Goal: Task Accomplishment & Management: Use online tool/utility

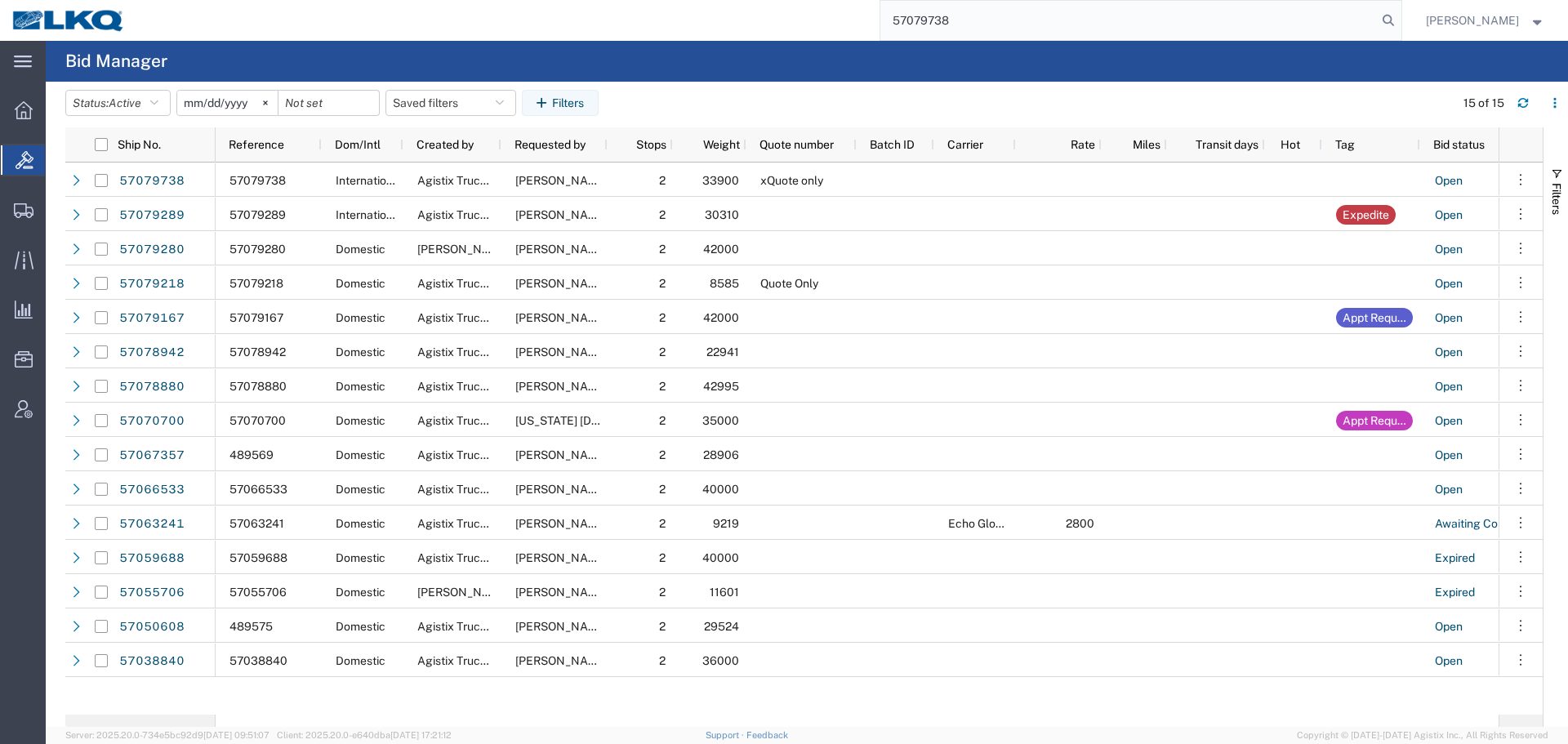
click at [1061, 65] on agx-page-header "Bid Manager" at bounding box center [807, 61] width 1522 height 41
click at [894, 30] on input "57079738" at bounding box center [1129, 20] width 497 height 39
paste input "63914"
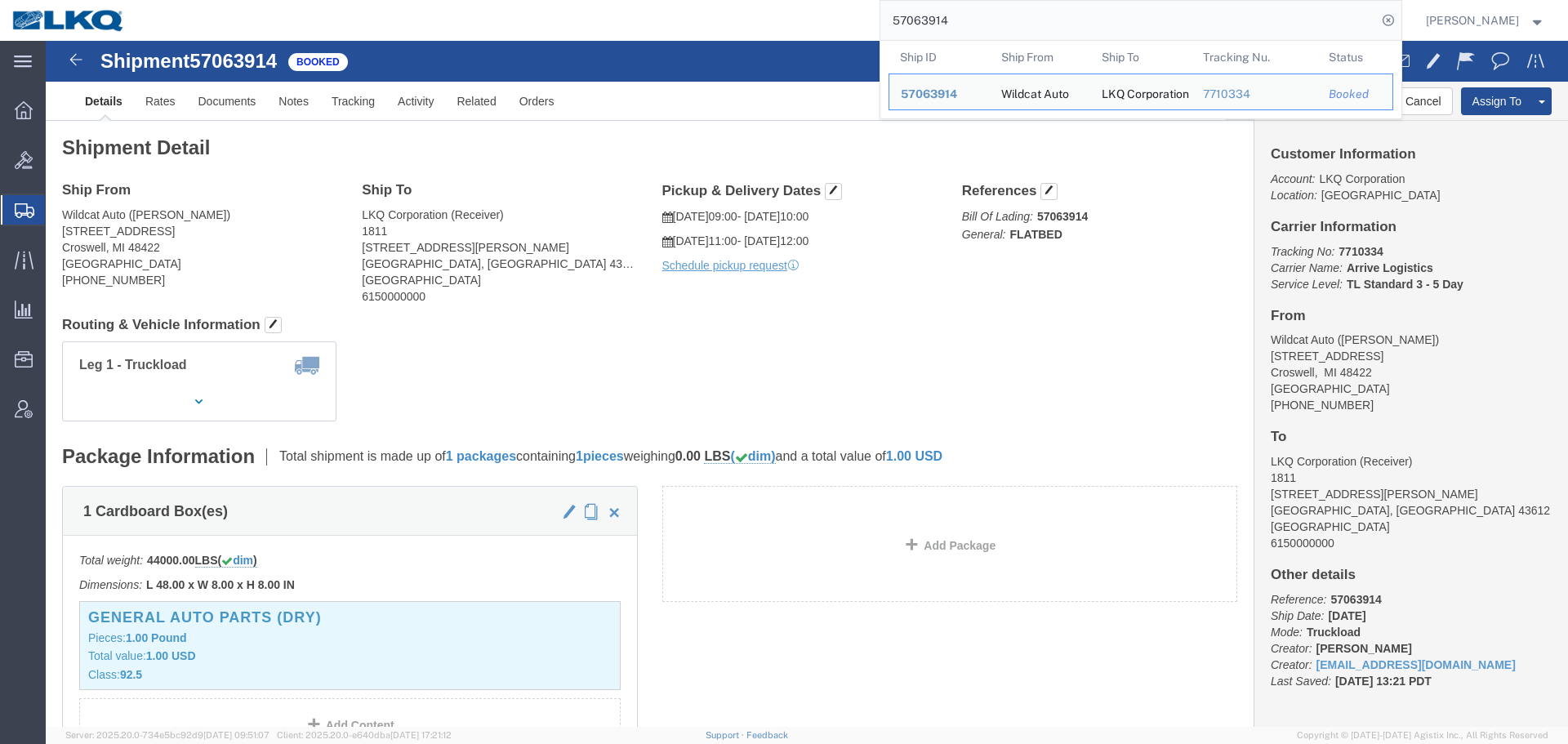
click address "LKQ Corporation (Receiver) 1811 6180 Hagman Rd Toledo, OH 43612 United States 6…"
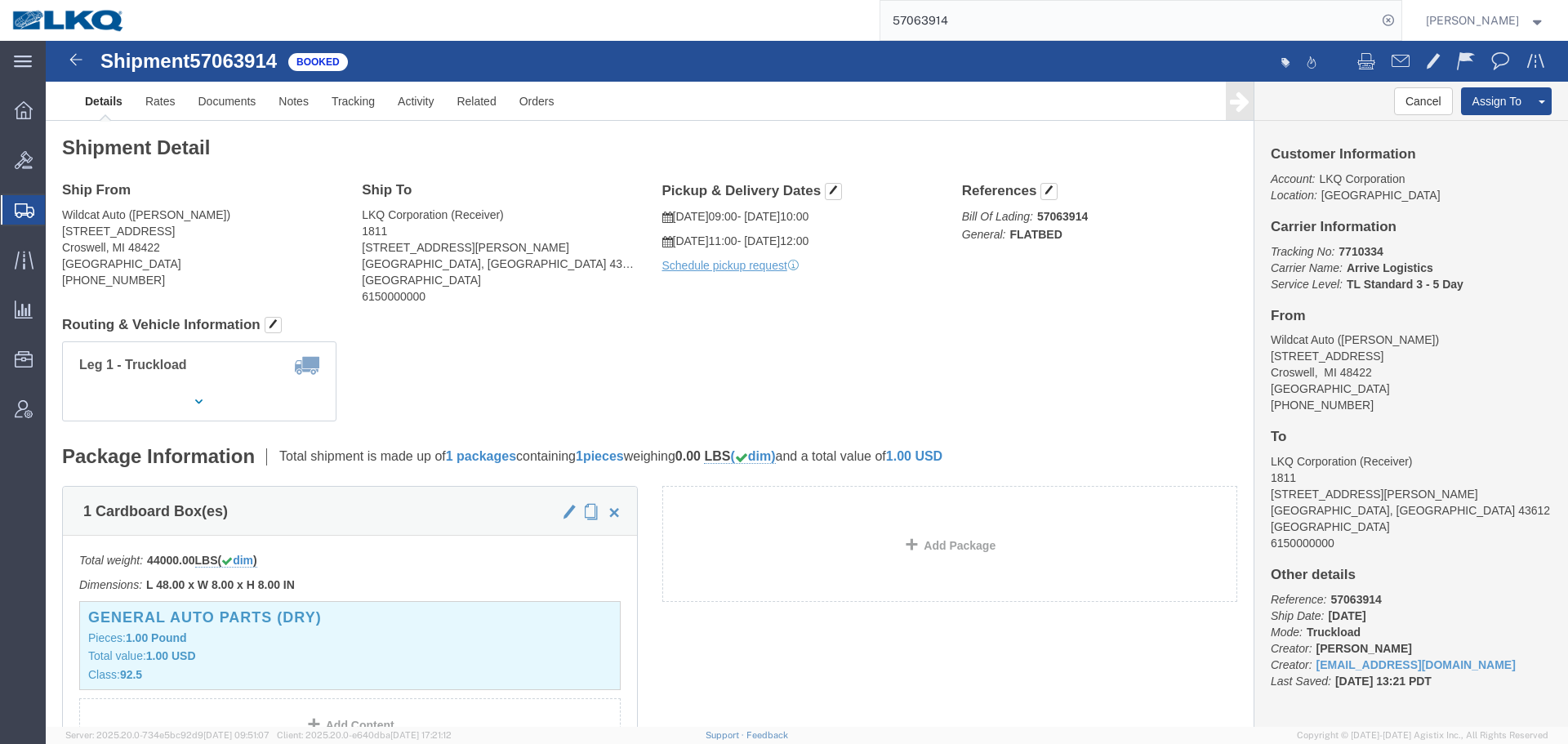
click div "Shipment Detail Ship From Wildcat Auto (Jim Hunt) 7040 Wildcat Rd Croswell, MI …"
click span "57063914"
copy span "57063914"
click div "Leg 1 - Truckload Vehicle 1: Flat Bed (53 Feet) Number of trucks: 1"
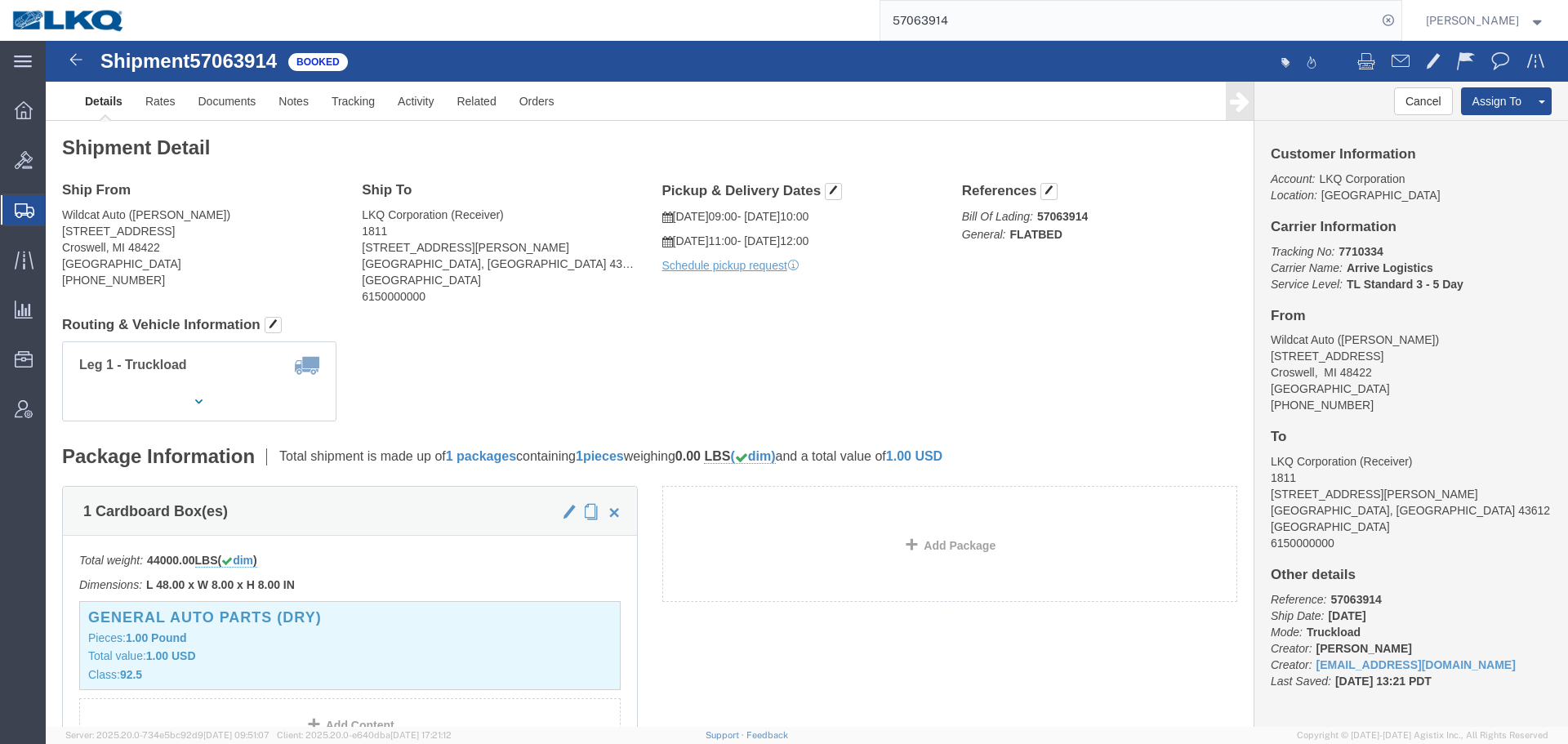
click div "Leg 1 - Truckload Vehicle 1: Flat Bed (53 Feet) Number of trucks: 1"
click address "LKQ Corporation (Receiver) 1811 6180 Hagman Rd Toledo, OH 43612 United States 6…"
copy address "1811"
click at [935, 17] on input "57063914" at bounding box center [1129, 20] width 497 height 39
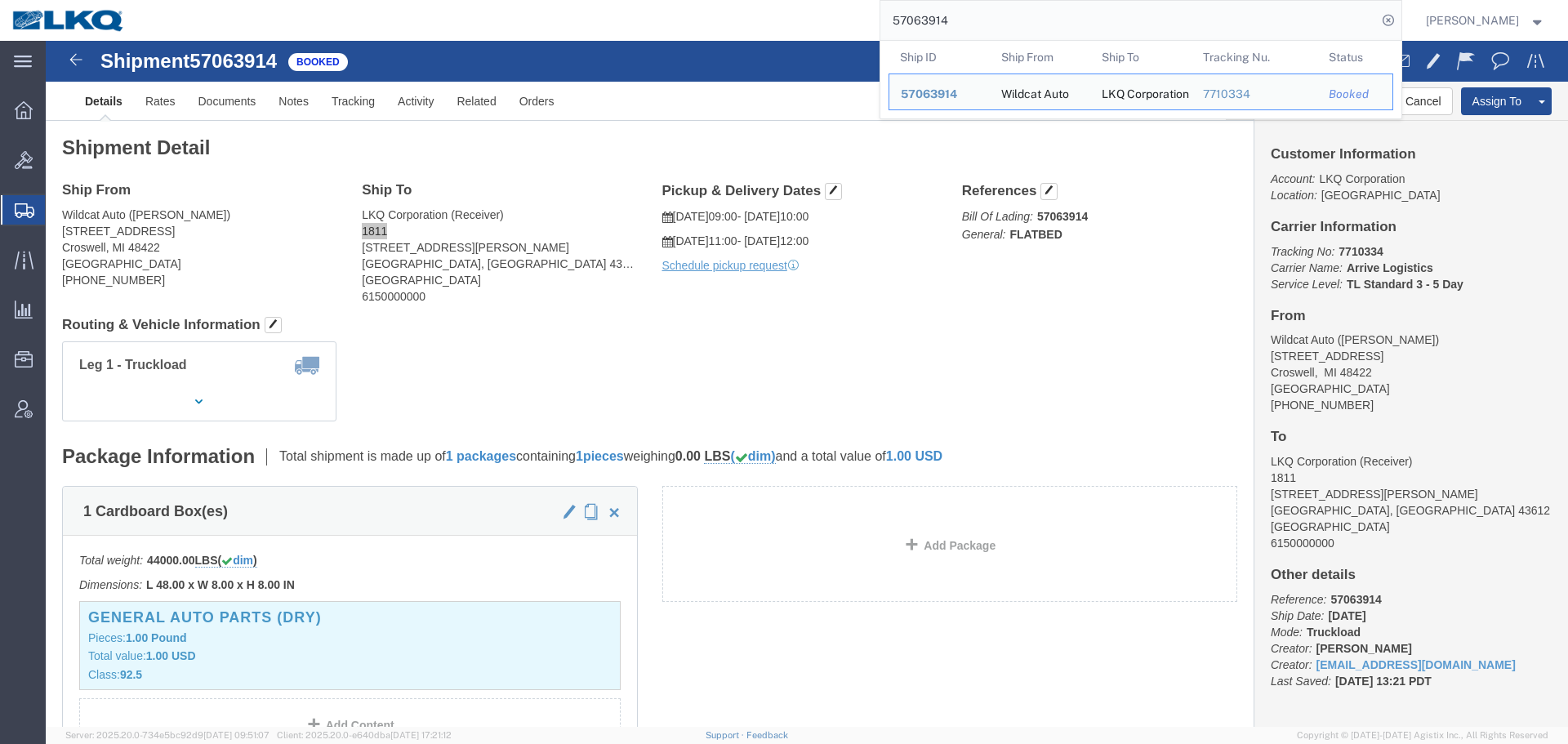
paste input "79949"
type input "57079949"
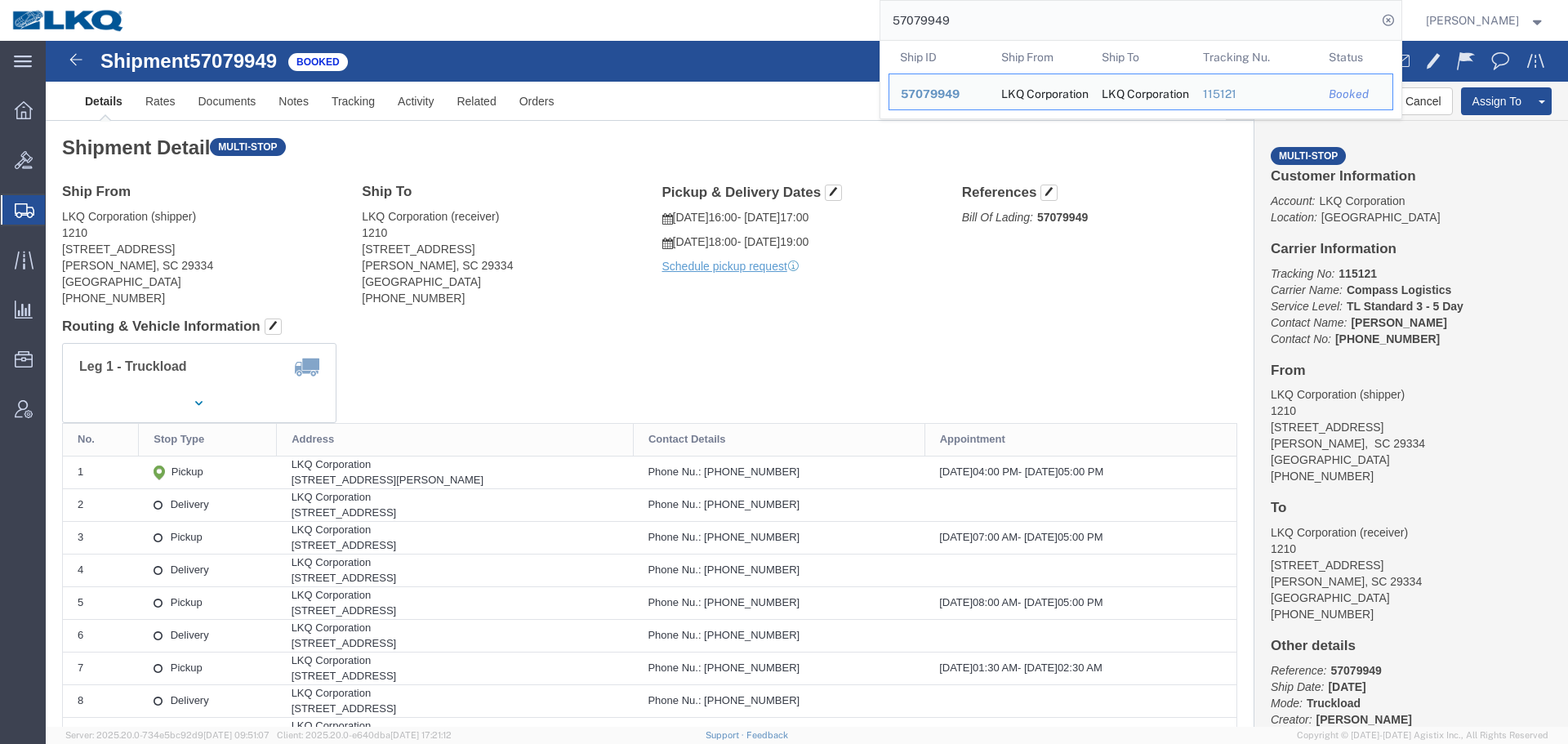
click div "Leg 1 - Truckload Vehicle 1: Standard Dry Van (53 Feet) Number of trucks: 1"
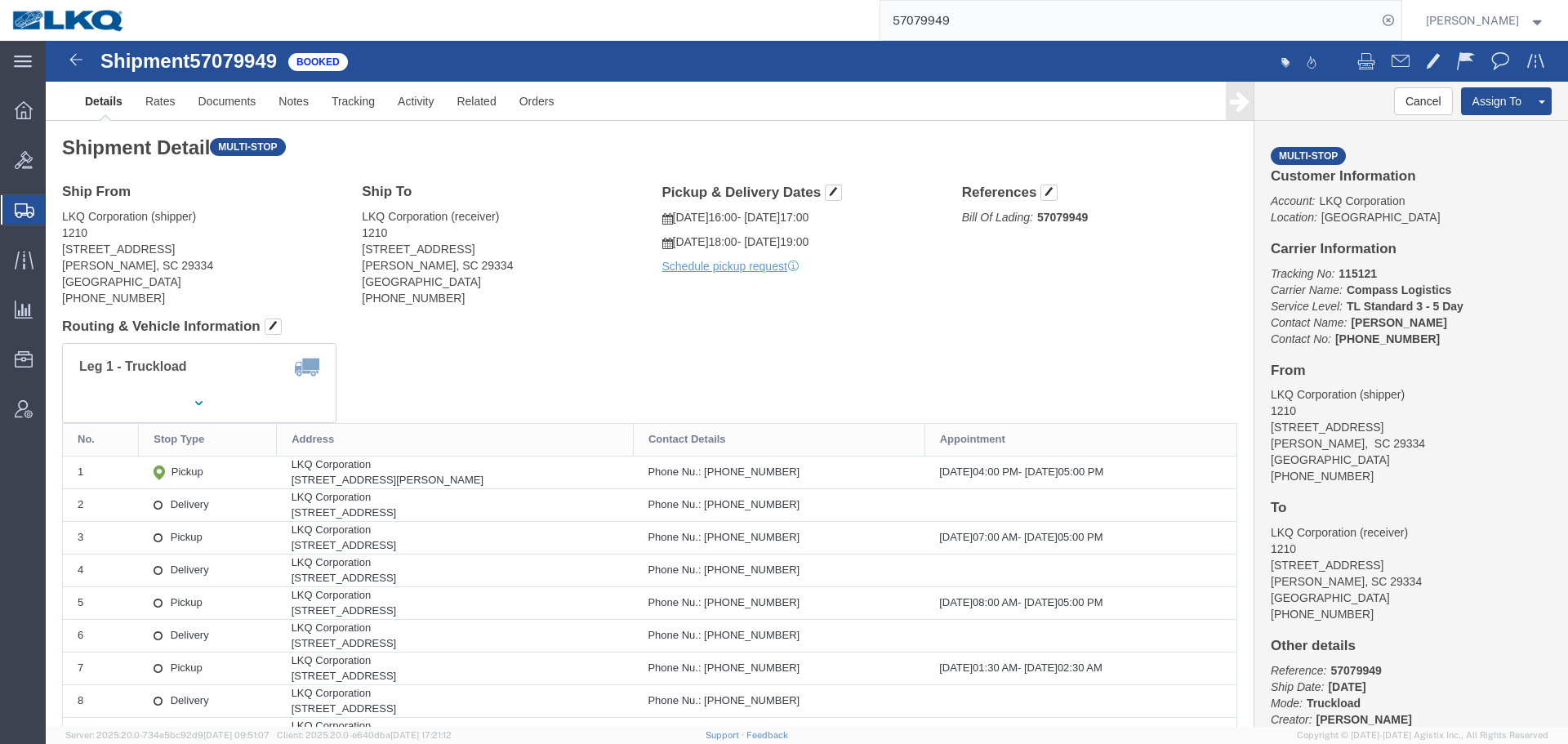
drag, startPoint x: 1435, startPoint y: 91, endPoint x: 1298, endPoint y: 12, distance: 158.1
click link "Clone Shipment"
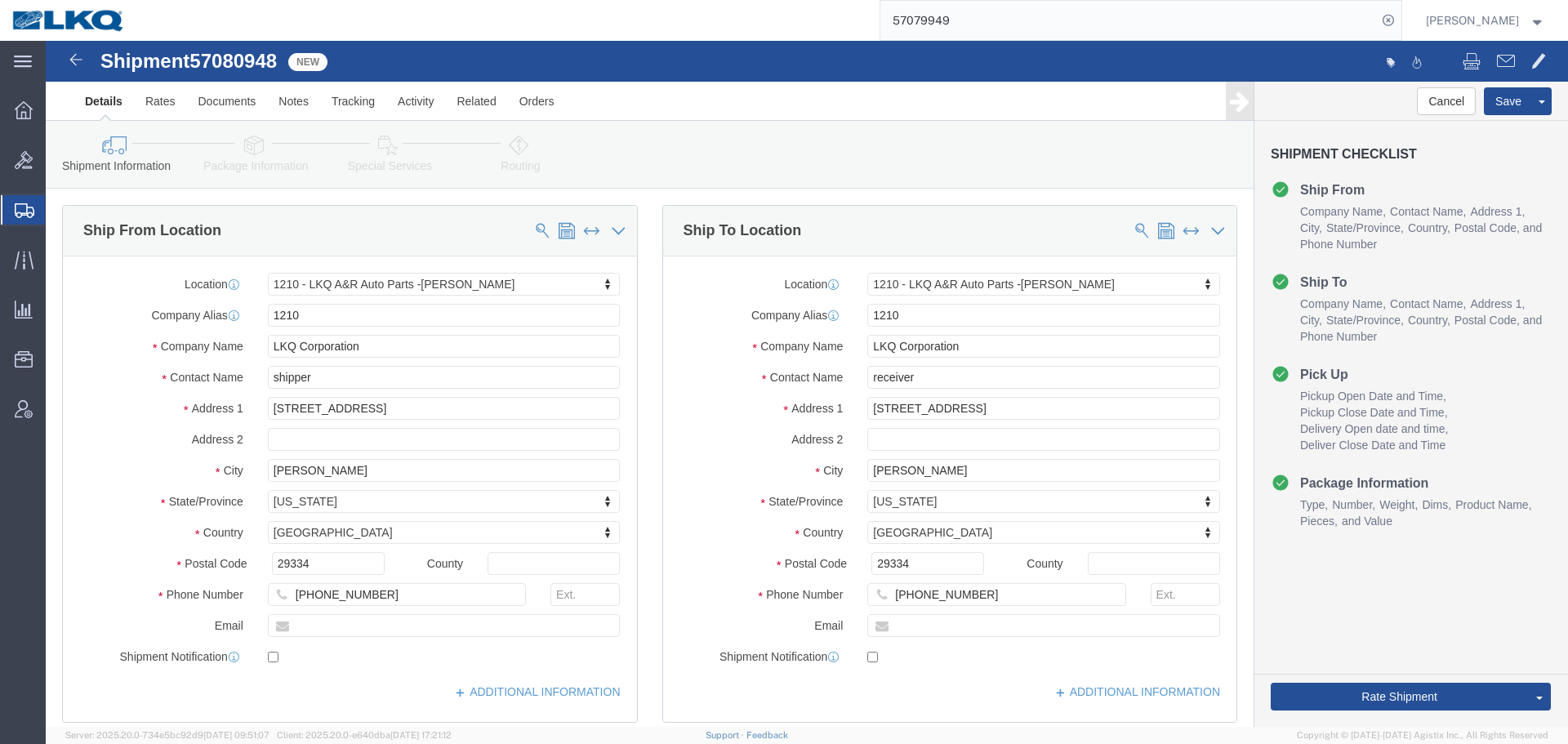
select select "27420"
click span "57080948"
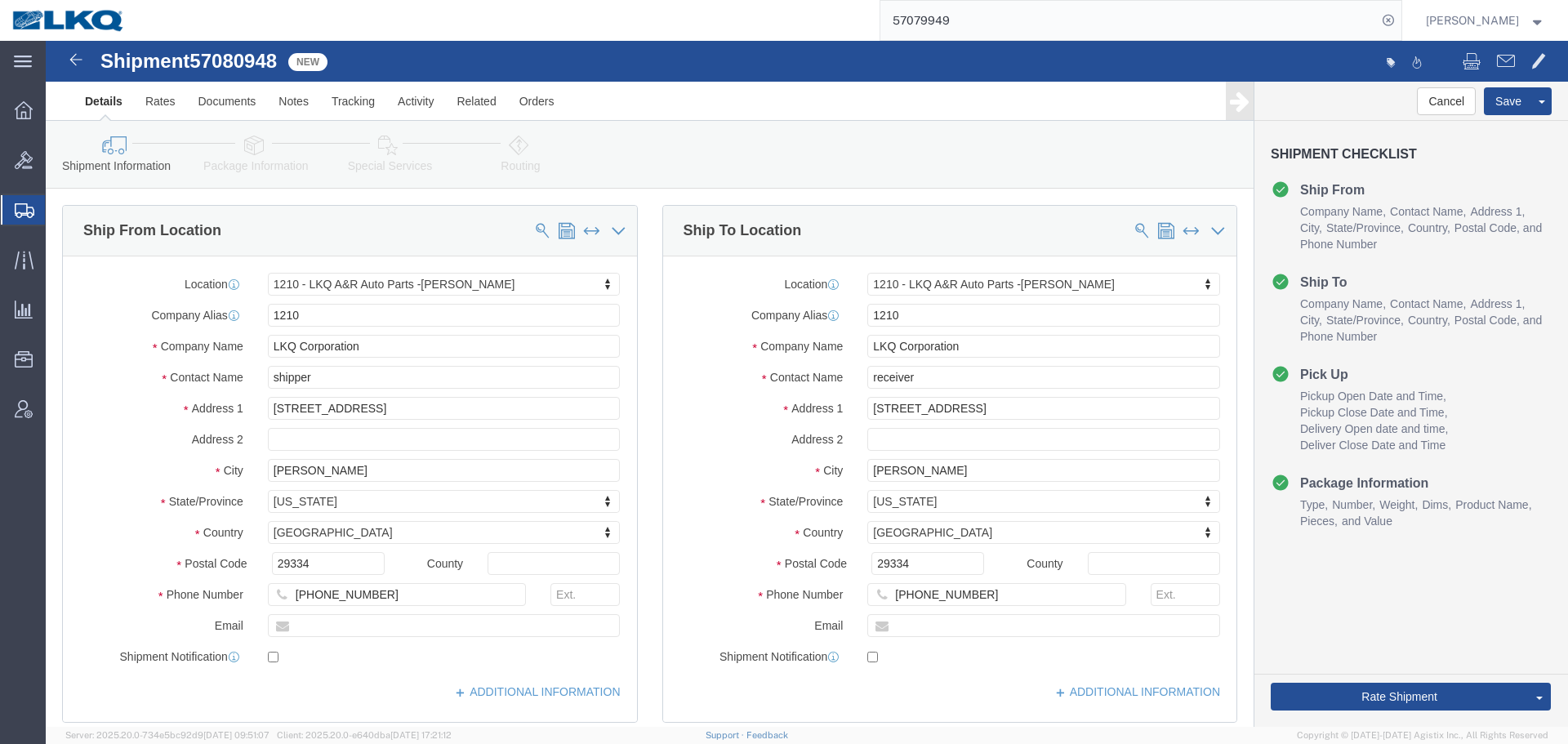
click span "57080948"
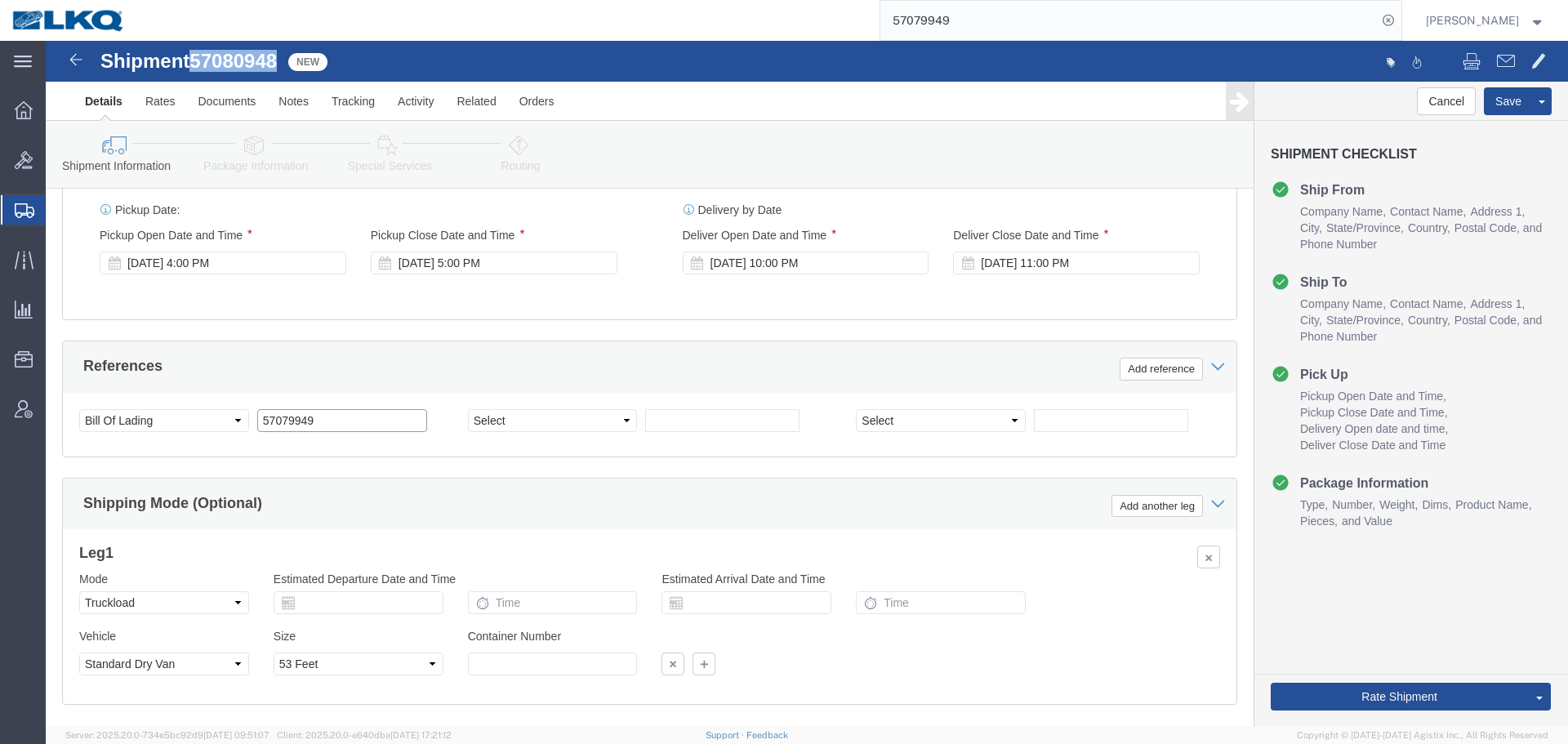
click input "57079949"
paste input "80948"
type input "57080948"
click div "Oct 13 2025 4:00 PM"
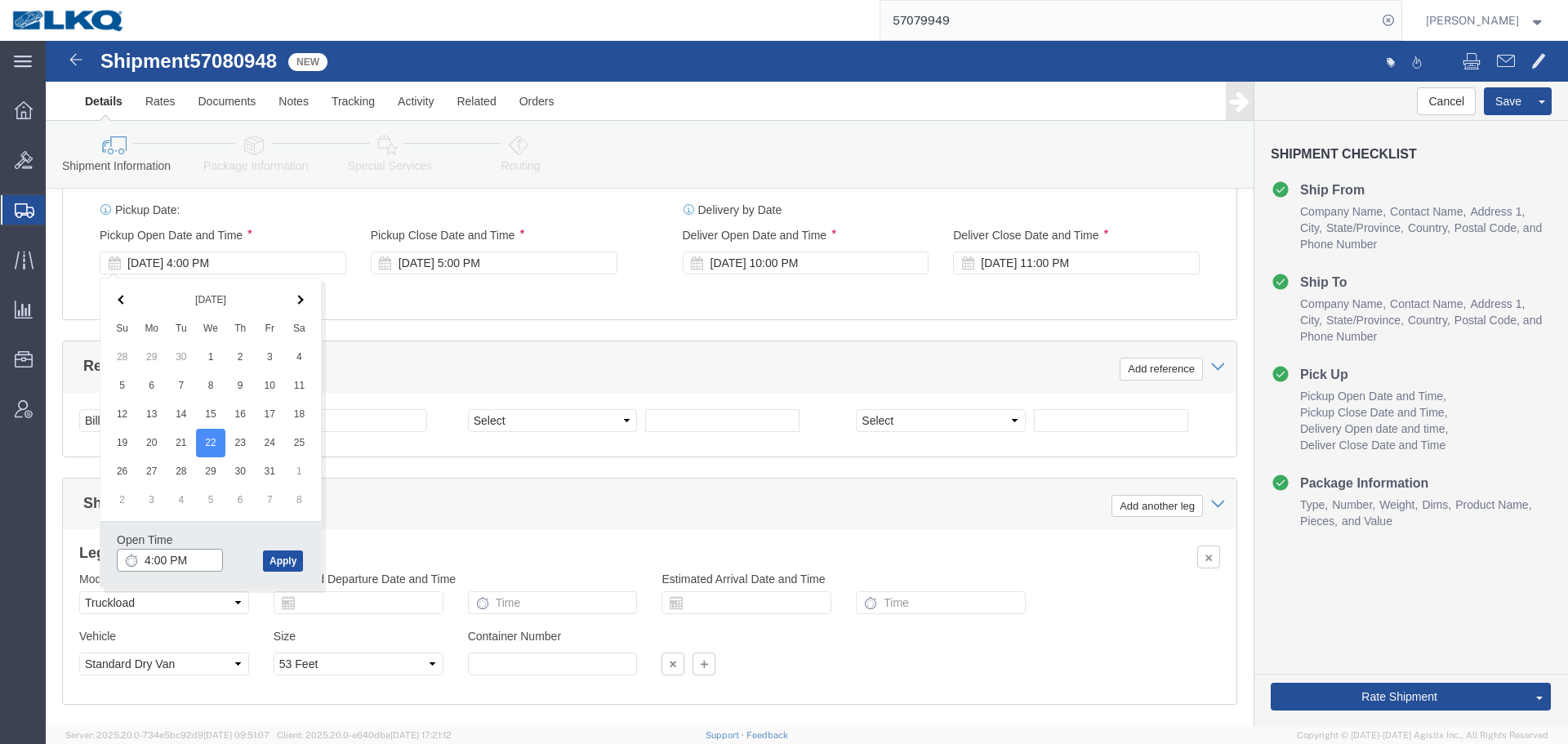
click input "4:00 PM"
click button "Apply"
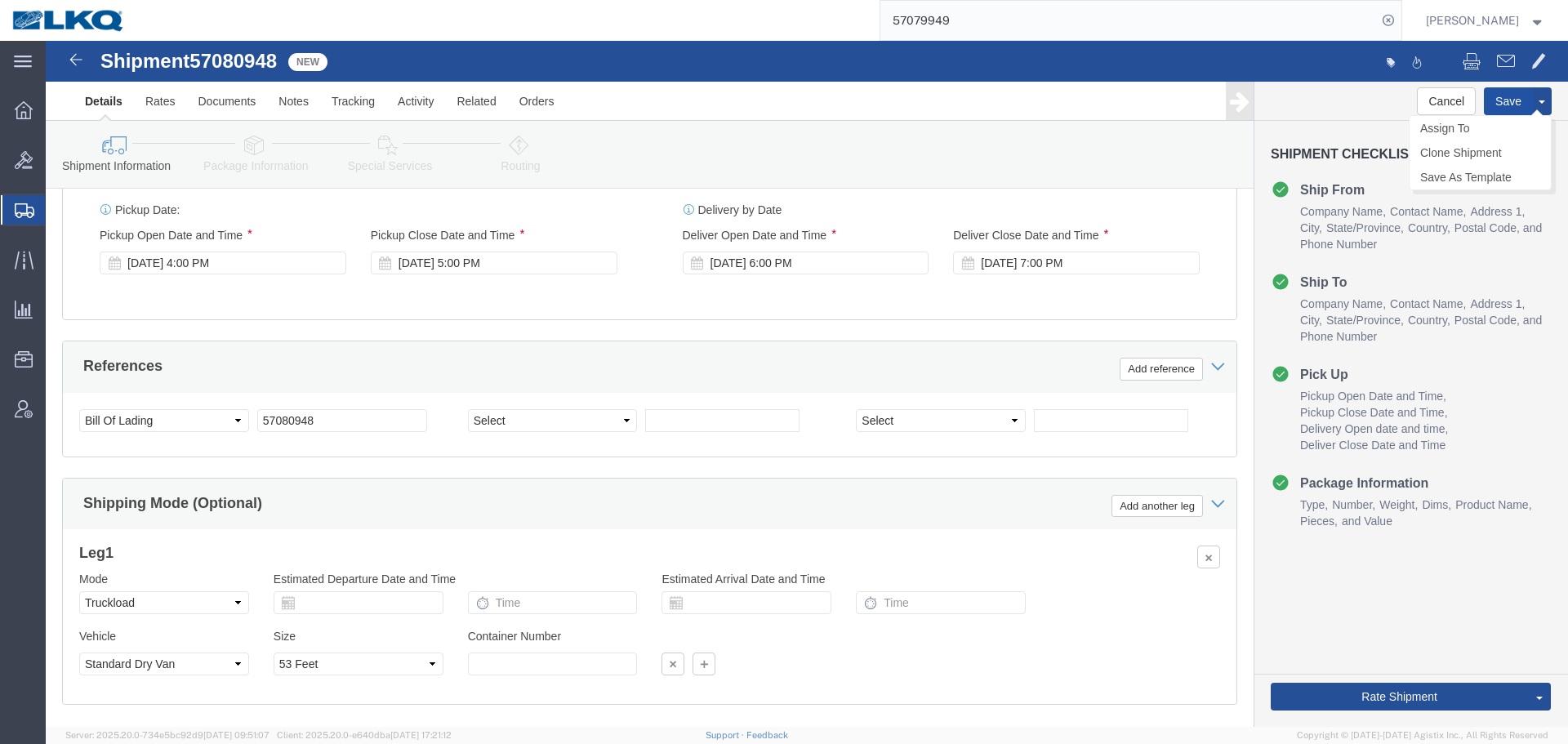
click button "Save"
click link "Send To Bid"
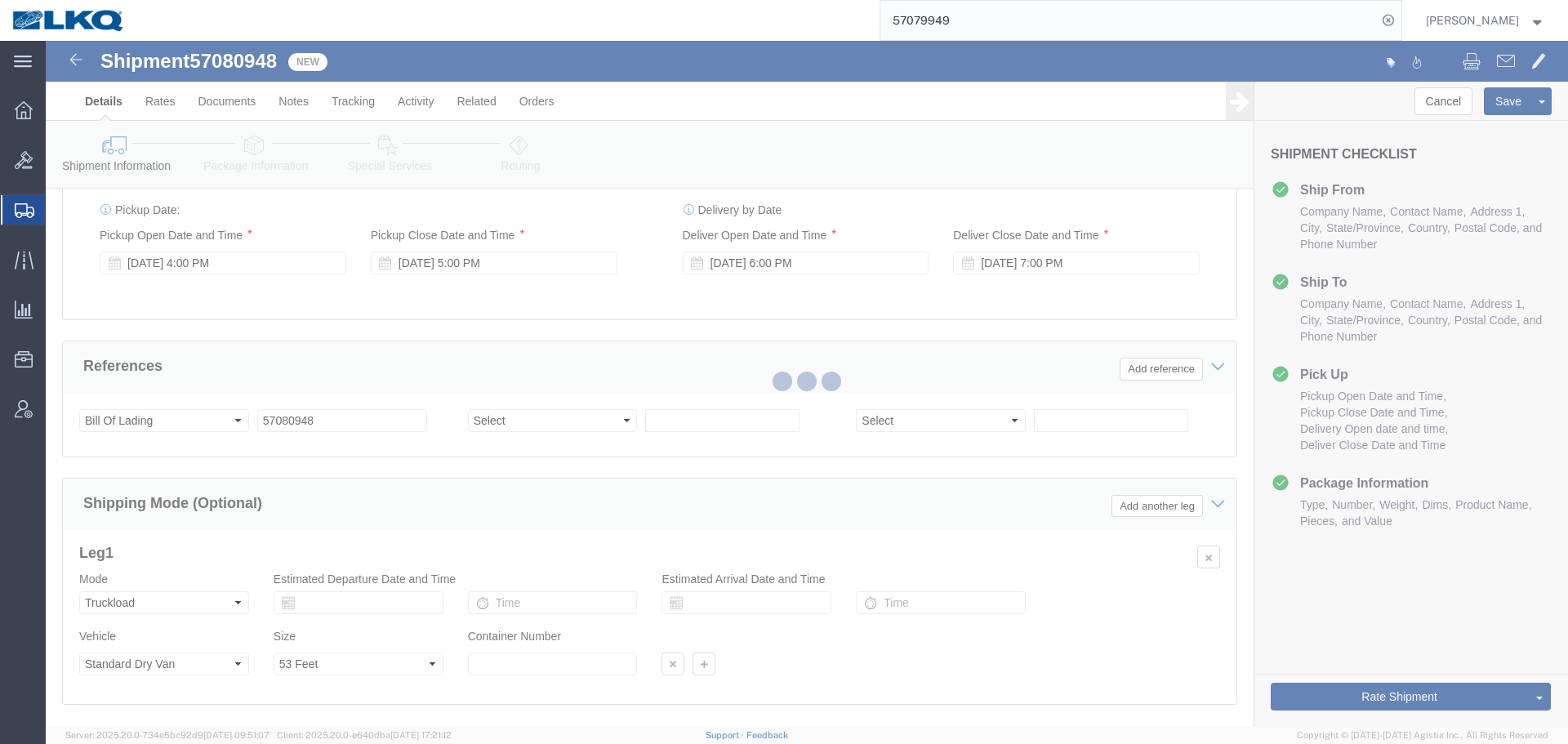
select select "27420"
select select "TL"
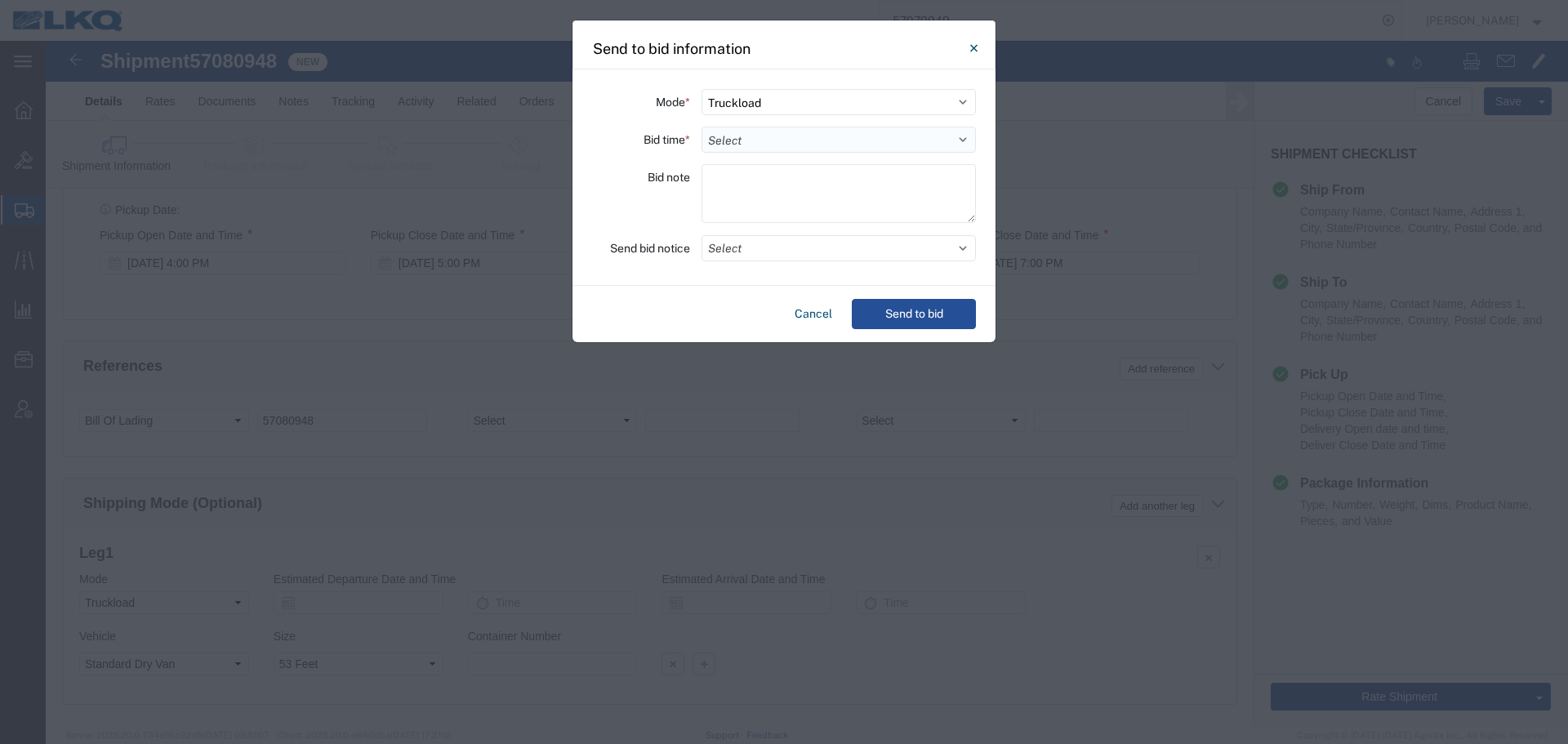
click at [761, 136] on select "Select 30 Min (Rush) 1 Hour (Rush) 2 Hours (Rush) 4 Hours (Rush) 8 Hours (Rush)…" at bounding box center [838, 139] width 274 height 26
select select "12"
click at [702, 127] on select "Select 30 Min (Rush) 1 Hour (Rush) 2 Hours (Rush) 4 Hours (Rush) 8 Hours (Rush)…" at bounding box center [838, 139] width 274 height 26
click at [816, 247] on button "Select" at bounding box center [838, 247] width 274 height 26
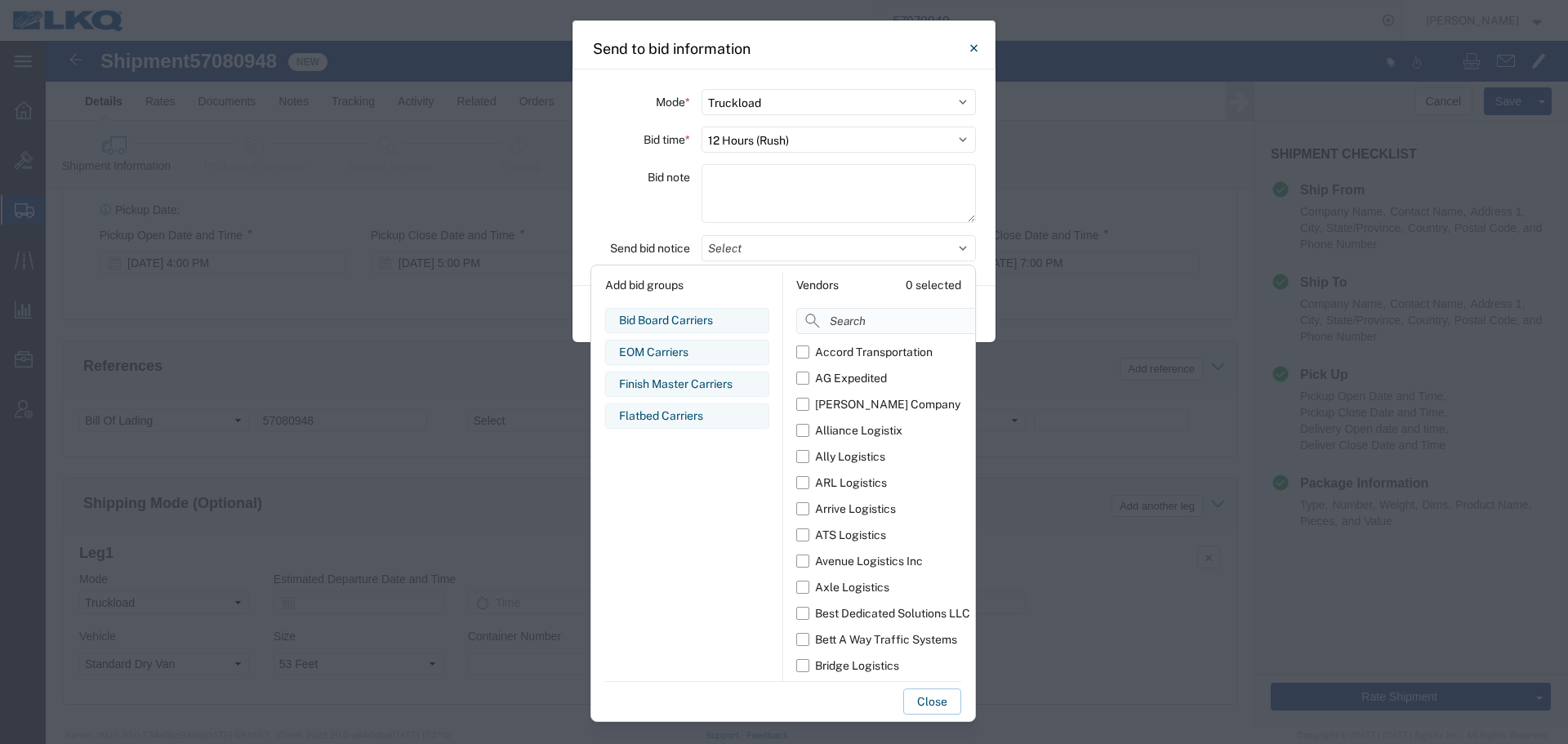
click at [856, 326] on input at bounding box center [922, 320] width 251 height 26
type input "comp"
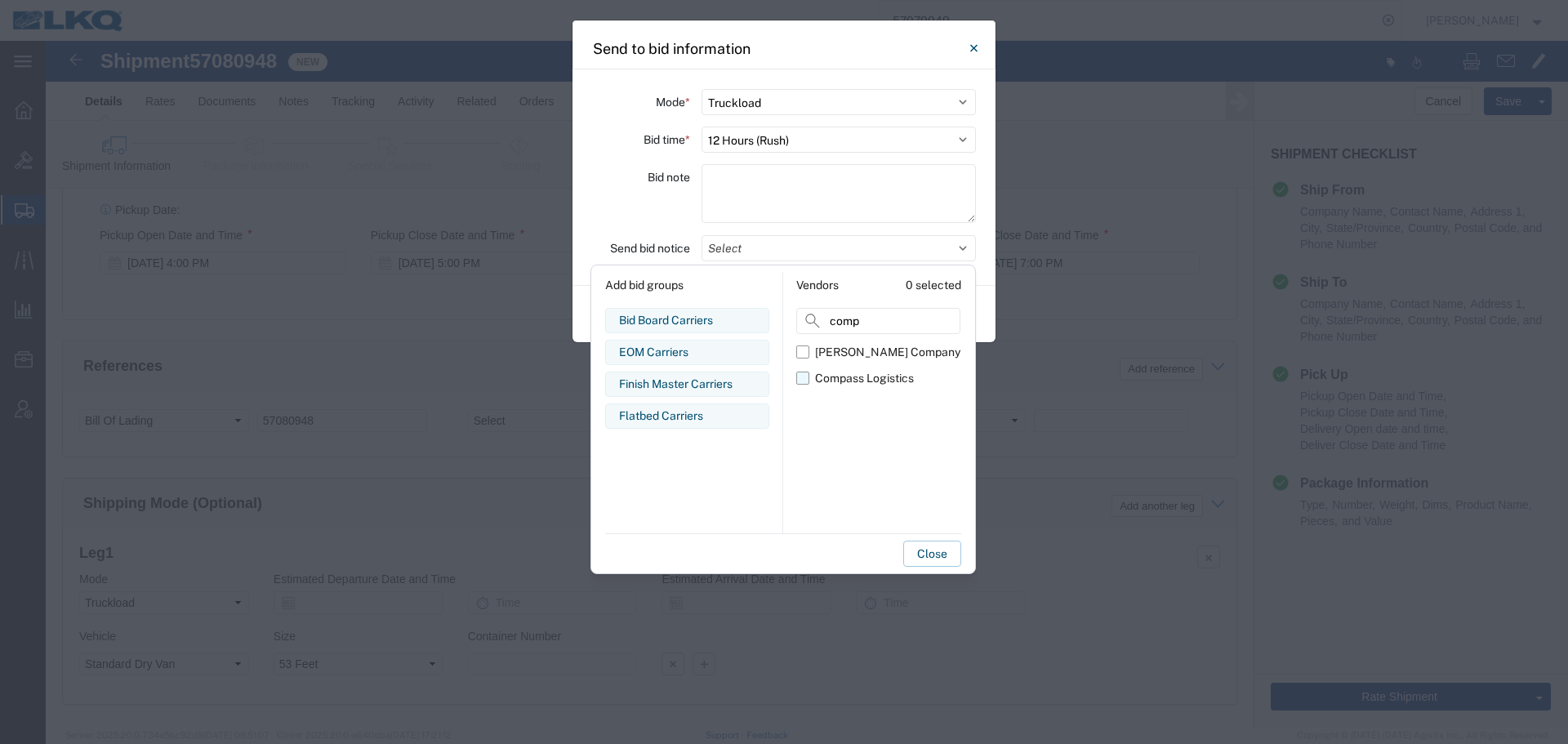
click at [848, 378] on div "Compass Logistics" at bounding box center [864, 378] width 98 height 17
click at [0, 0] on input "Compass Logistics" at bounding box center [0, 0] width 0 height 0
click at [641, 218] on div "Bid note" at bounding box center [641, 196] width 98 height 64
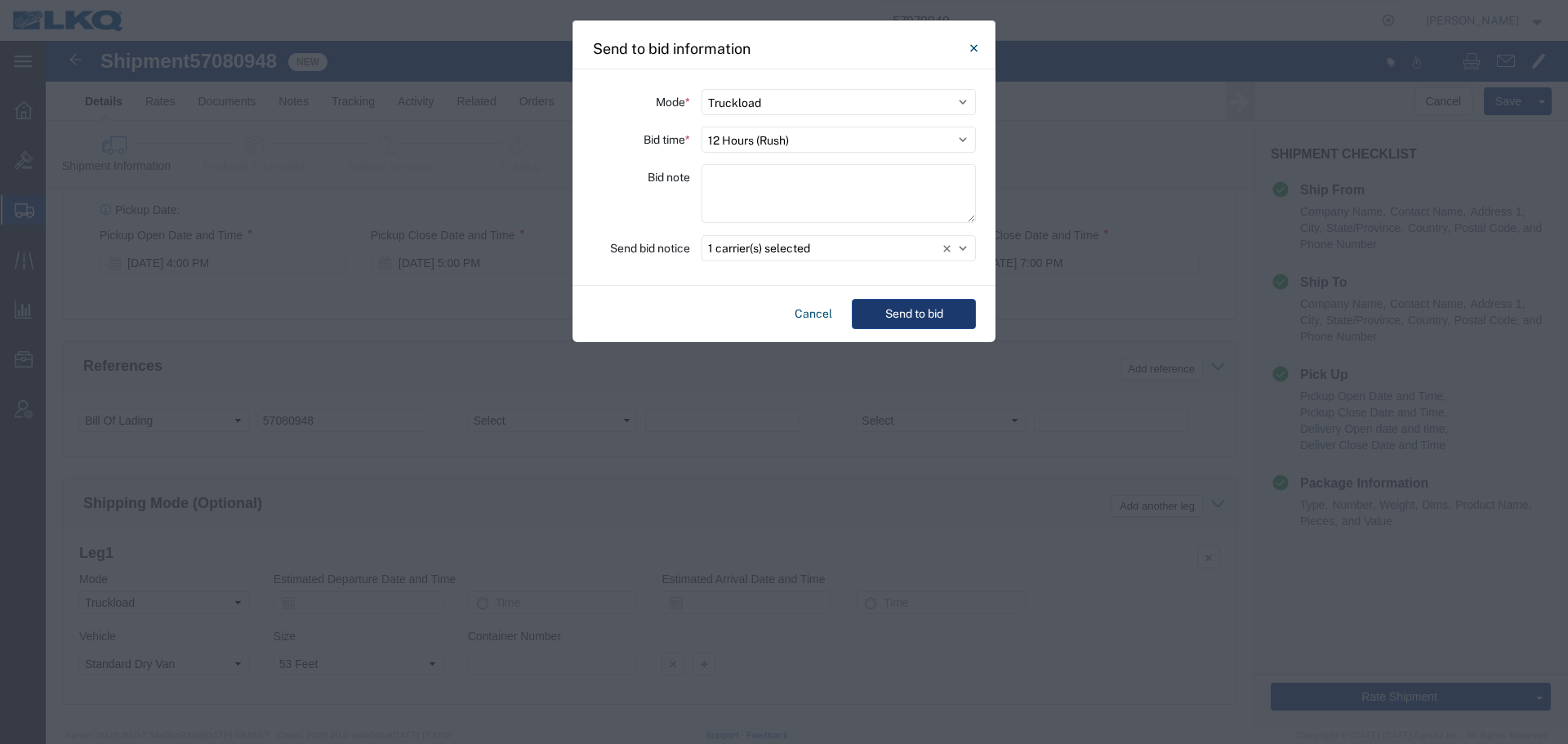
click at [940, 317] on button "Send to bid" at bounding box center [914, 314] width 124 height 31
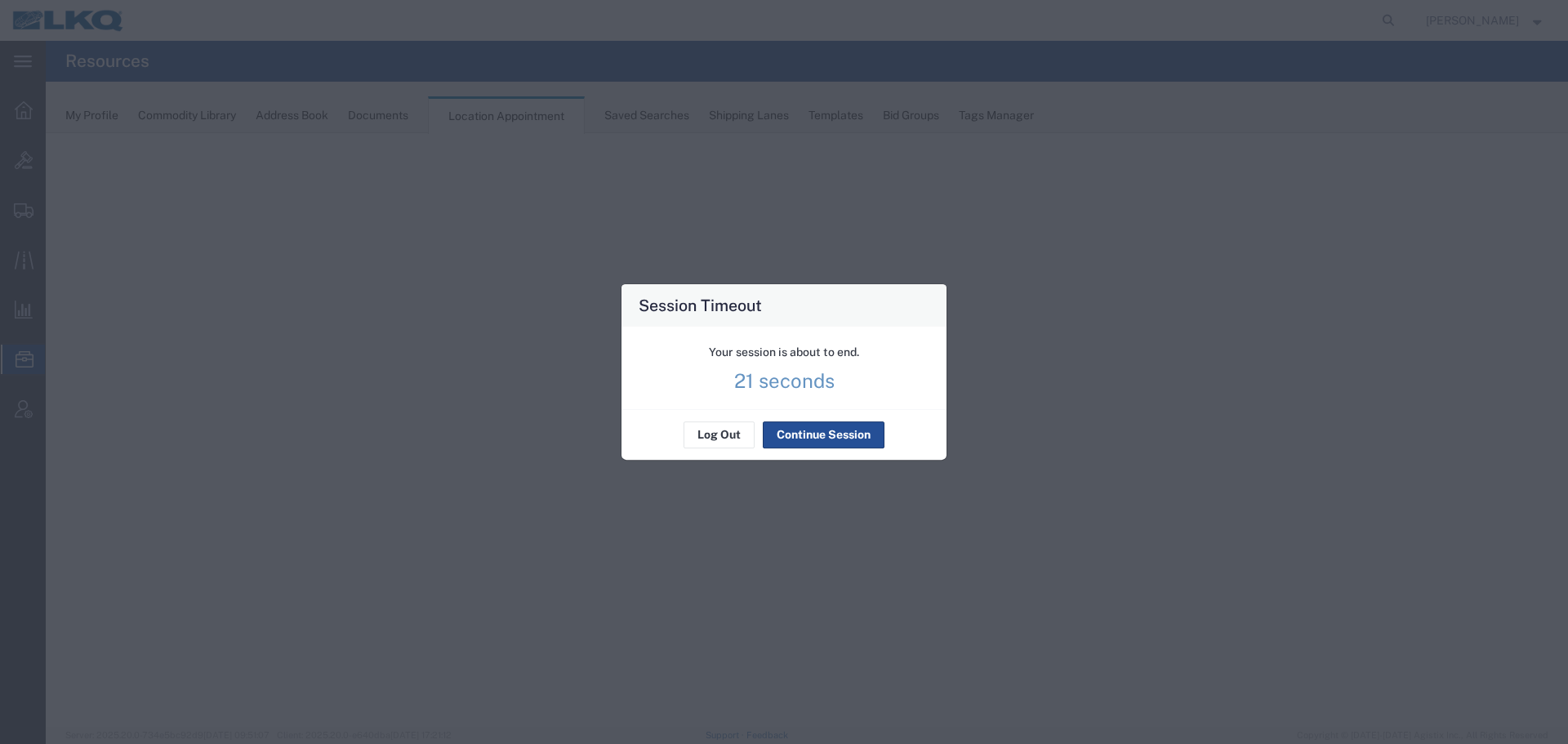
select select "27634"
select select "agendaWeek"
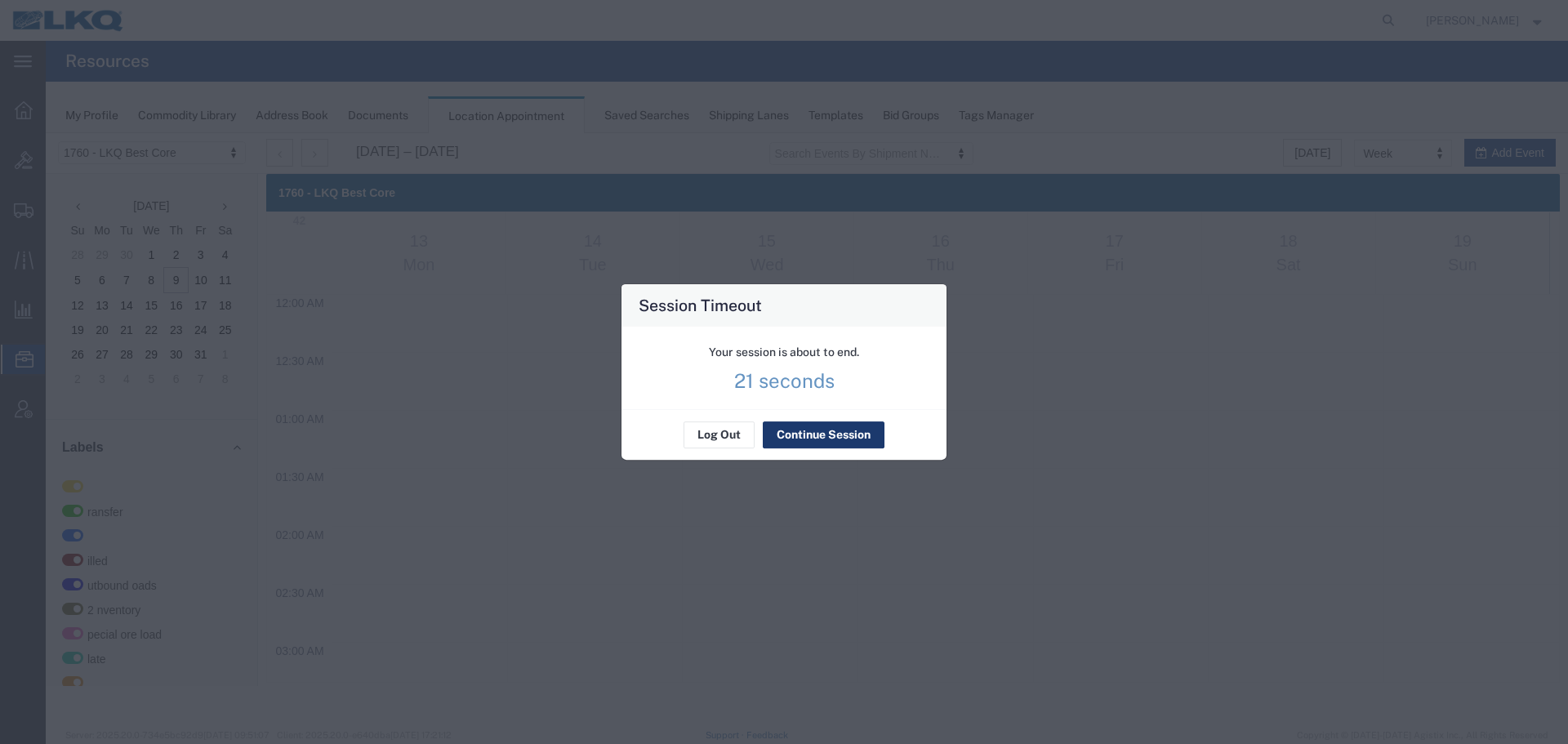
scroll to position [697, 0]
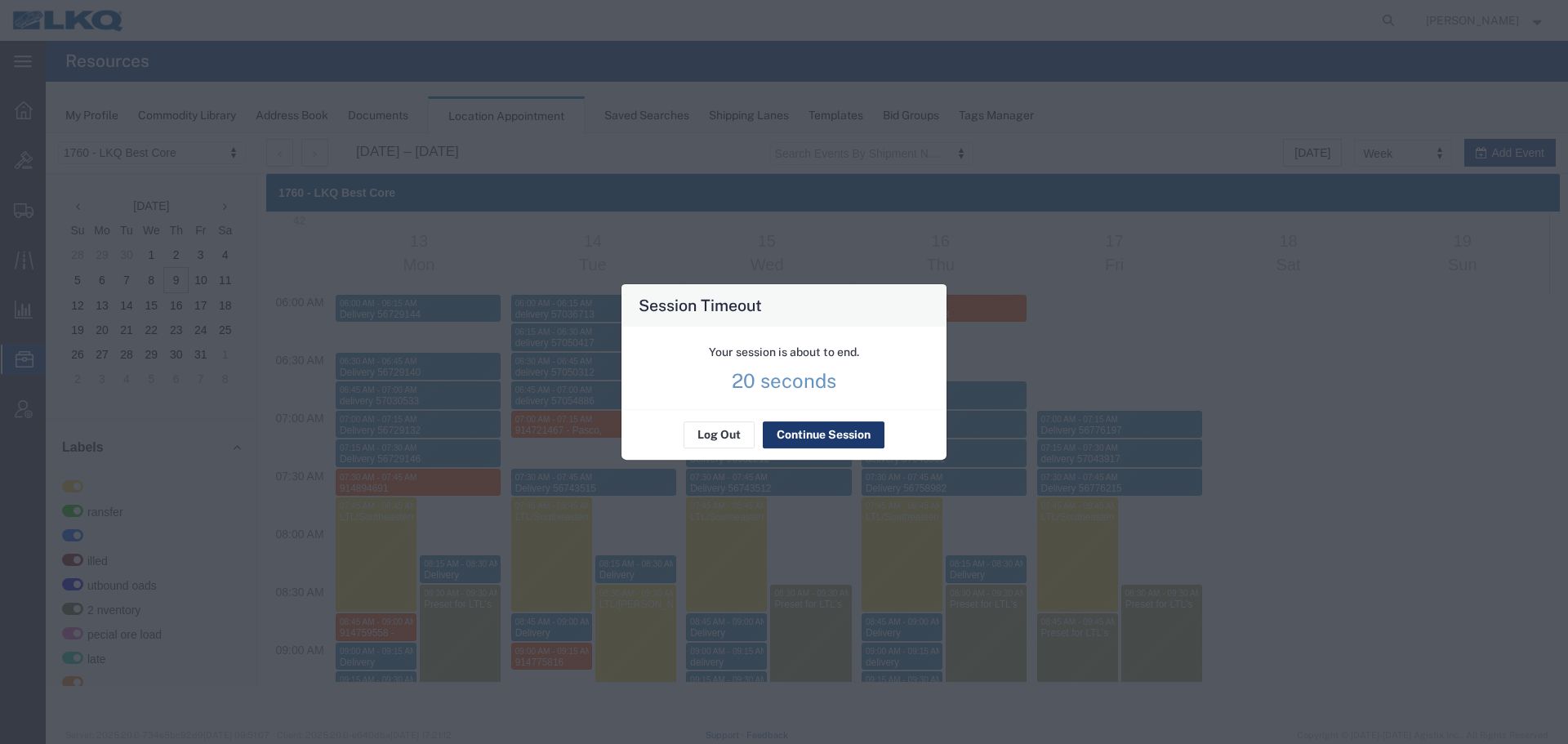
click at [830, 431] on button "Continue Session" at bounding box center [823, 435] width 121 height 26
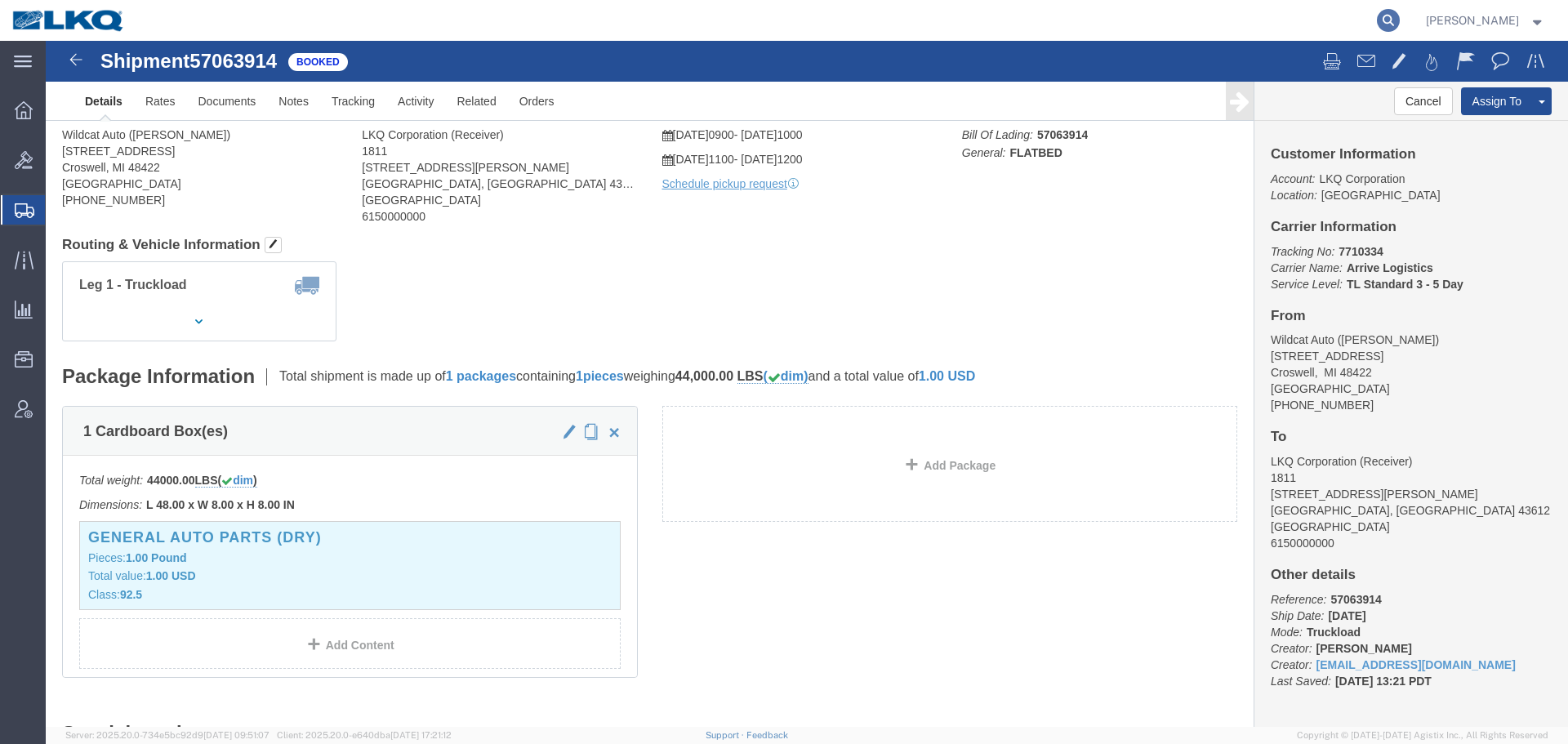
click at [1384, 28] on icon at bounding box center [1388, 20] width 23 height 23
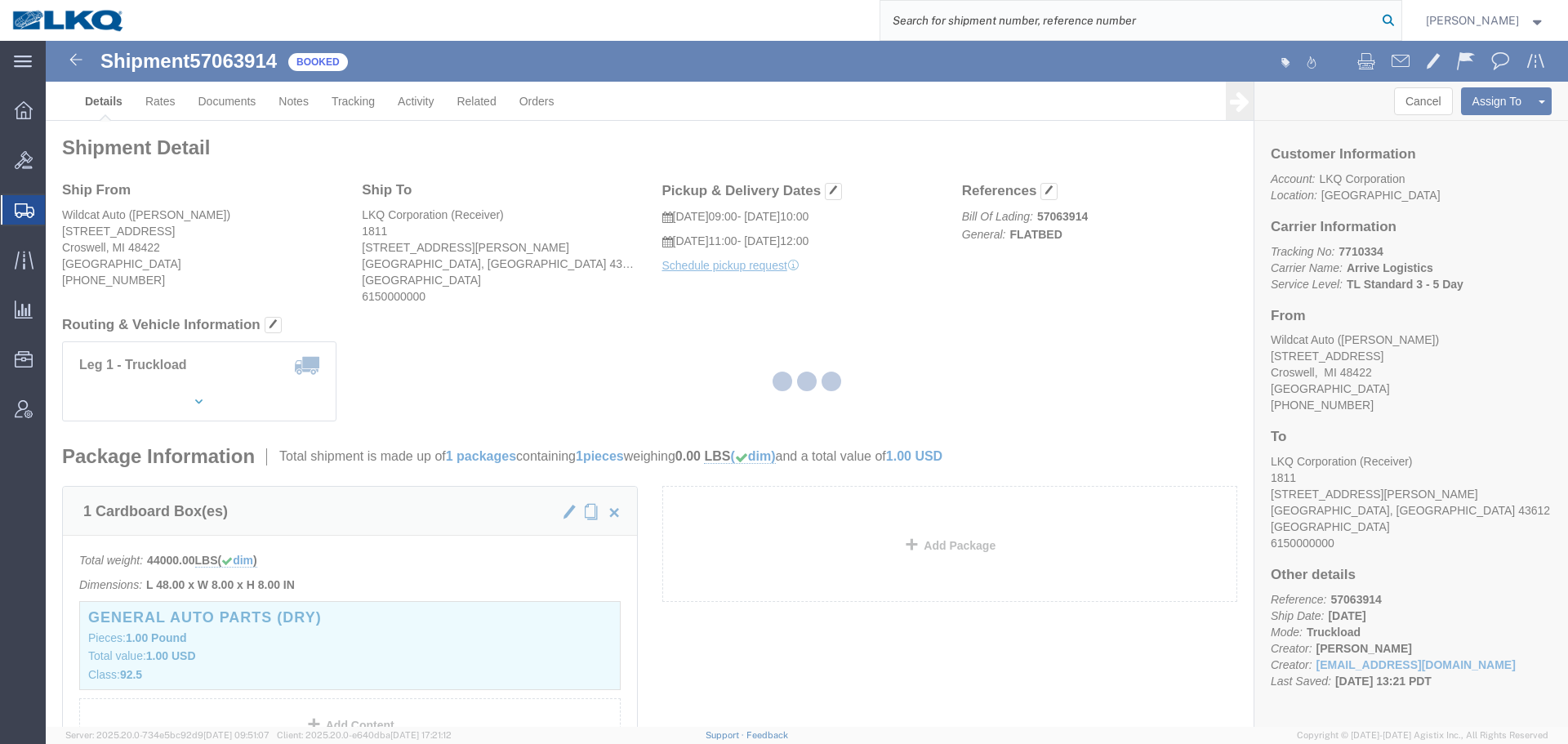
paste input "57079949"
type input "57079949"
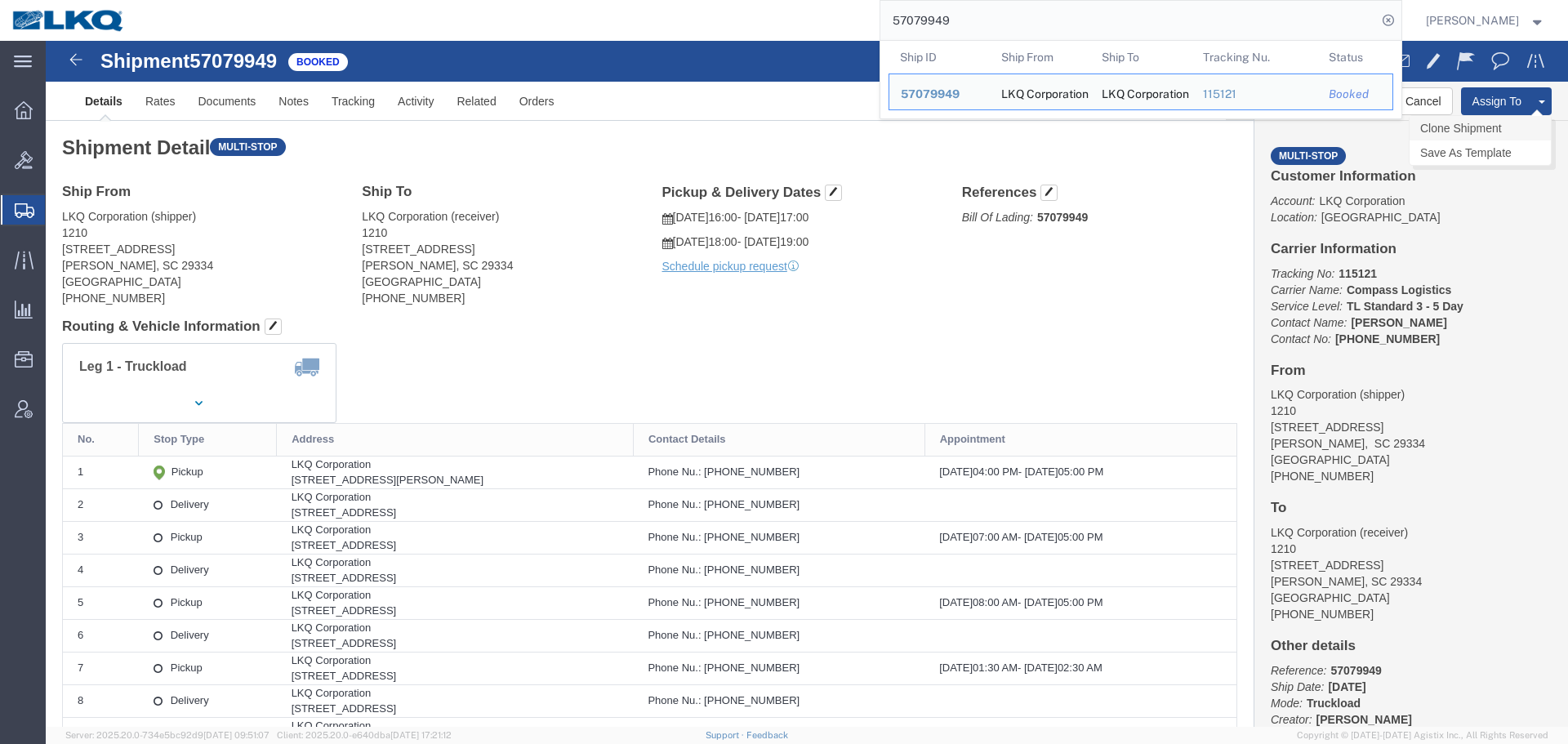
click link "Clone Shipment"
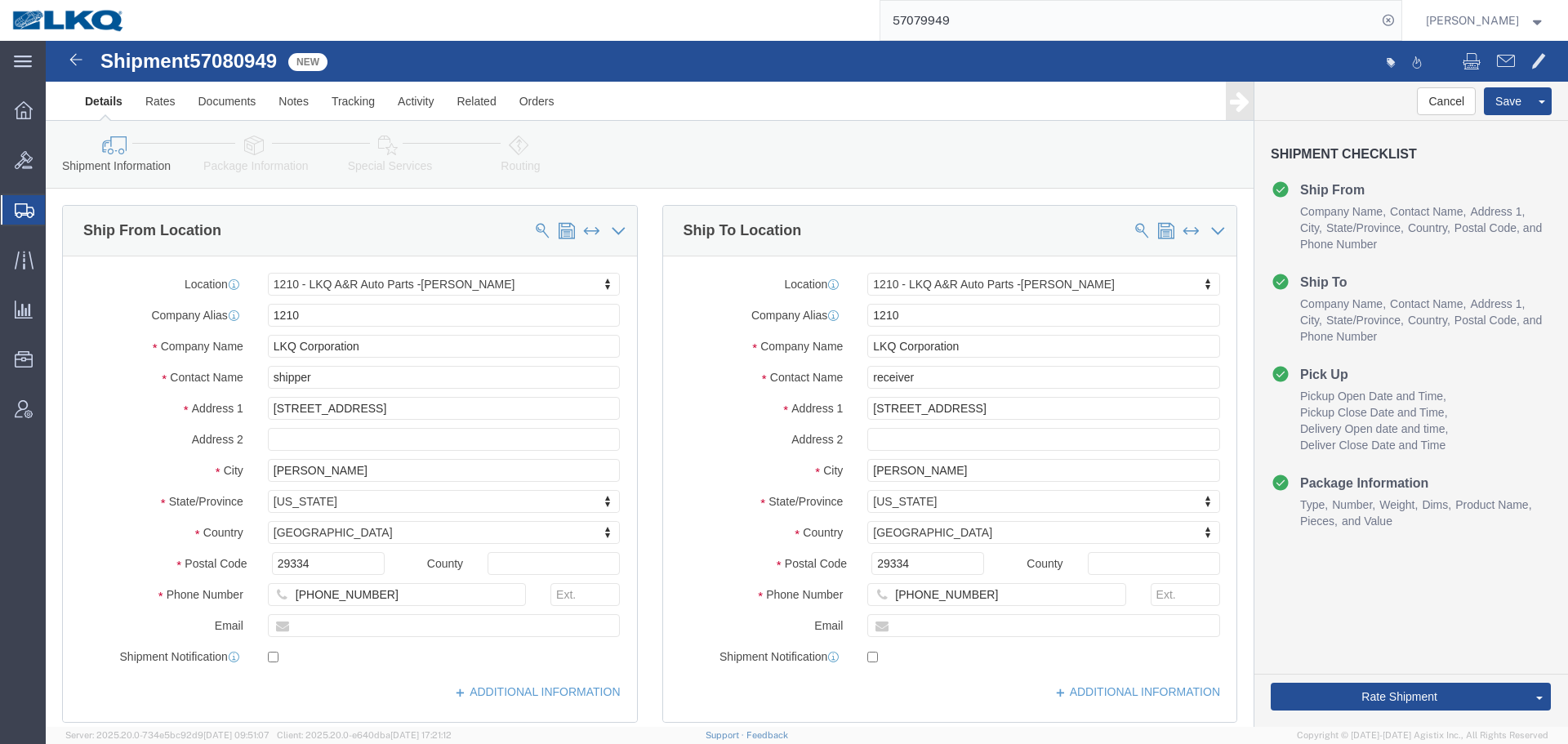
select select "27420"
click span "57080949"
copy span "57080949"
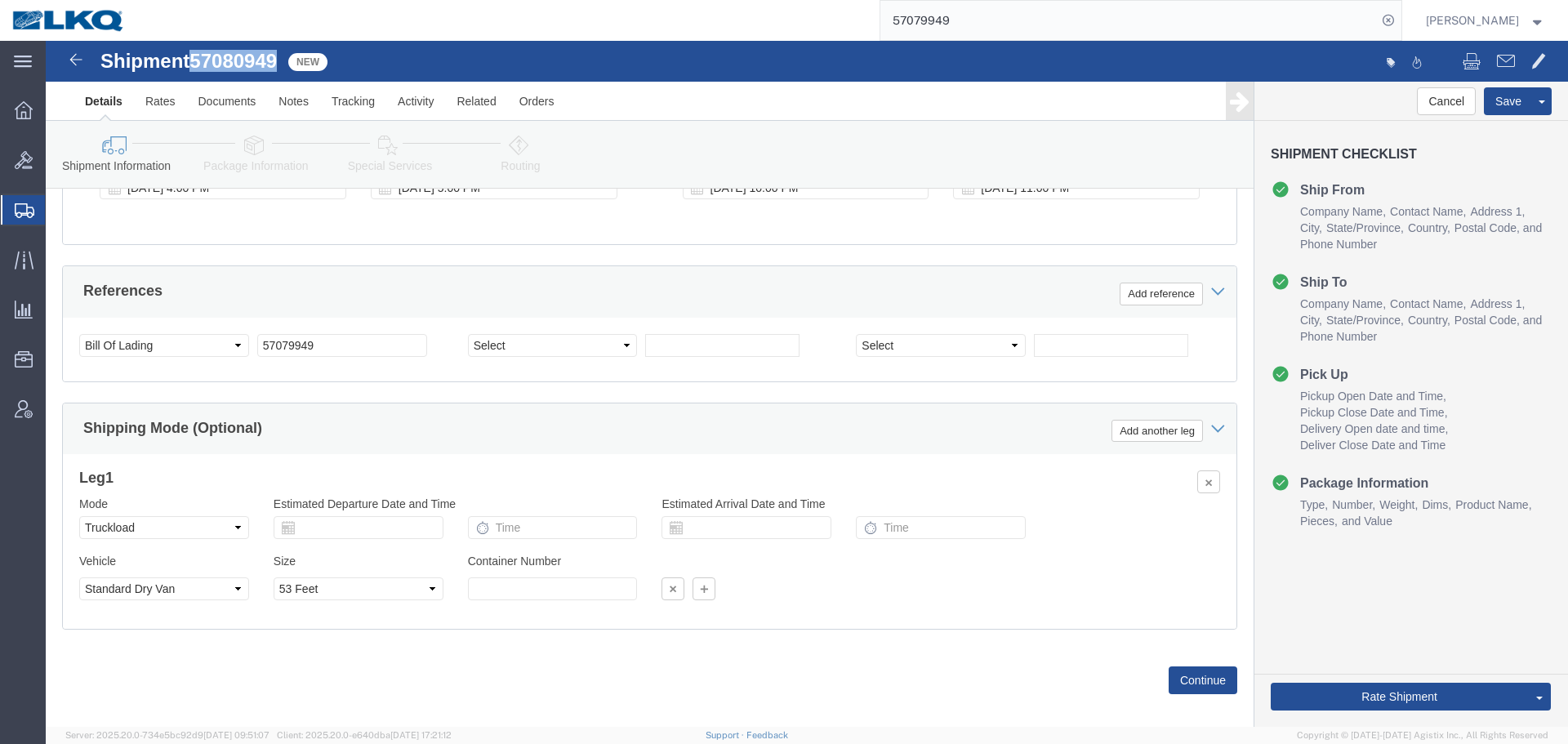
scroll to position [1879, 0]
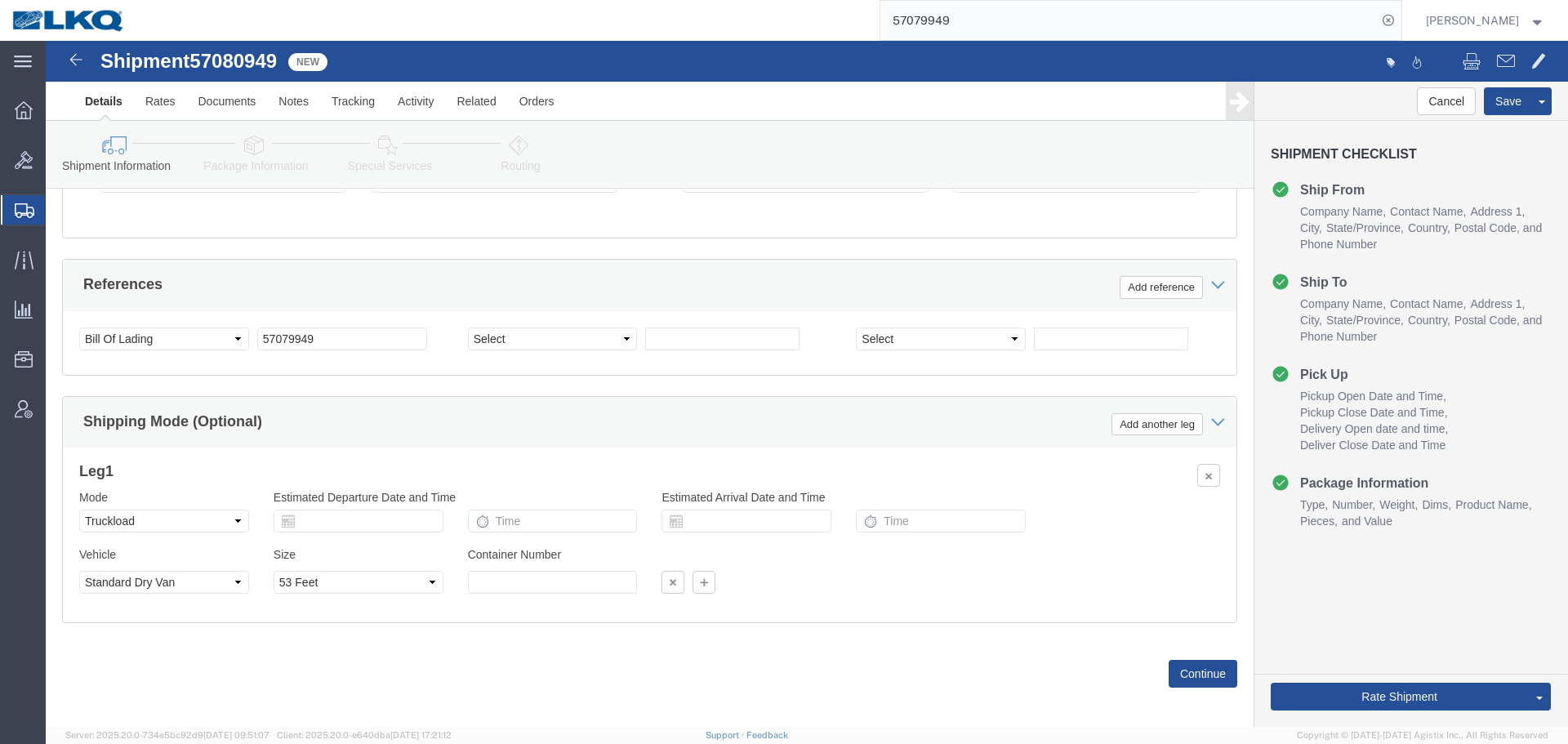
click div "Select Account Type Activity ID Airline Appointment Number ASN Batch Request # …"
click input "57079949"
paste input "80"
type input "57080949"
click input "57080949"
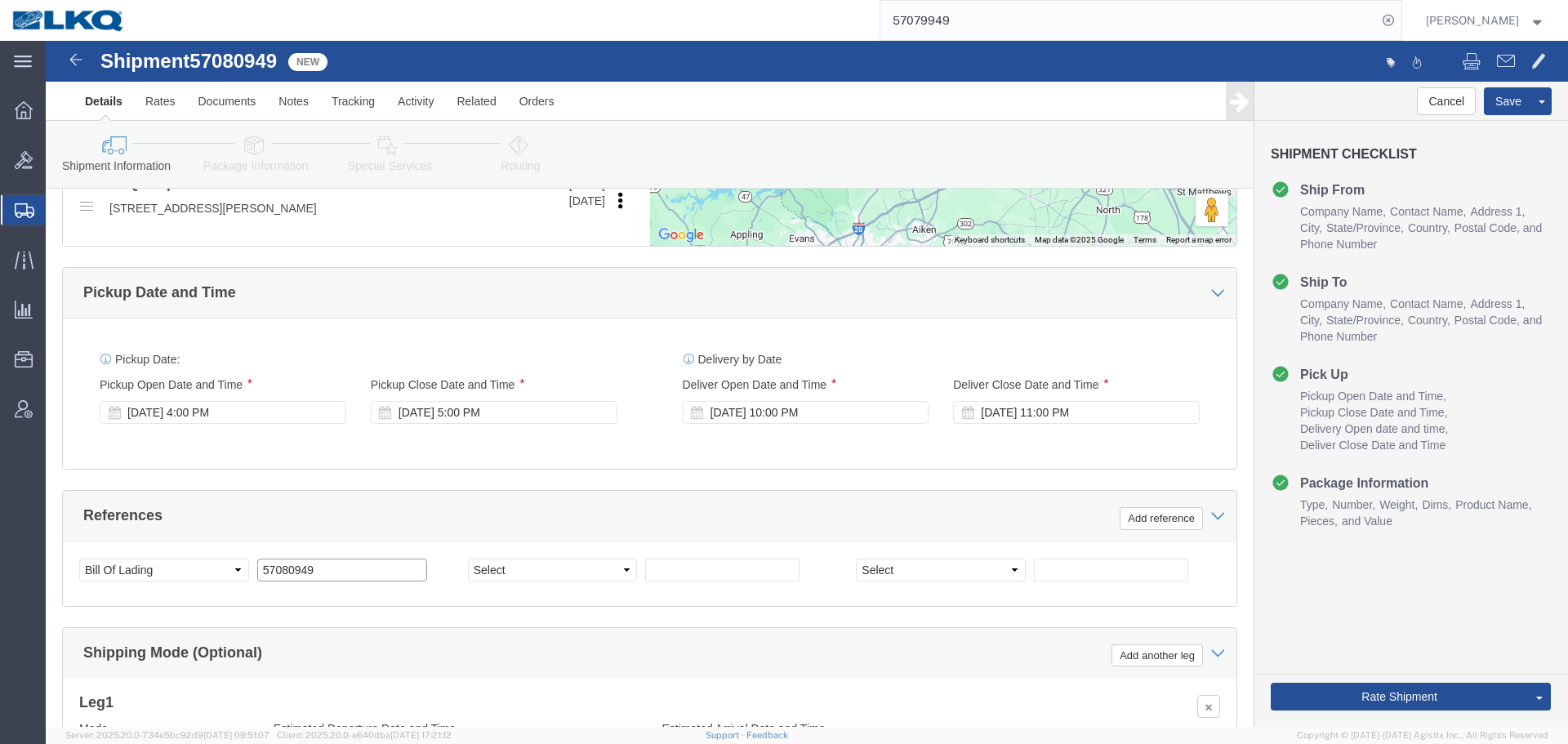
scroll to position [1634, 0]
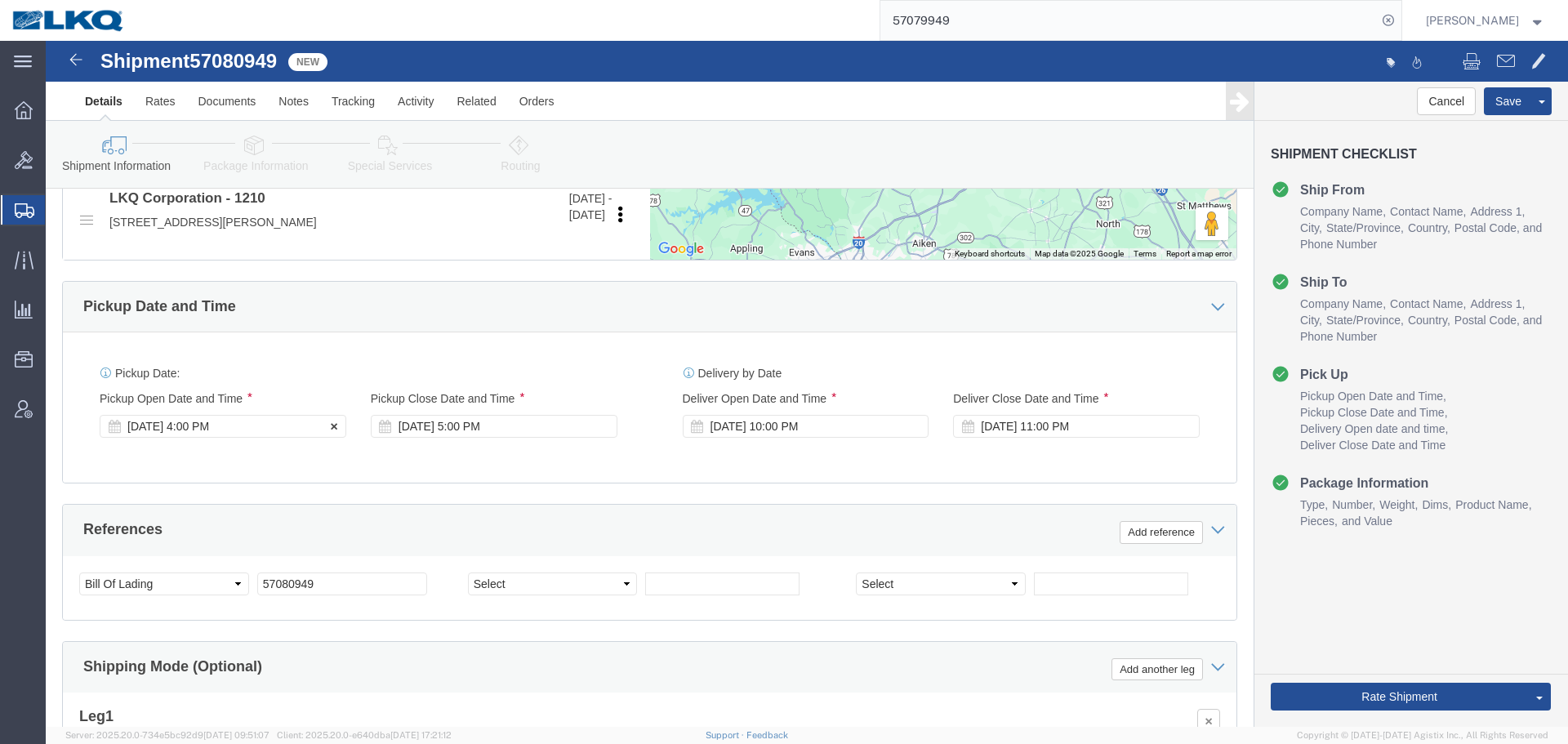
click div "Oct 13 2025 4:00 PM"
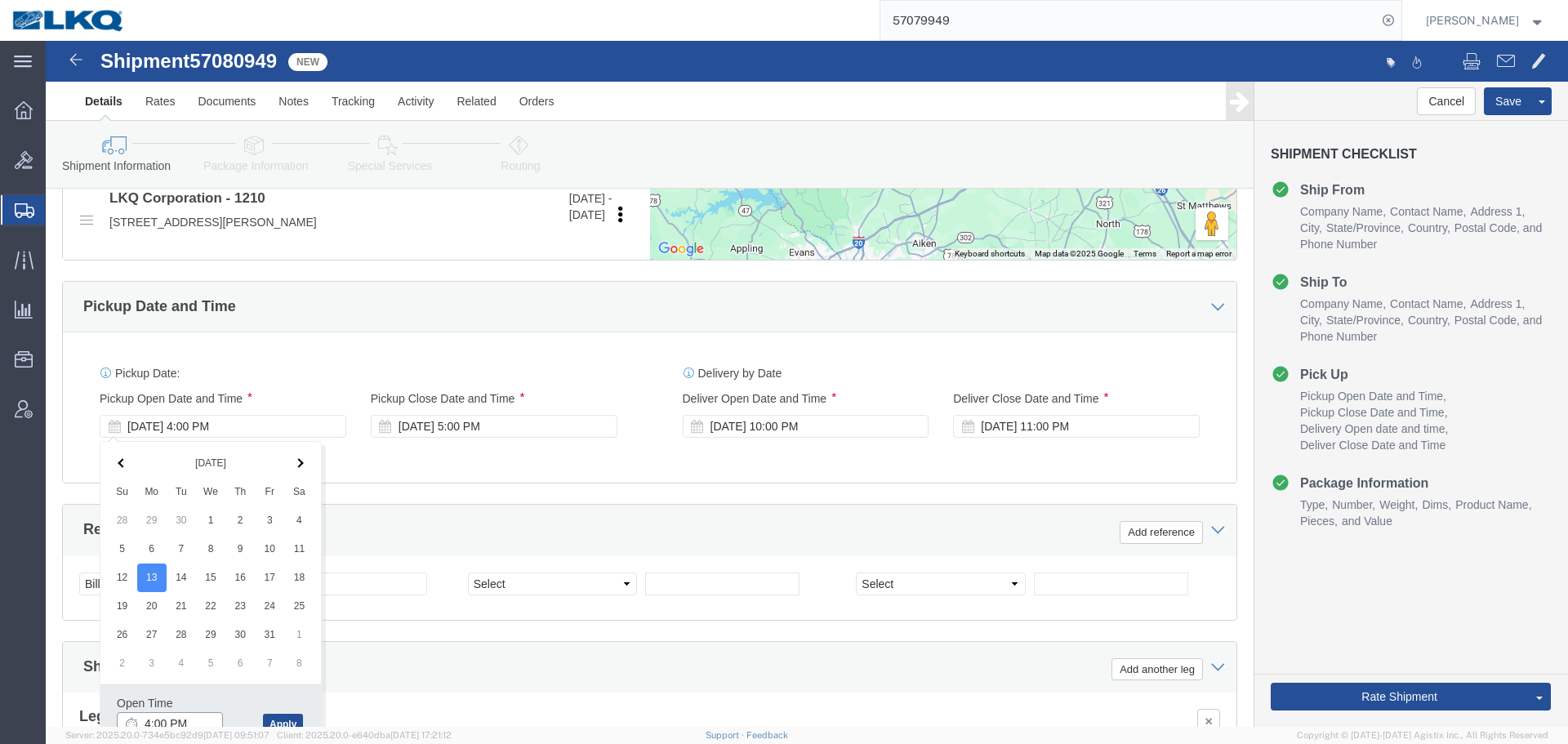
scroll to position [1642, 0]
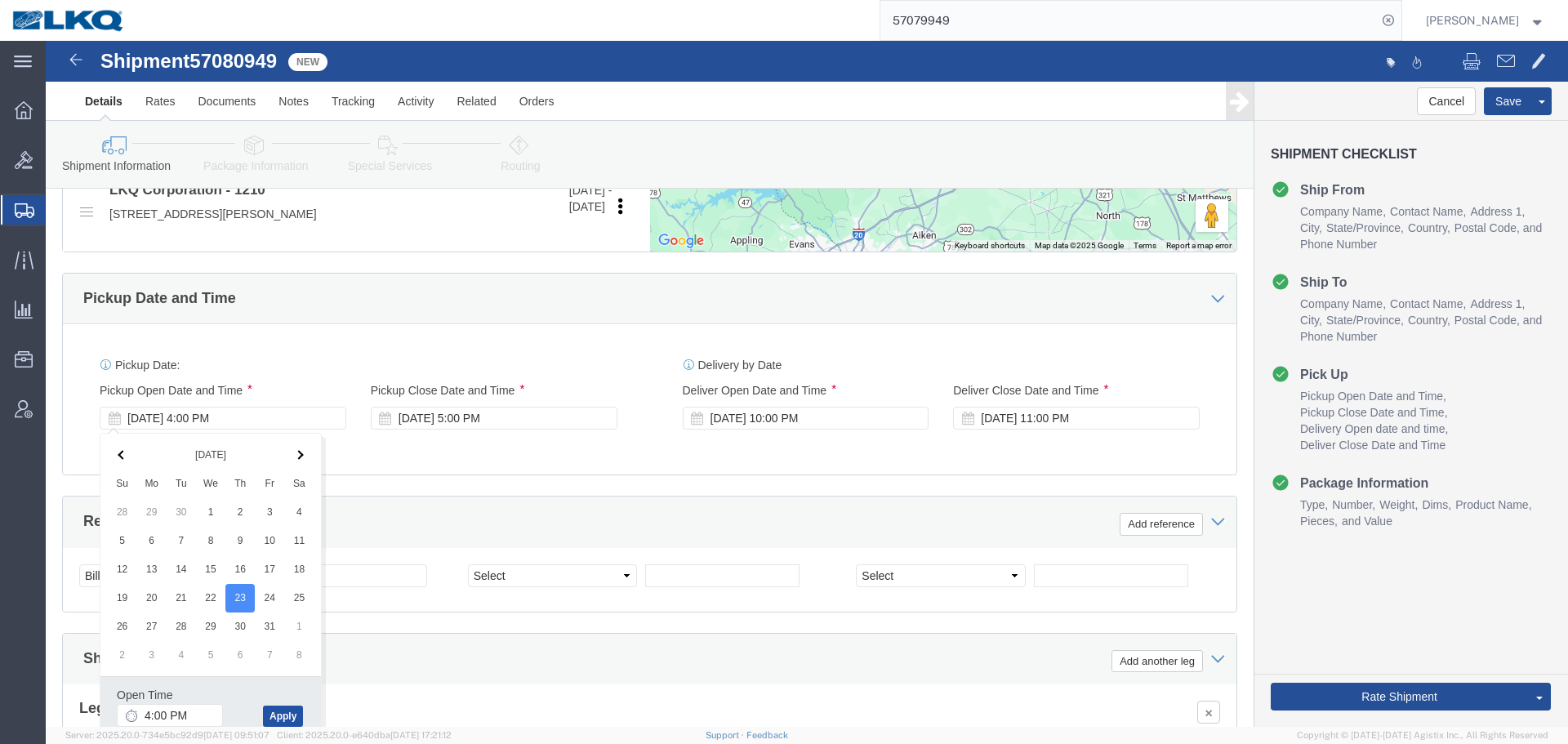
click button "Apply"
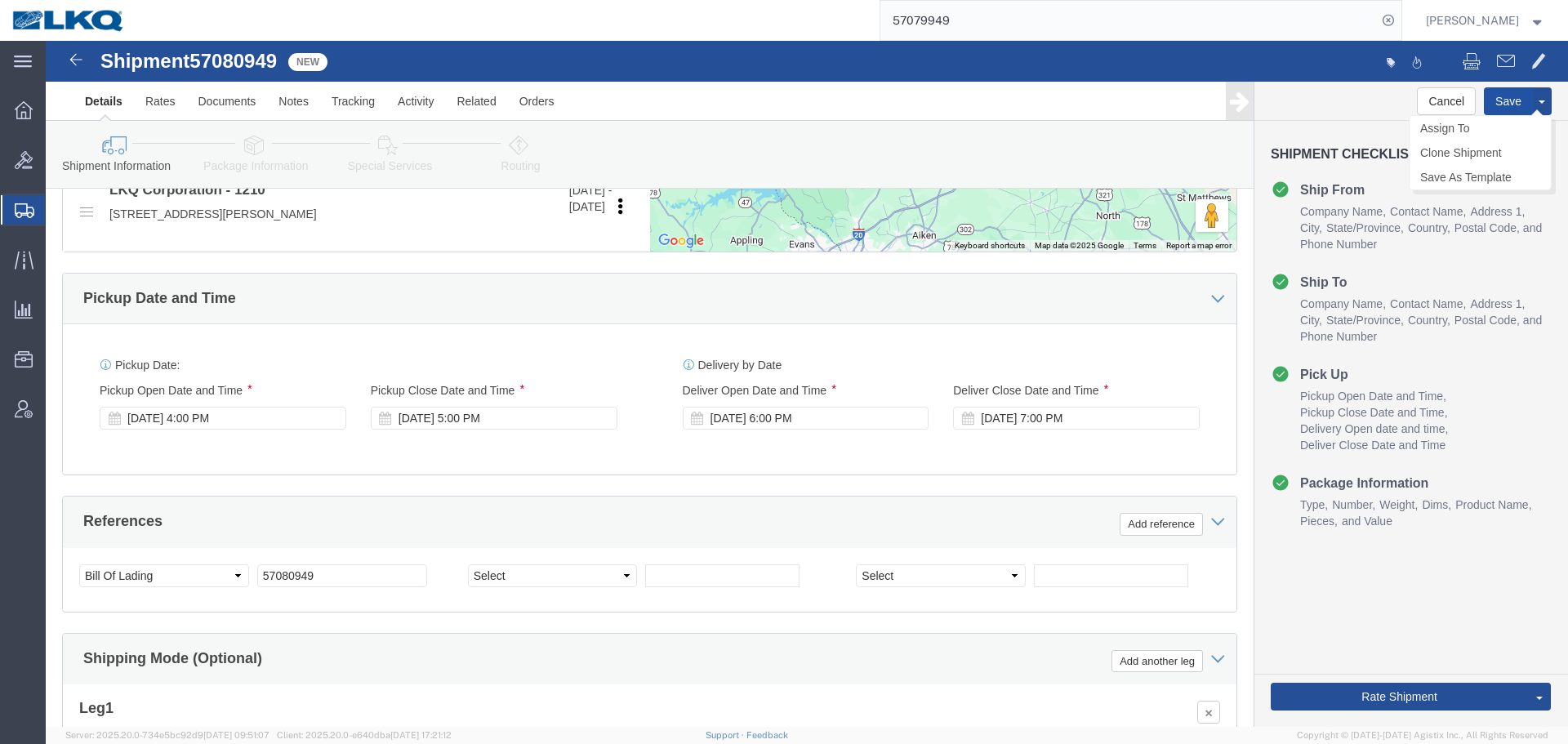
click button "Save"
click link "Send To Bid"
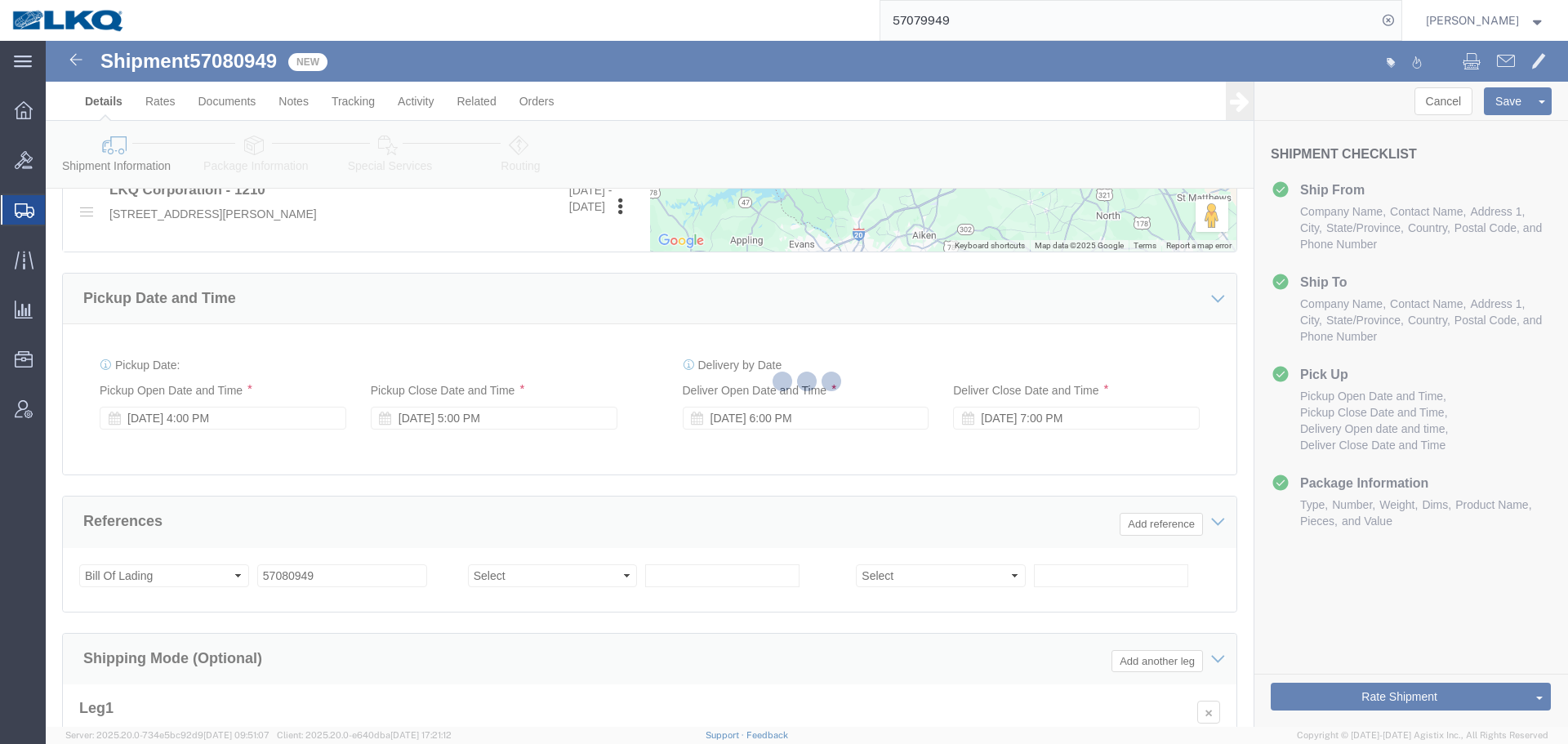
select select "27420"
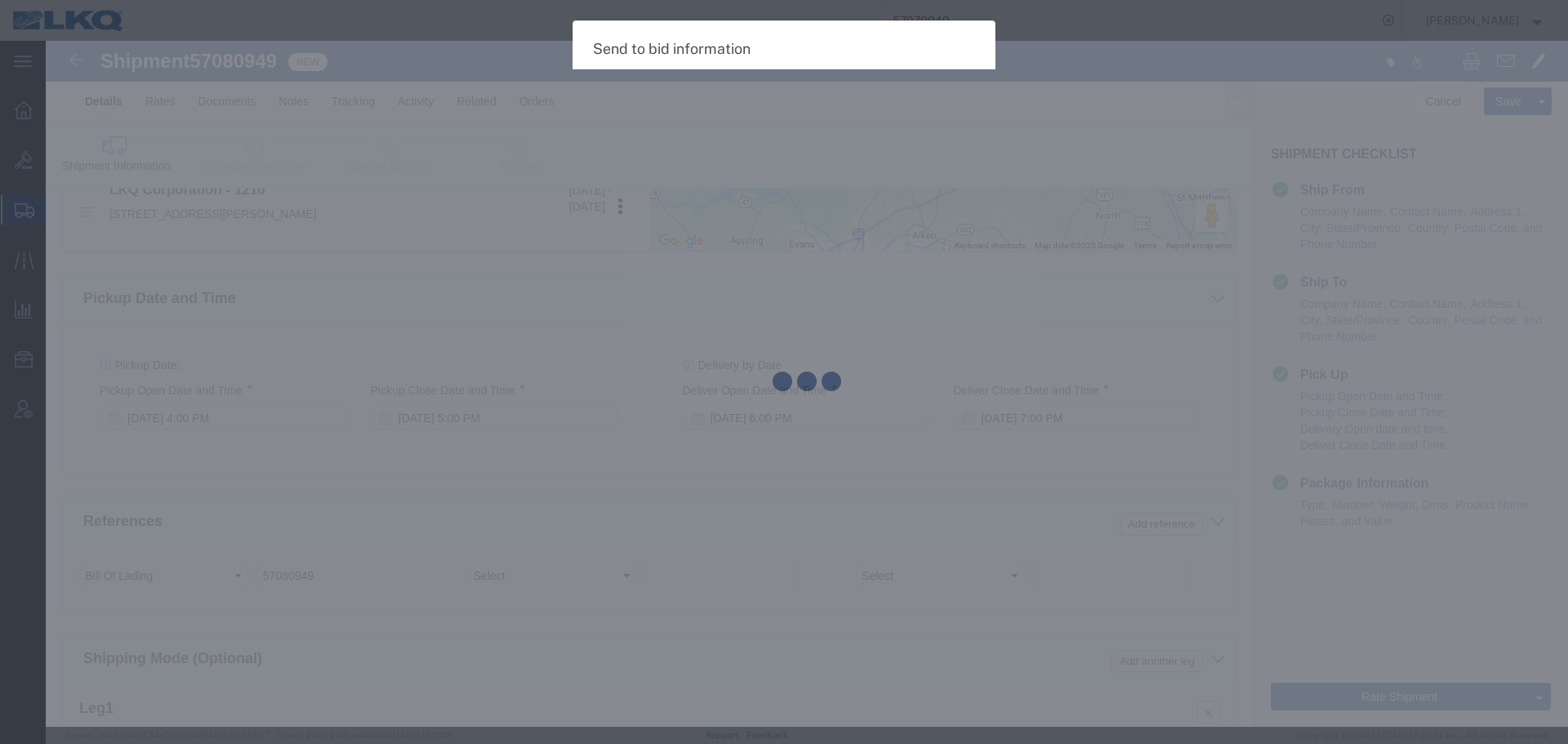
select select "TL"
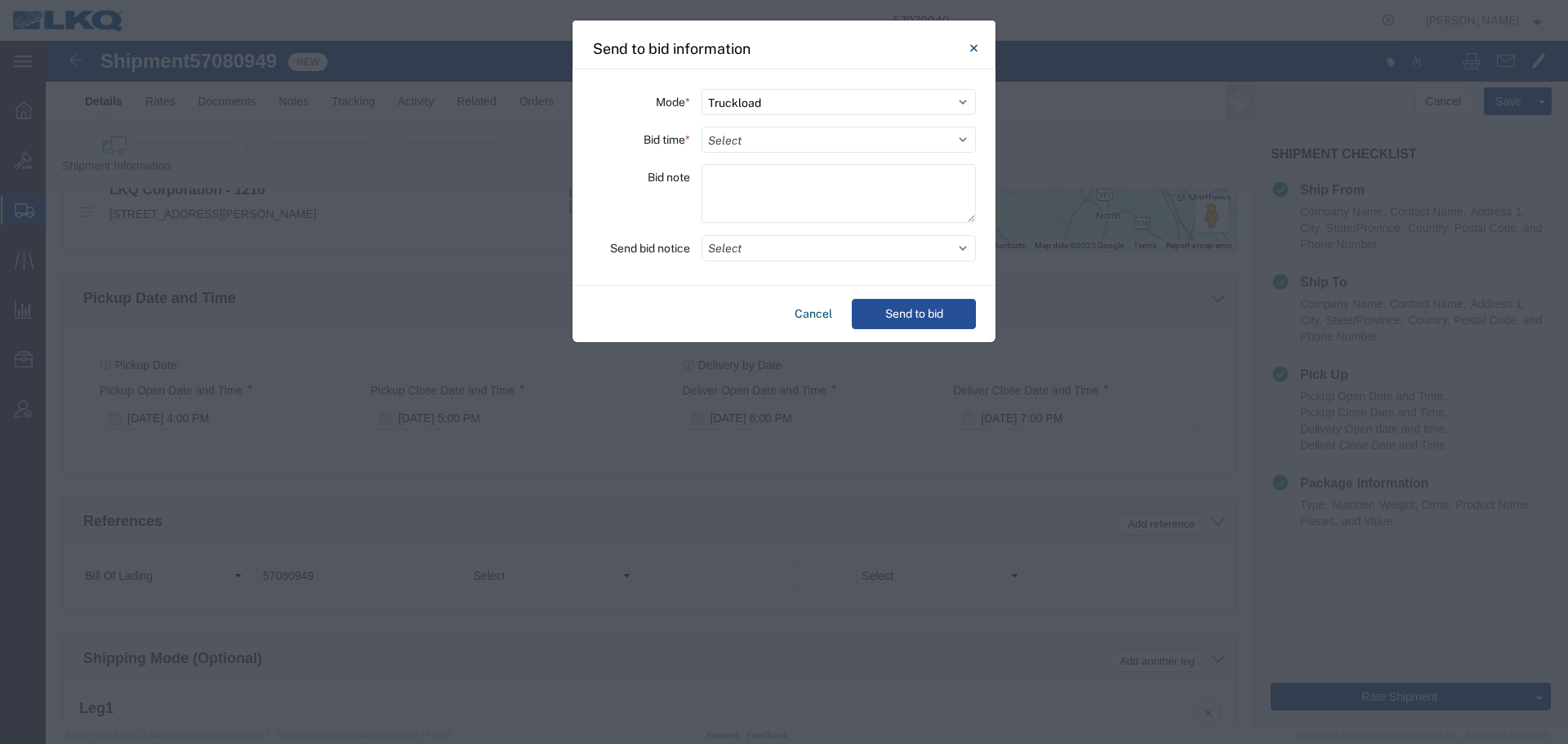
click at [776, 161] on div "Mode * Select Small Parcel Truckload Air Rail Less than Truckload Ocean Freight…" at bounding box center [784, 178] width 423 height 217
click at [772, 144] on select "Select 30 Min (Rush) 1 Hour (Rush) 2 Hours (Rush) 4 Hours (Rush) 8 Hours (Rush)…" at bounding box center [838, 139] width 274 height 26
select select "16"
click at [702, 127] on select "Select 30 Min (Rush) 1 Hour (Rush) 2 Hours (Rush) 4 Hours (Rush) 8 Hours (Rush)…" at bounding box center [838, 139] width 274 height 26
click at [772, 248] on button "Select" at bounding box center [838, 247] width 274 height 26
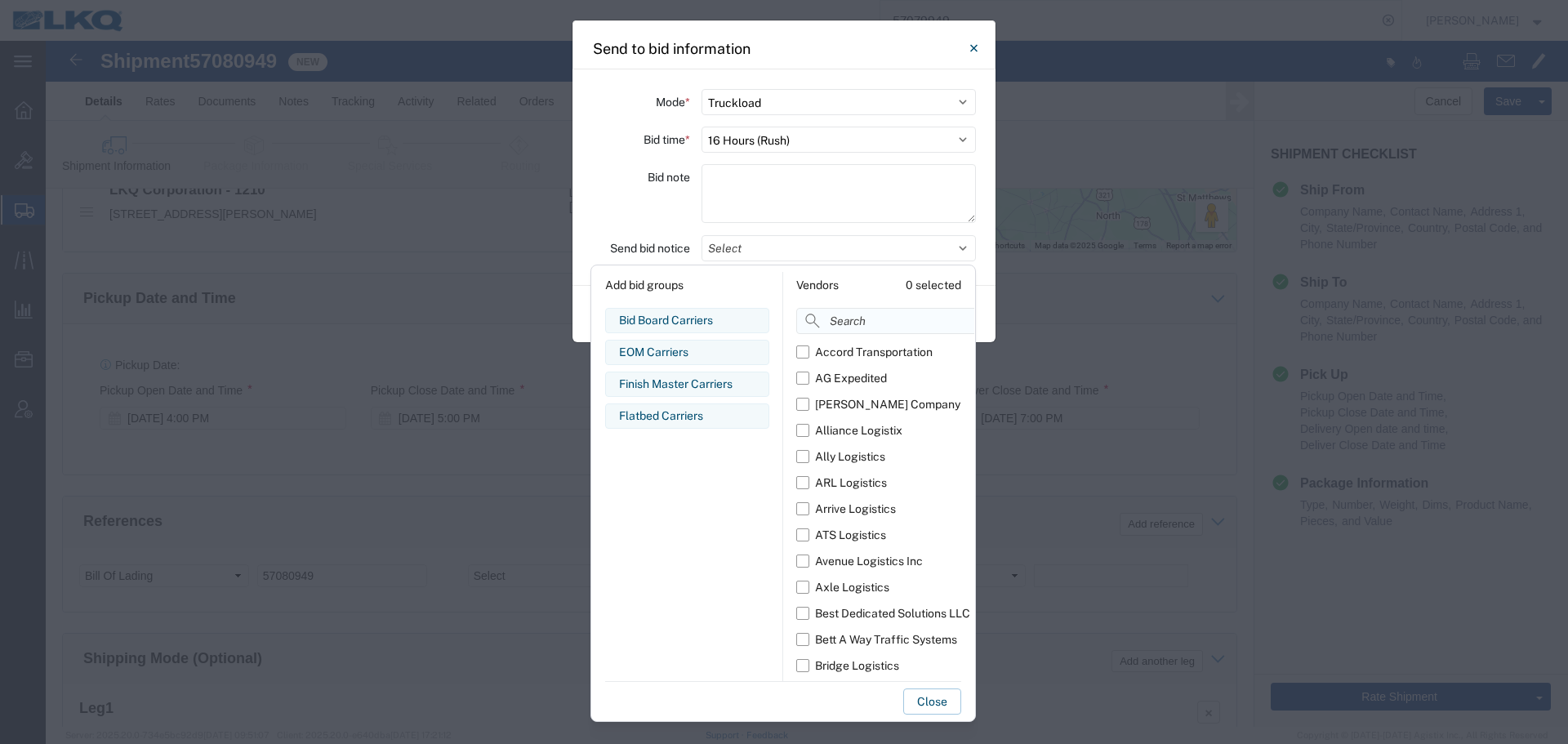
click at [844, 319] on input at bounding box center [922, 320] width 251 height 26
type input "comp"
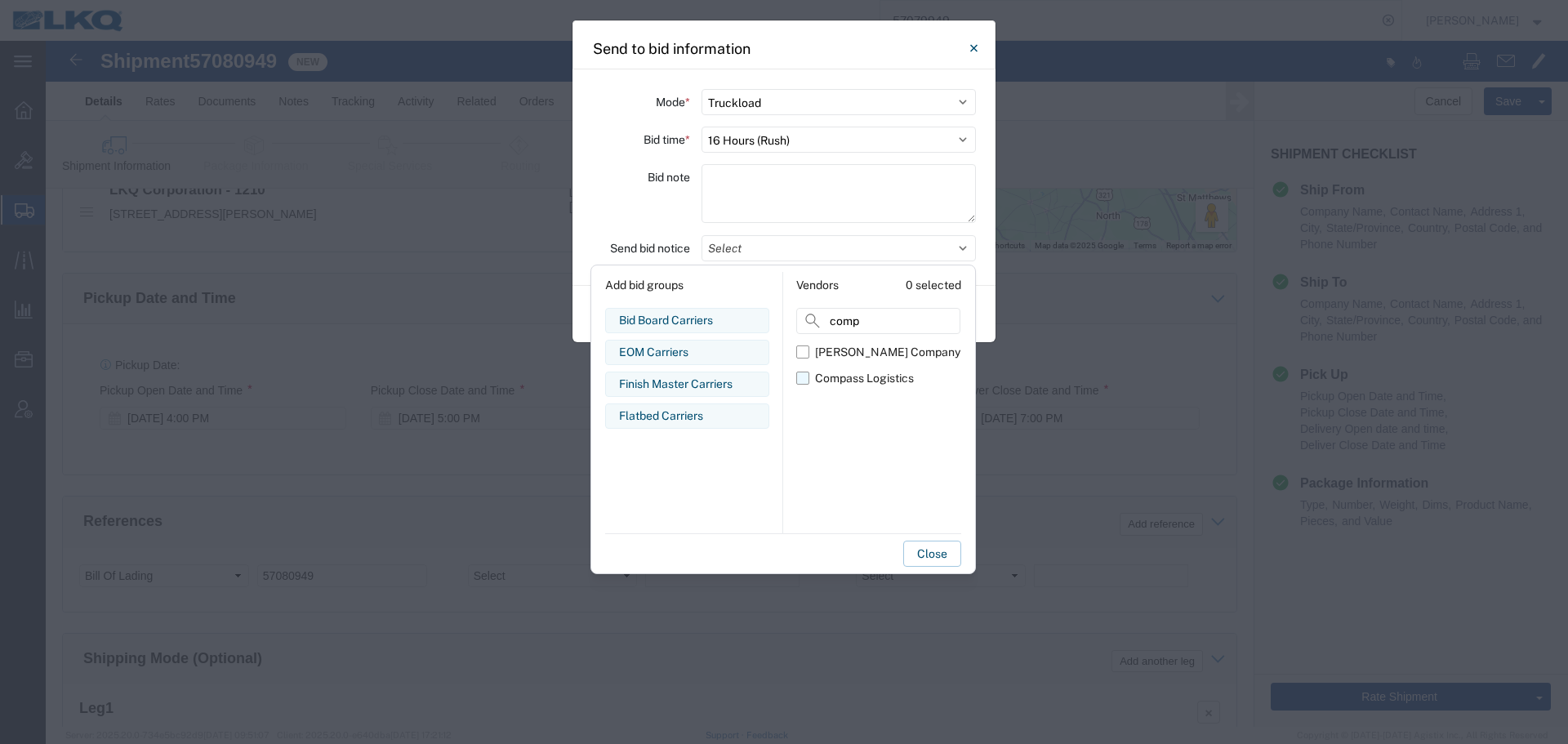
click at [867, 367] on label "Compass Logistics" at bounding box center [879, 377] width 164 height 26
click at [0, 0] on input "Compass Logistics" at bounding box center [0, 0] width 0 height 0
click at [686, 211] on div "Bid note" at bounding box center [641, 196] width 98 height 64
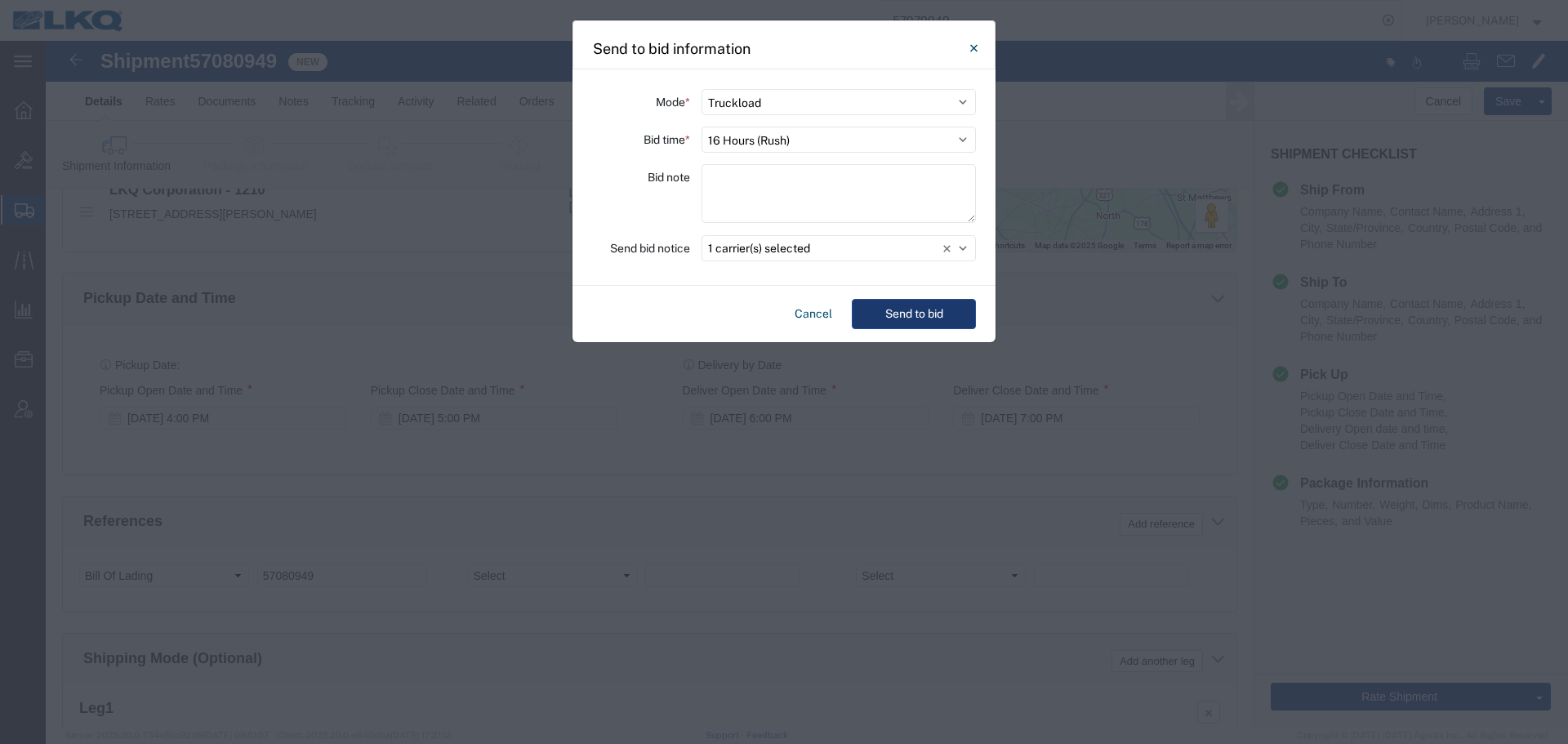
click at [938, 313] on button "Send to bid" at bounding box center [914, 314] width 124 height 31
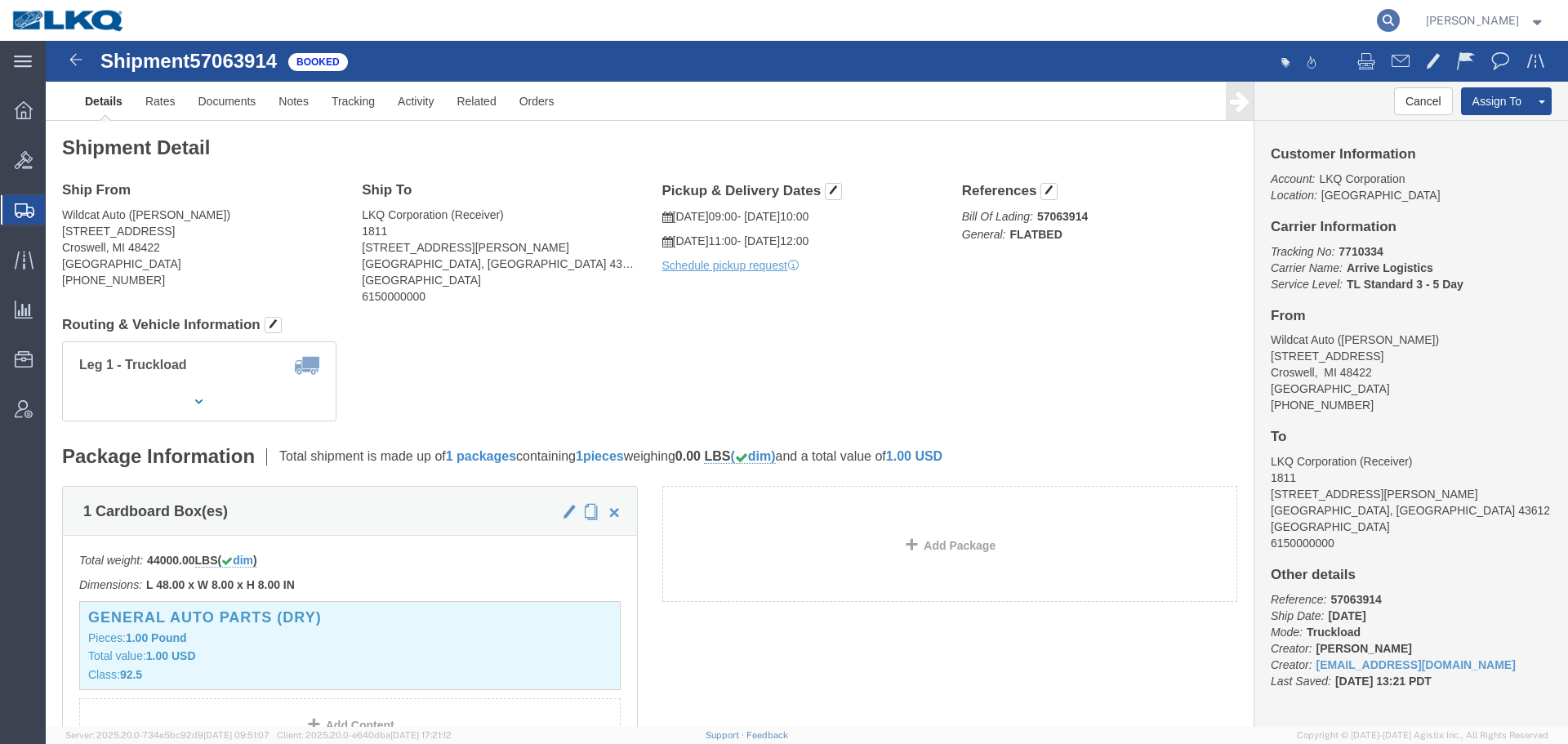
click at [1377, 26] on icon at bounding box center [1388, 20] width 23 height 23
paste input "57079949"
type input "57079949"
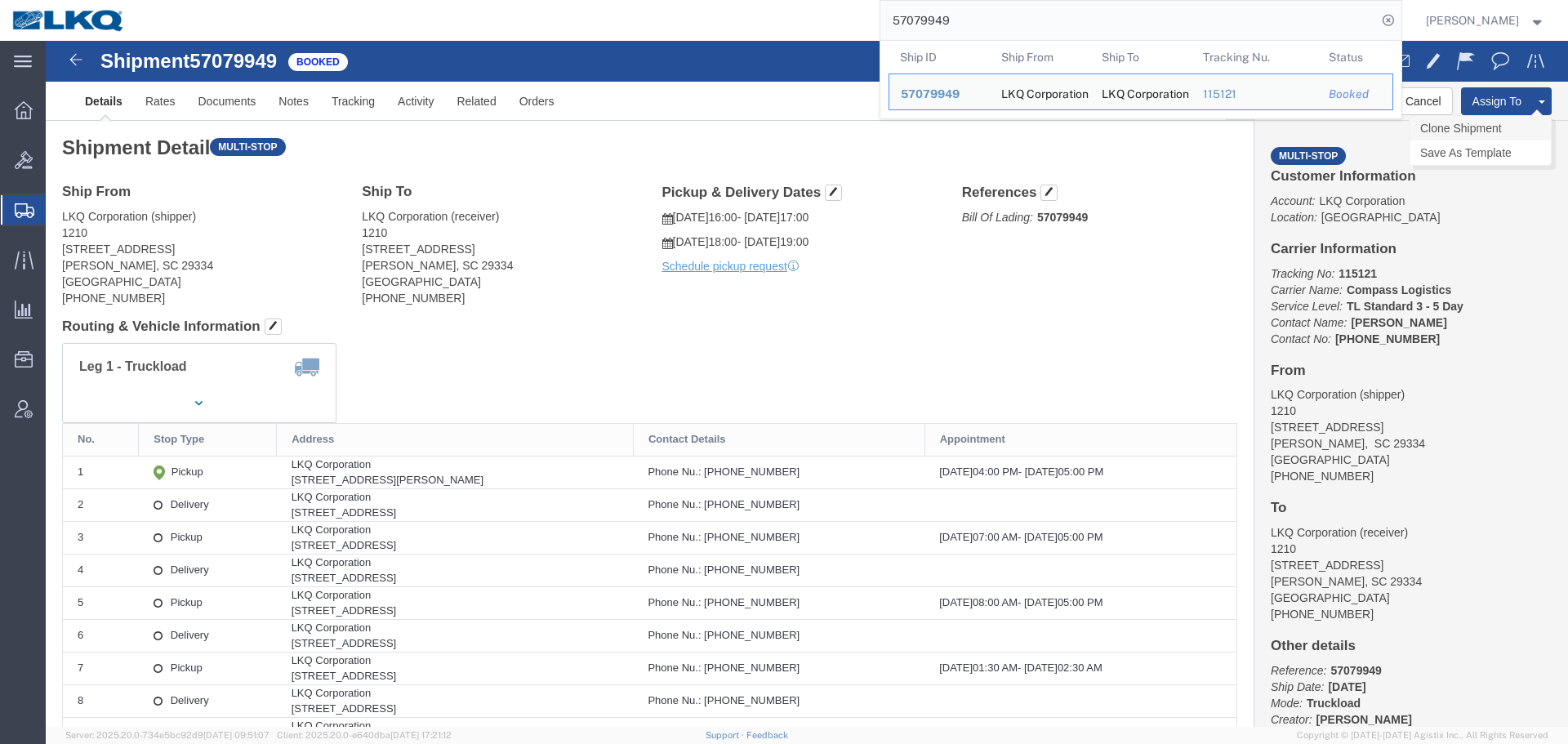
drag, startPoint x: 1227, startPoint y: 32, endPoint x: 1428, endPoint y: 82, distance: 207.1
click link "Clone Shipment"
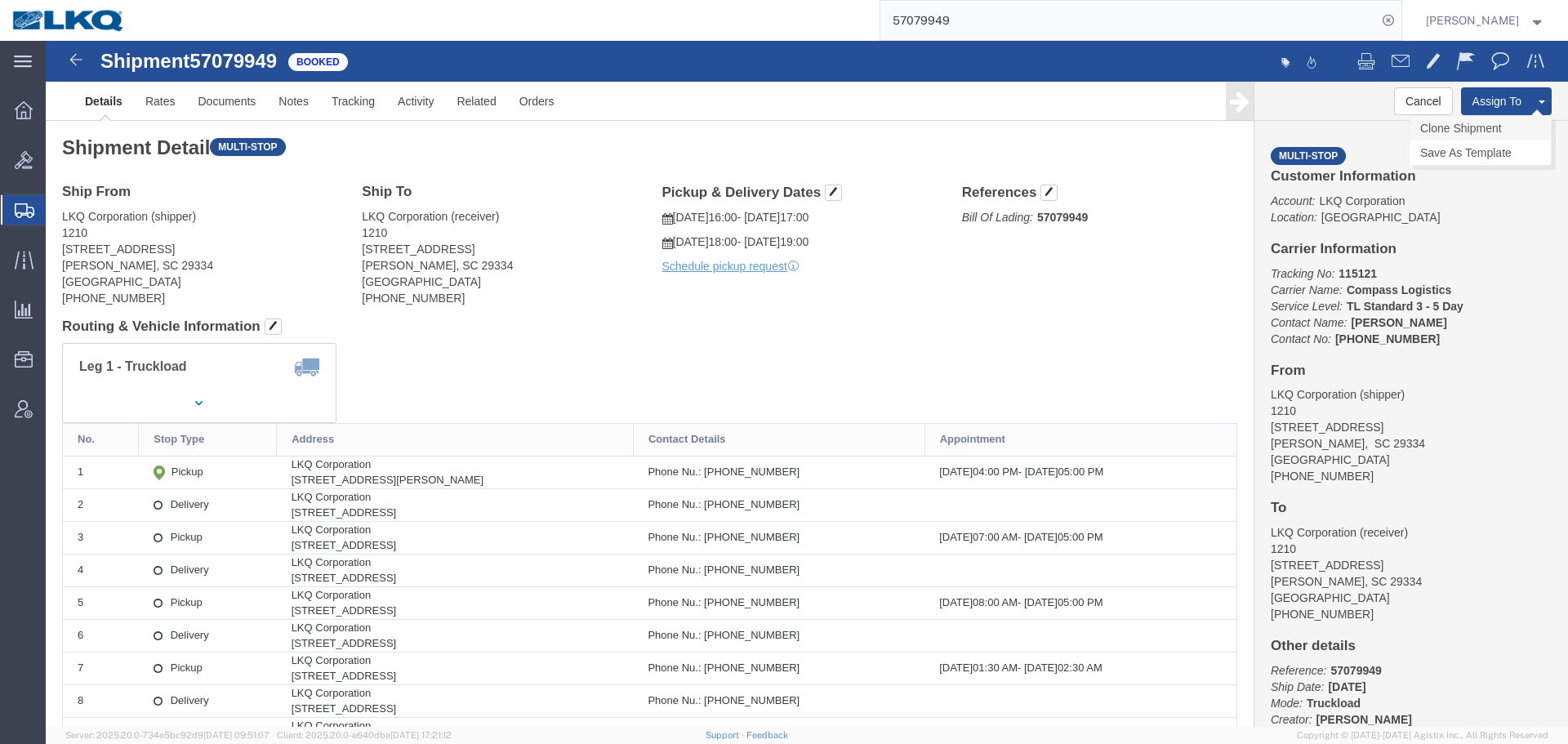
drag, startPoint x: 1433, startPoint y: 86, endPoint x: 1305, endPoint y: 32, distance: 138.9
click link "Clone Shipment"
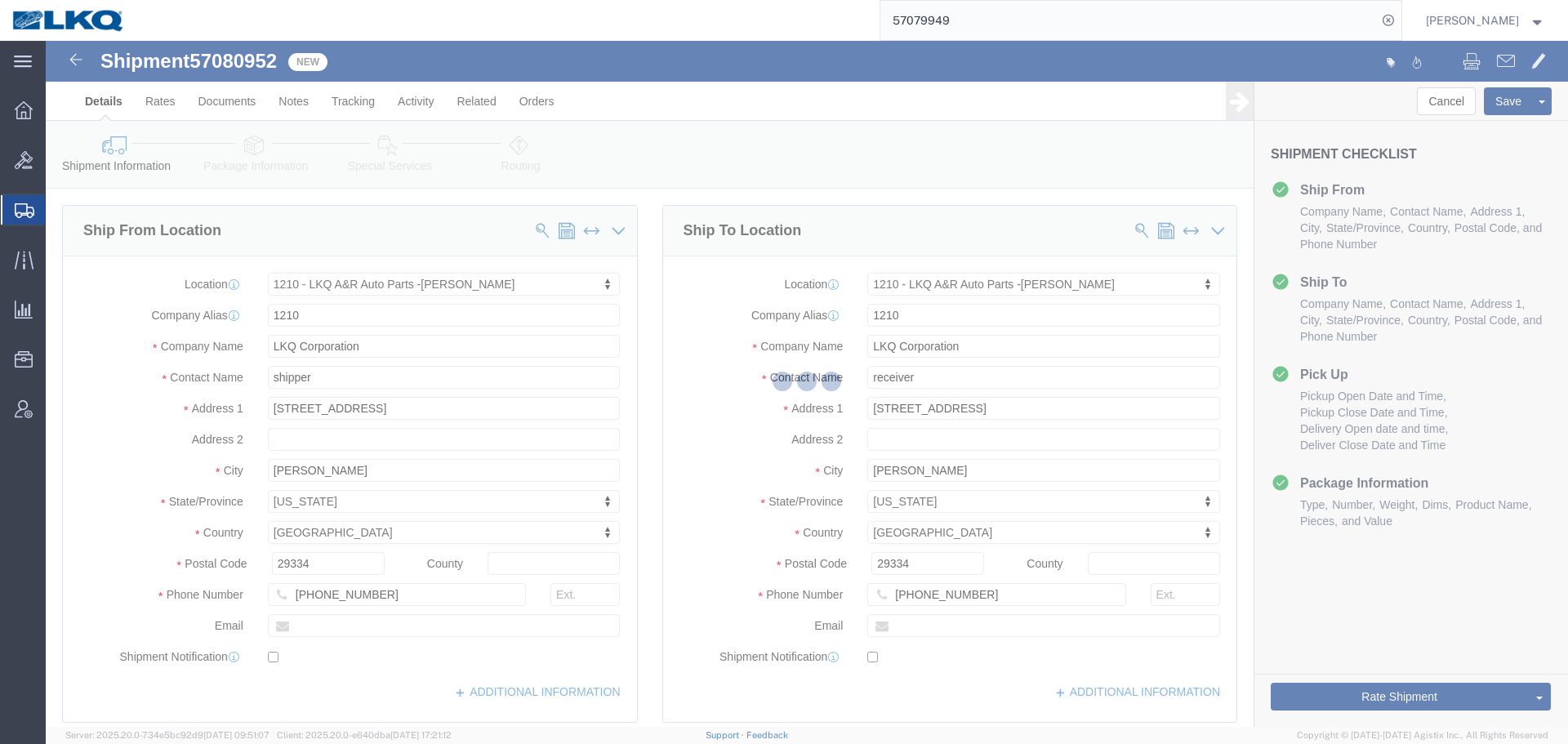
select select "27420"
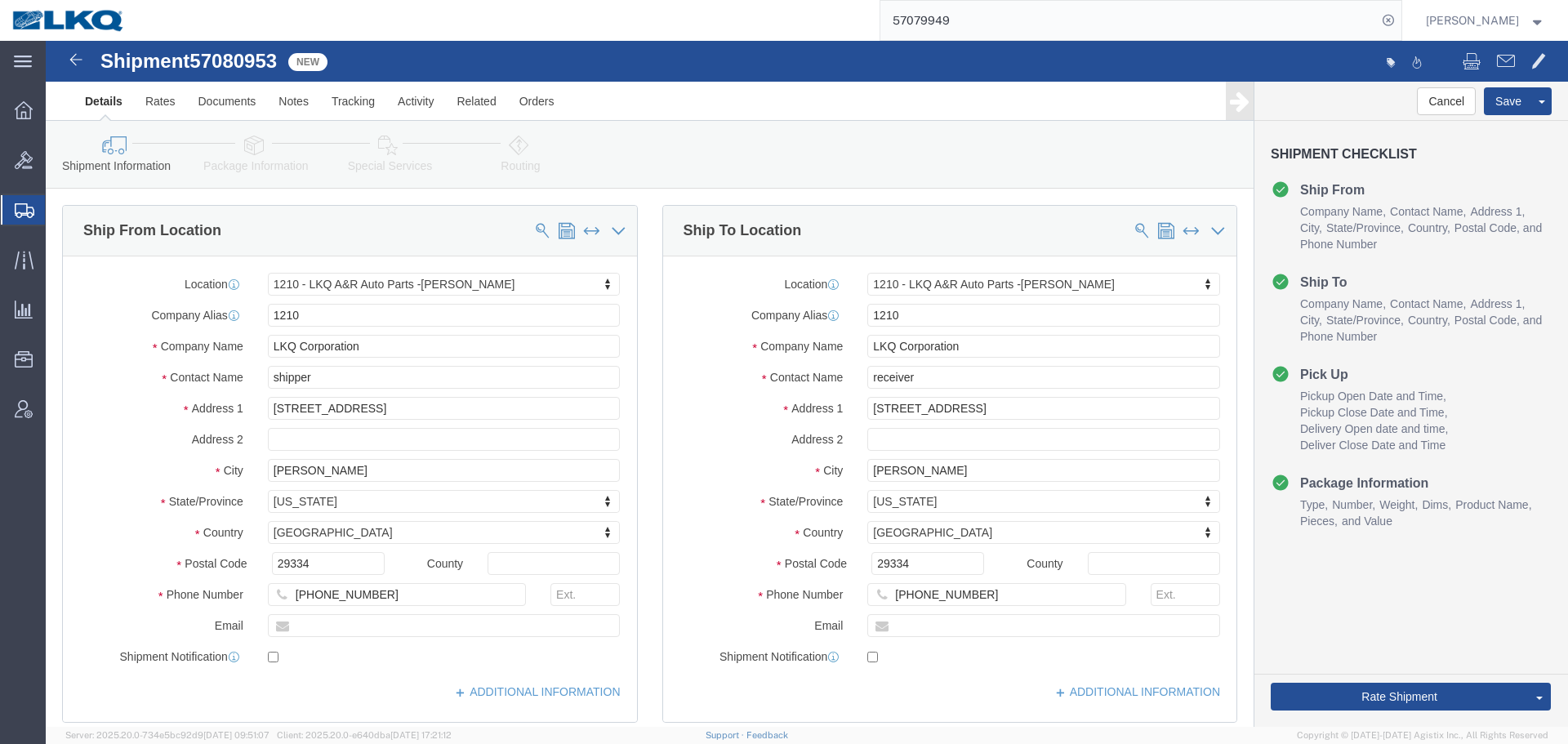
click div "Shipment 57080953 New Details Rates Documents Notes Tracking Activity Related O…"
click span "57080953"
copy span "57080953"
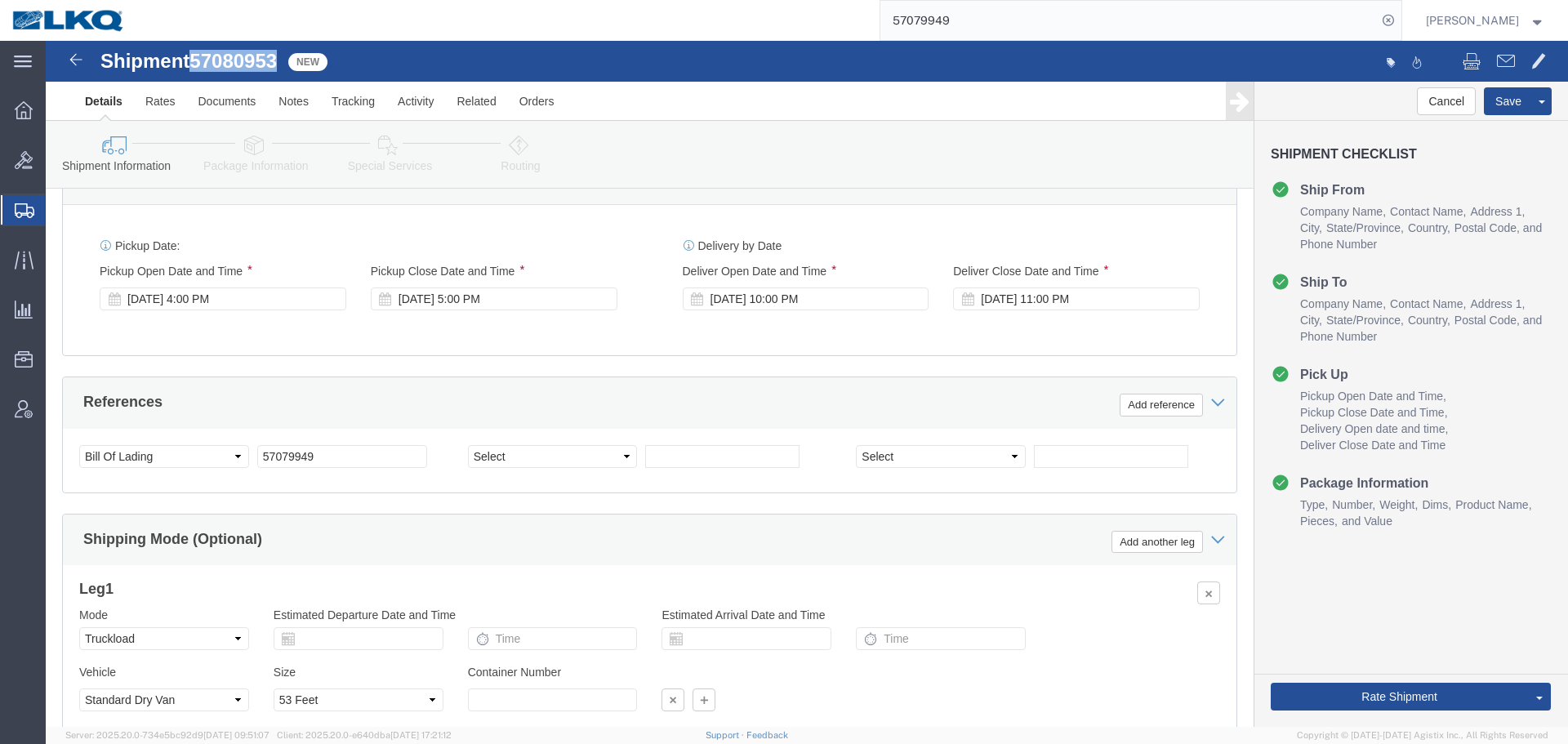
scroll to position [1726, 0]
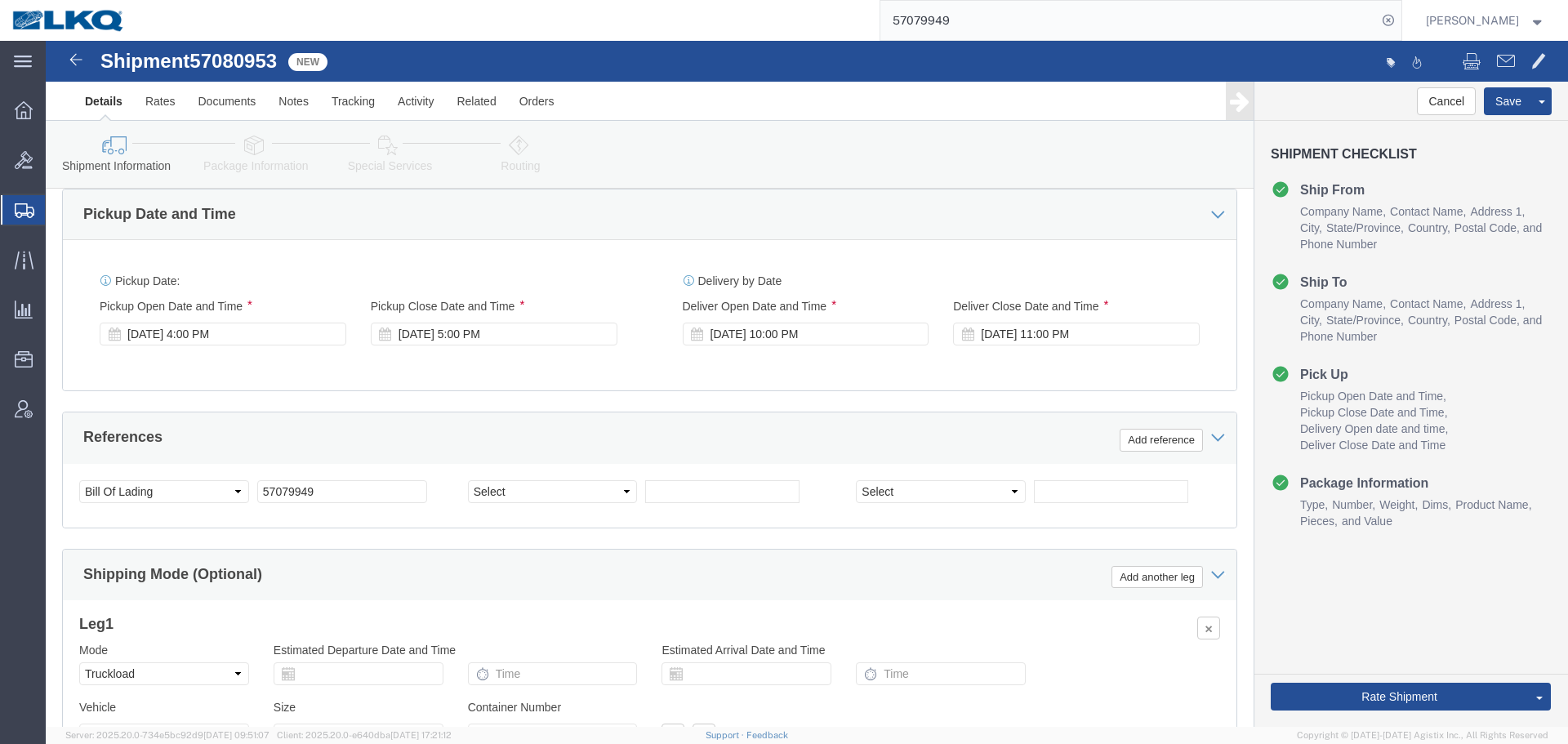
click div "Select Account Type Activity ID Airline Appointment Number ASN Batch Request # …"
click input "57079949"
paste input "80953"
type input "57080953"
click div "Oct 13 2025 4:00 PM"
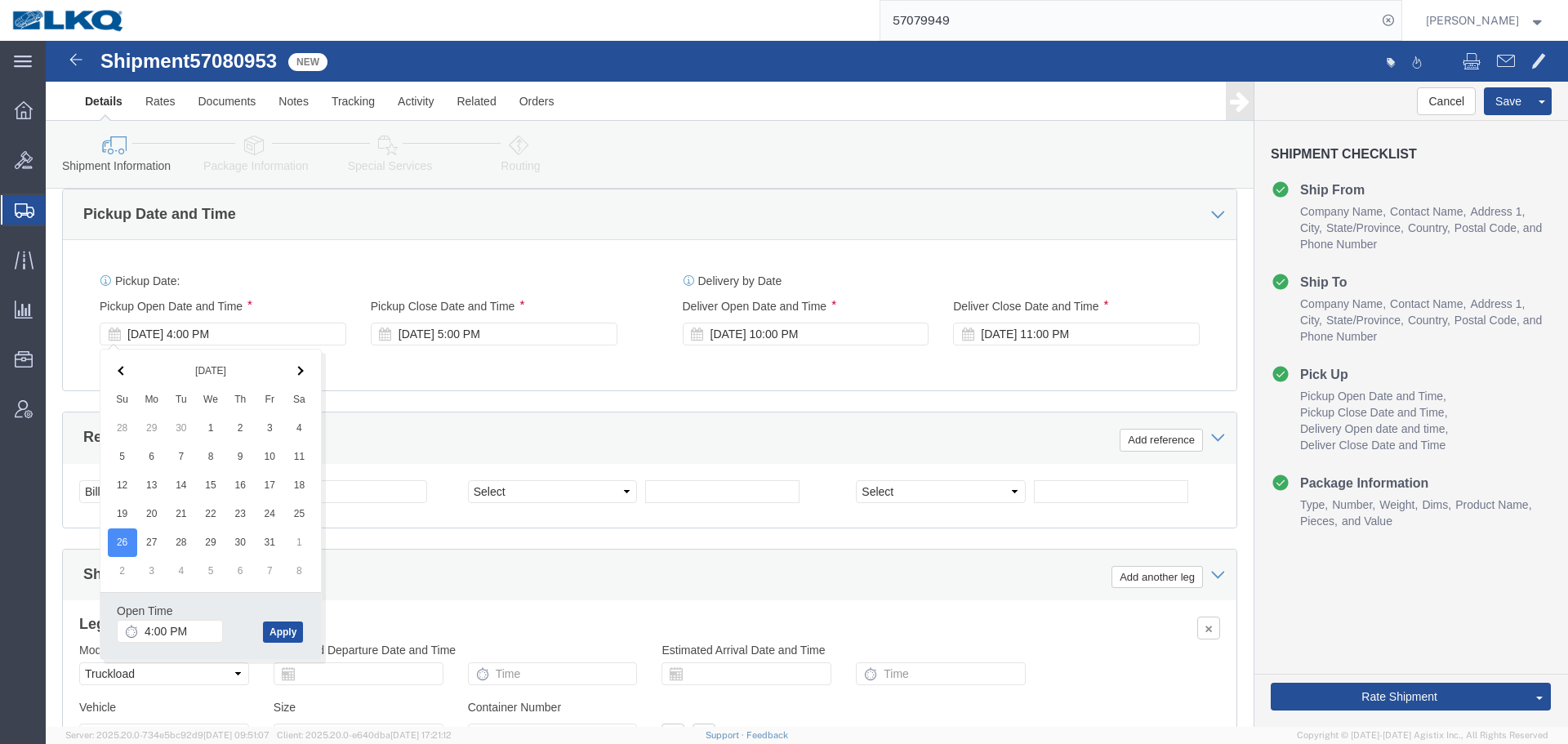
click button "Apply"
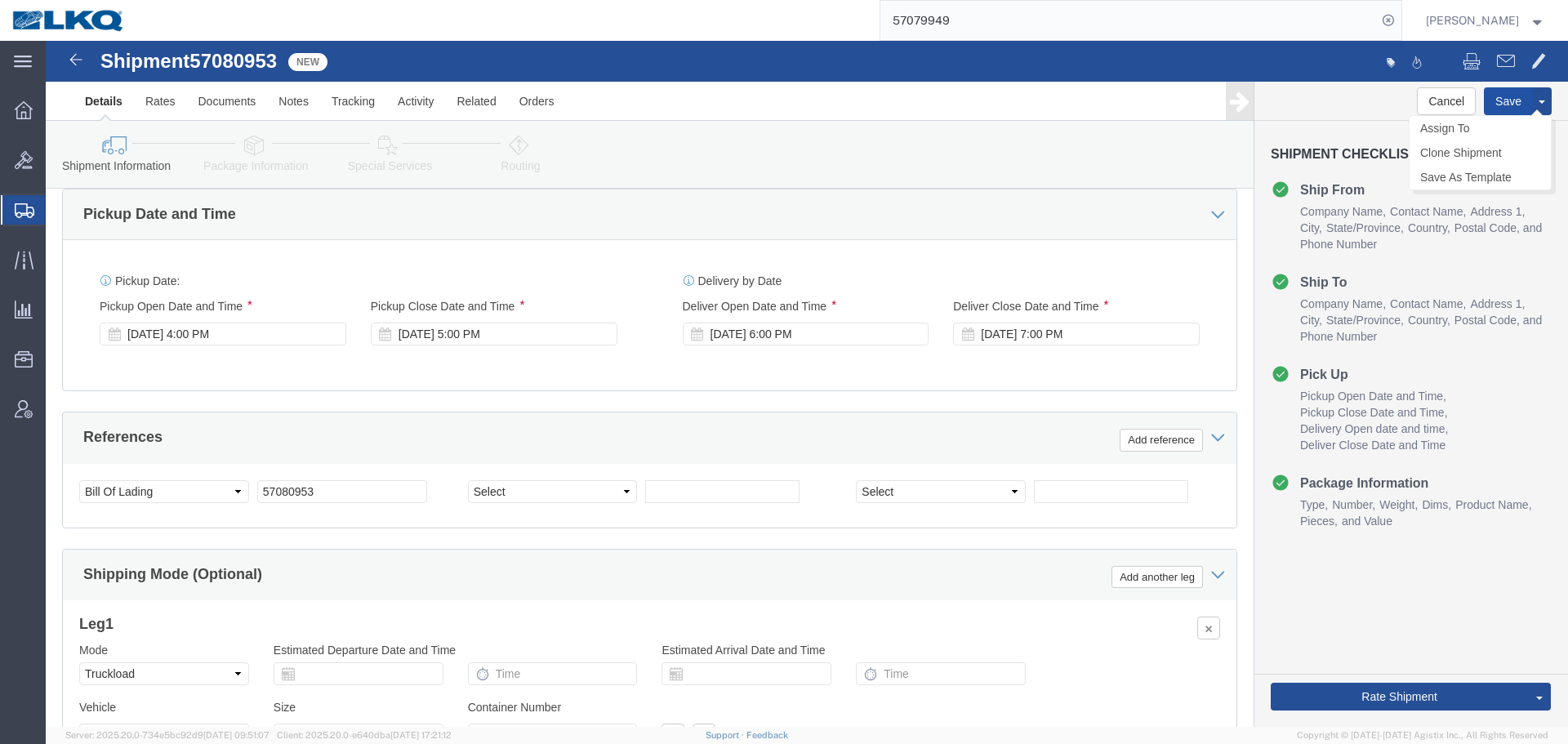
click button "Save"
click link "Send To Bid"
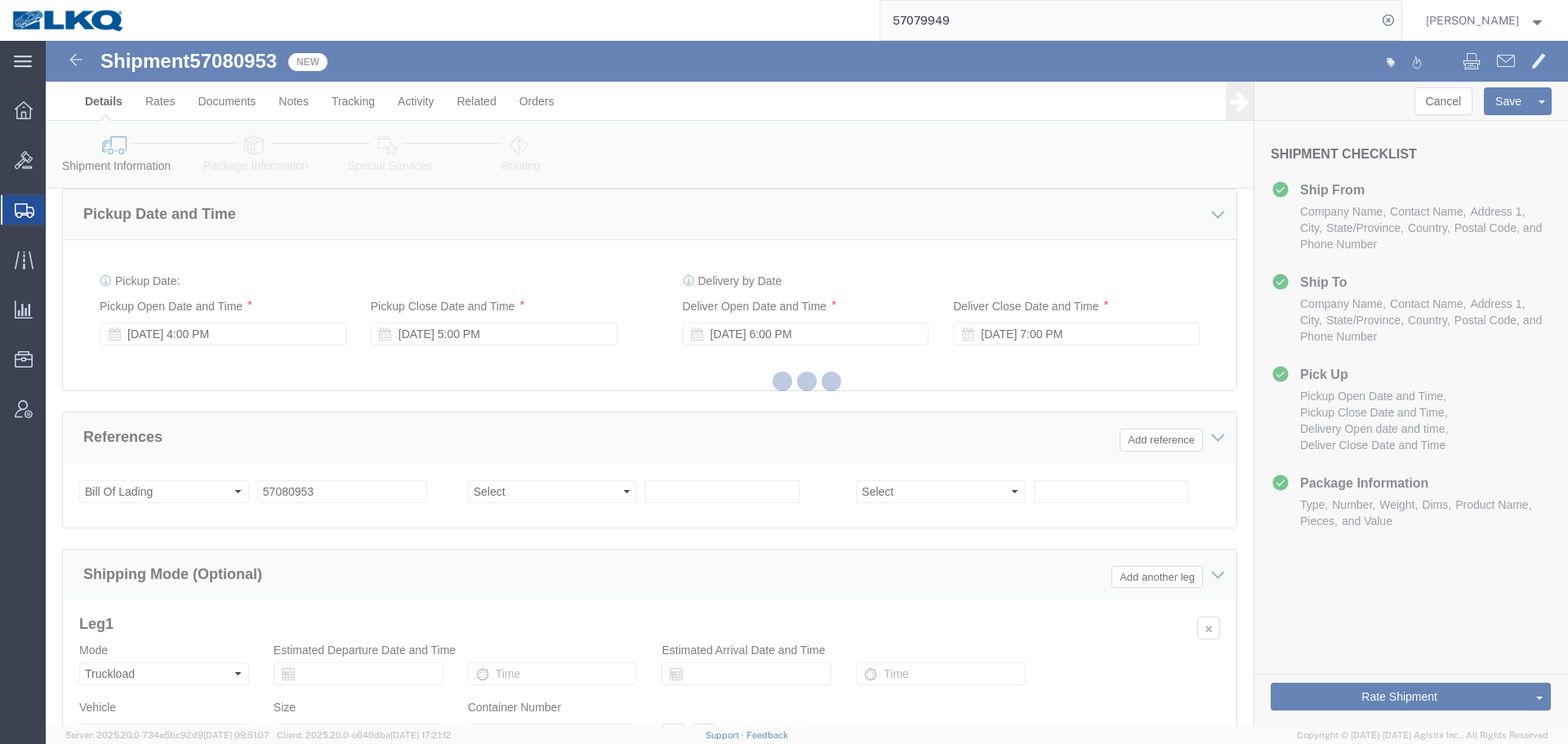
select select "27420"
select select "TL"
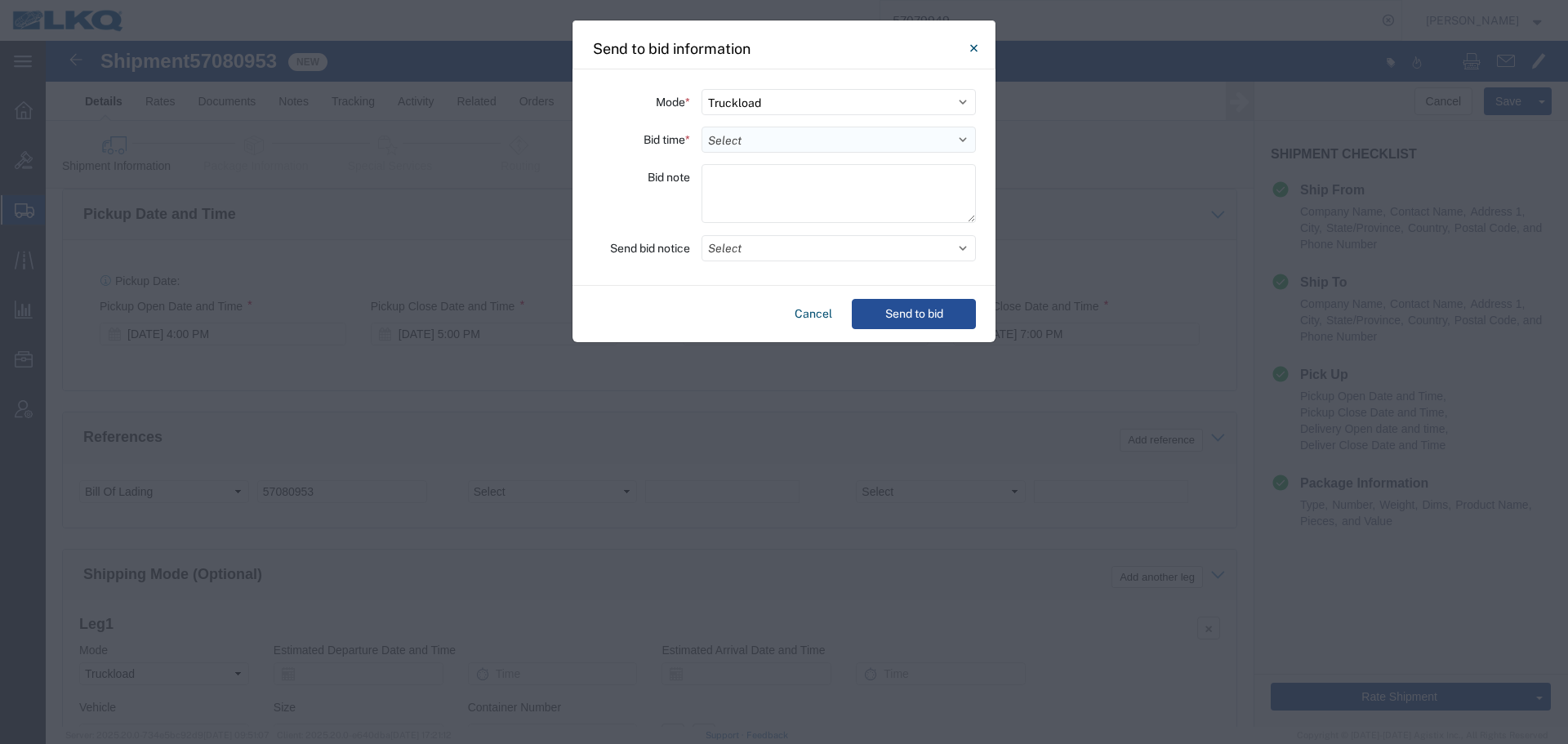
click at [759, 138] on select "Select 30 Min (Rush) 1 Hour (Rush) 2 Hours (Rush) 4 Hours (Rush) 8 Hours (Rush)…" at bounding box center [838, 139] width 274 height 26
select select "16"
click at [702, 127] on select "Select 30 Min (Rush) 1 Hour (Rush) 2 Hours (Rush) 4 Hours (Rush) 8 Hours (Rush)…" at bounding box center [838, 139] width 274 height 26
click at [801, 260] on button "Select" at bounding box center [838, 247] width 274 height 26
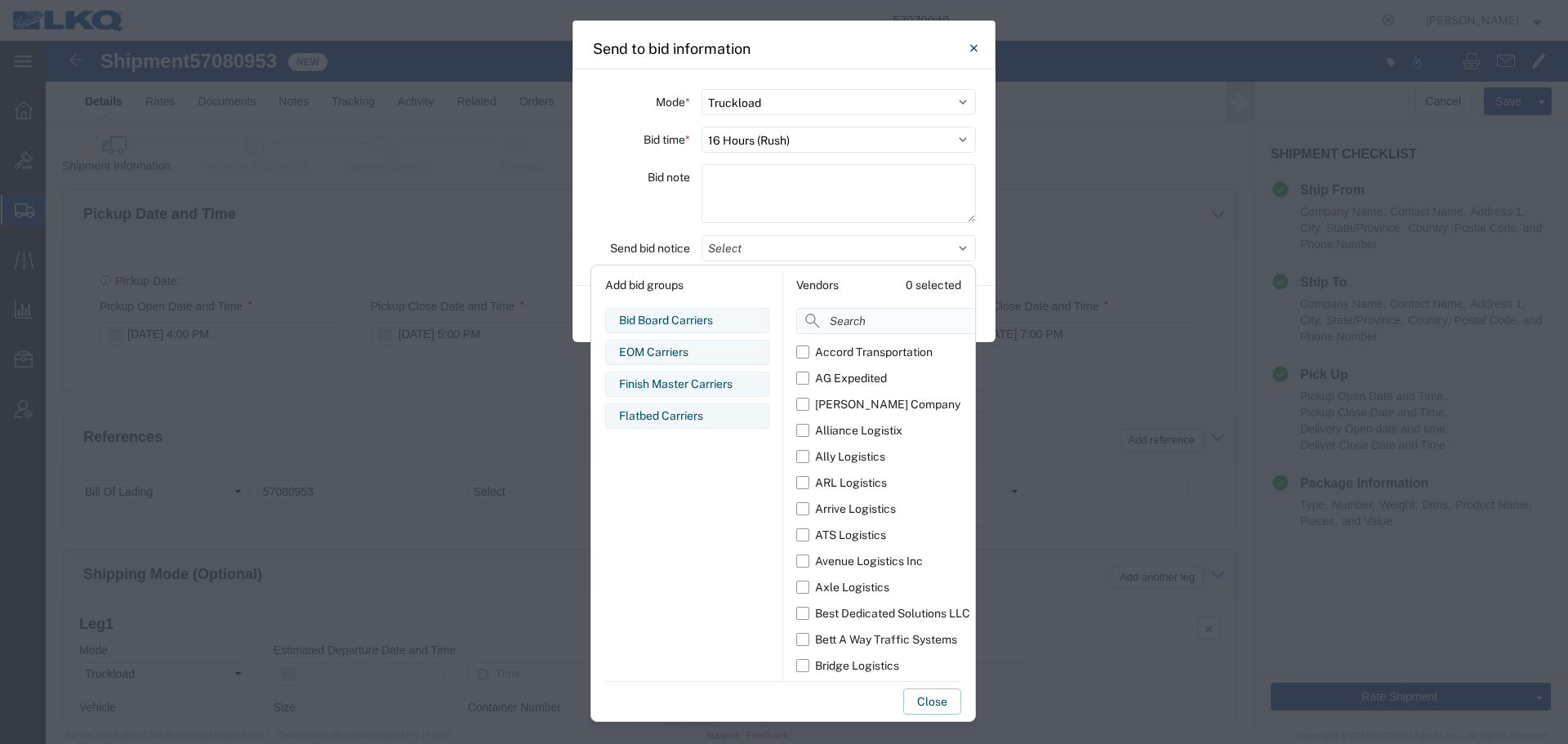
click at [871, 322] on input at bounding box center [922, 320] width 251 height 26
type input "comp"
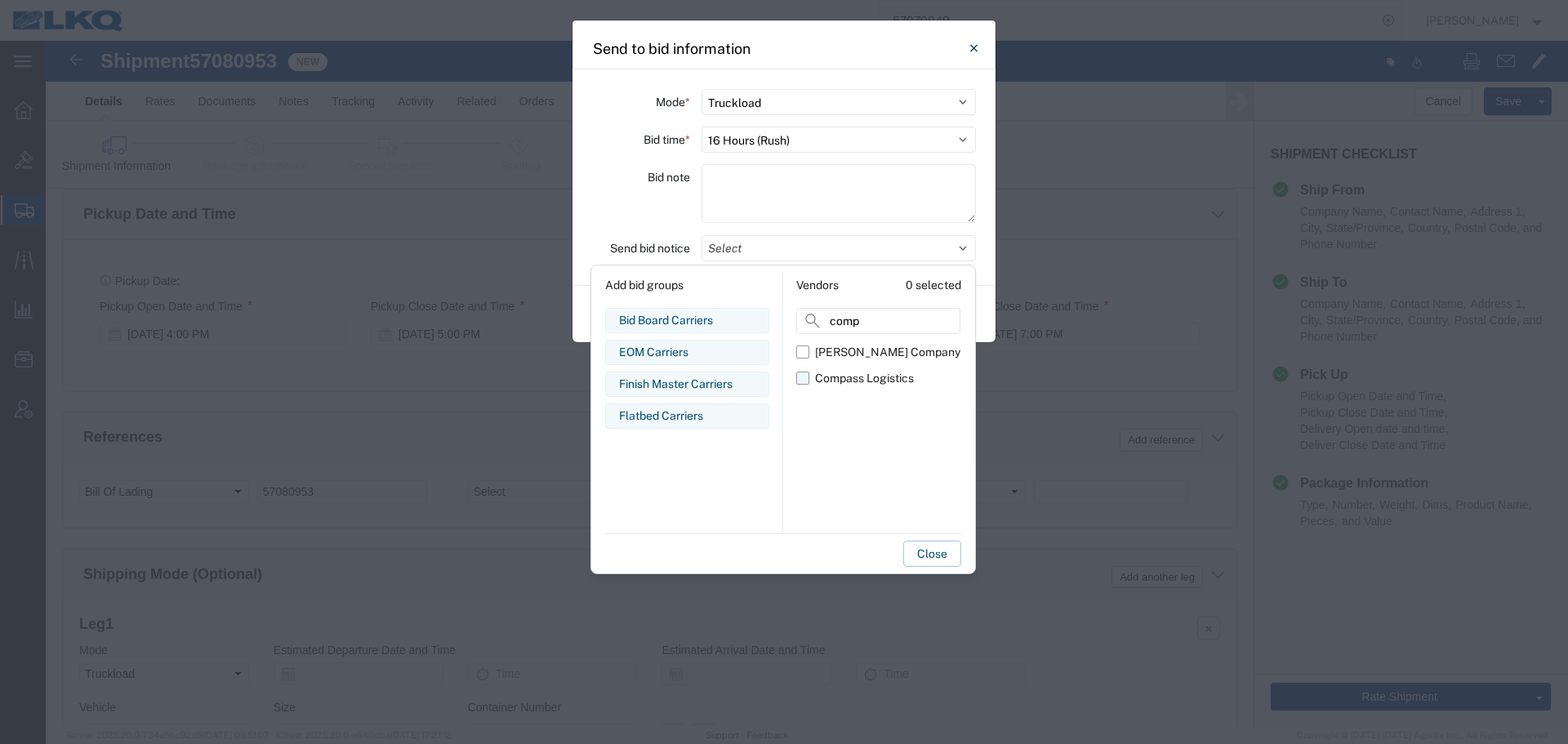
click at [861, 374] on div "Compass Logistics" at bounding box center [864, 378] width 98 height 17
click at [0, 0] on input "Compass Logistics" at bounding box center [0, 0] width 0 height 0
click at [656, 214] on div "Bid note" at bounding box center [641, 196] width 98 height 64
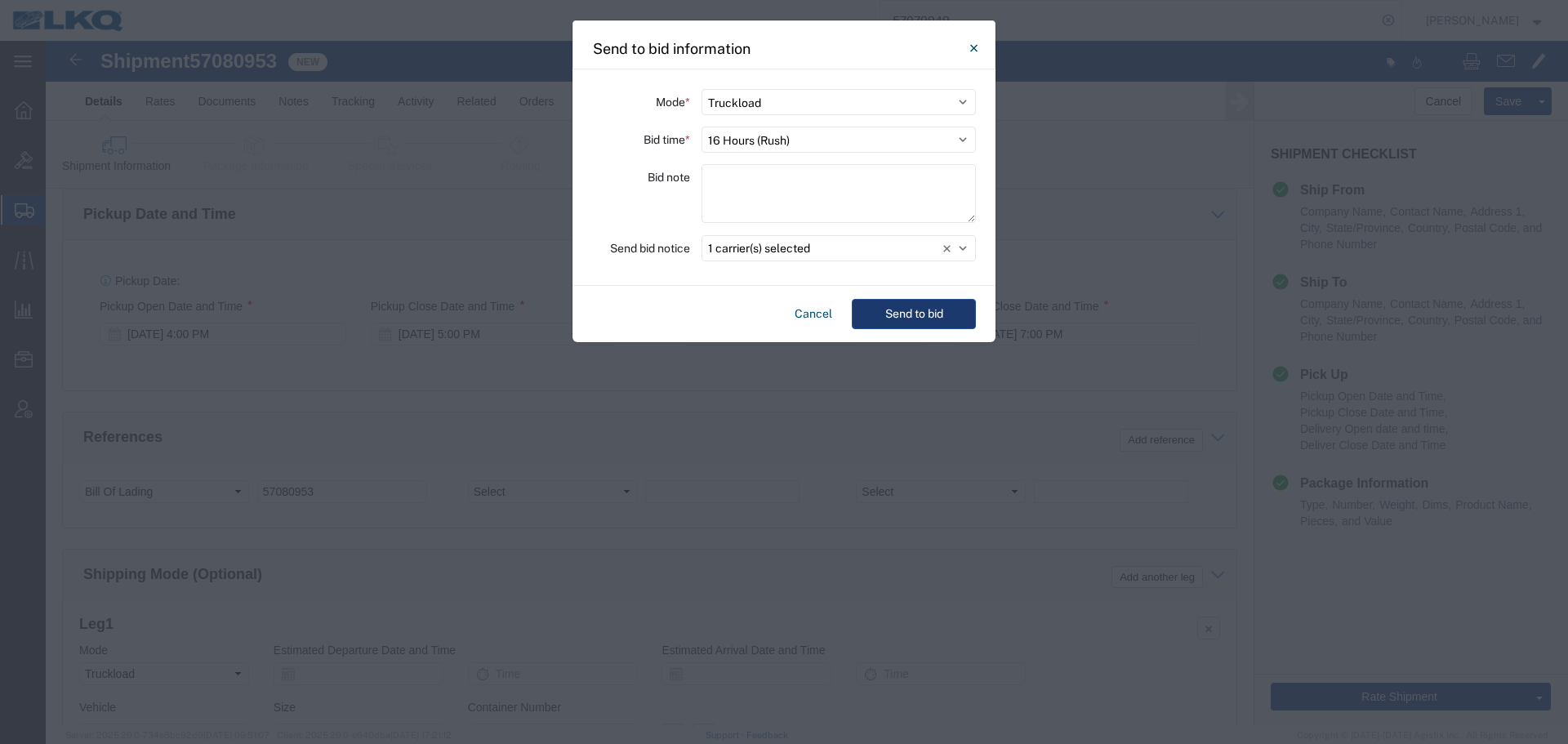
click at [906, 325] on button "Send to bid" at bounding box center [914, 314] width 124 height 31
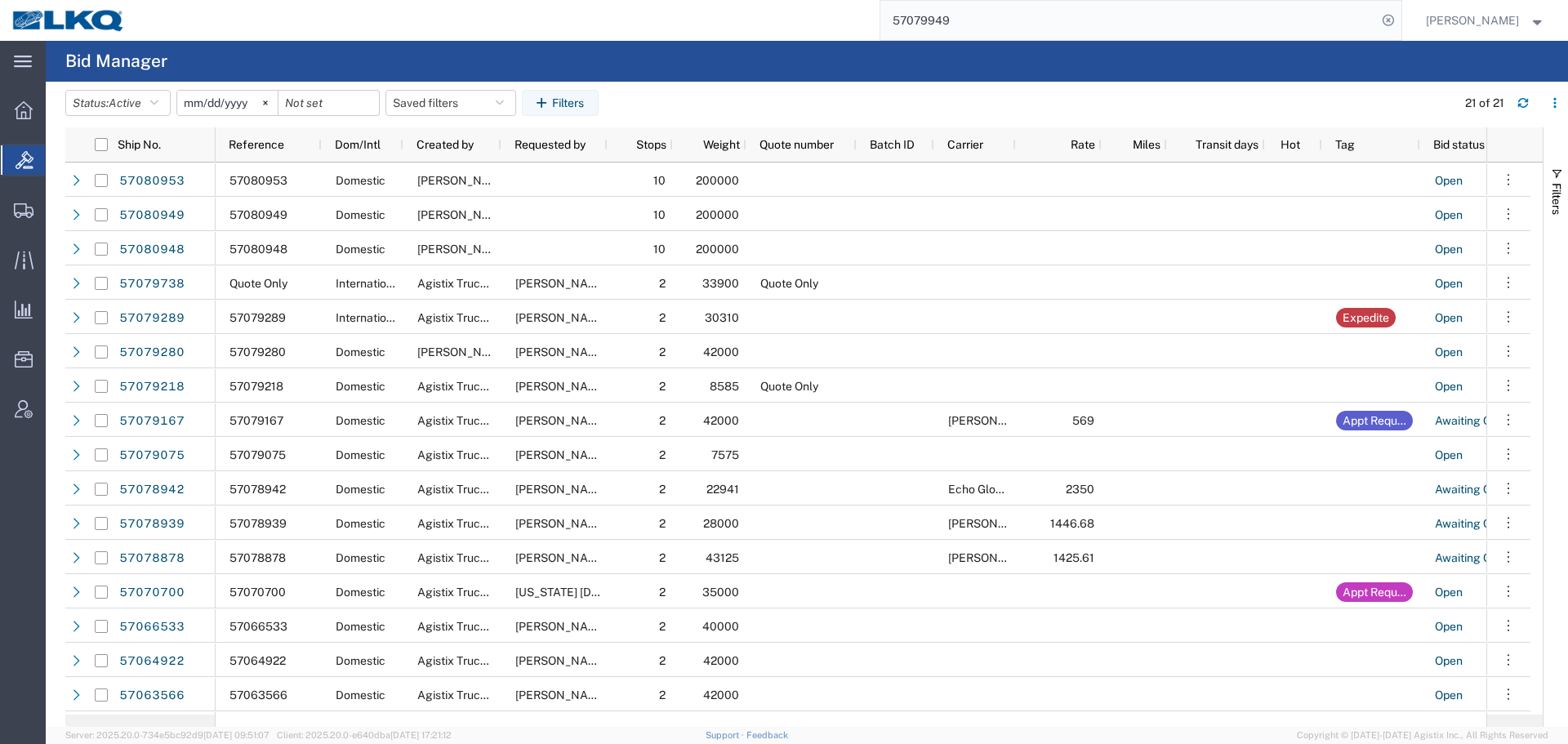
click at [1023, 13] on input "57079949" at bounding box center [1129, 20] width 497 height 39
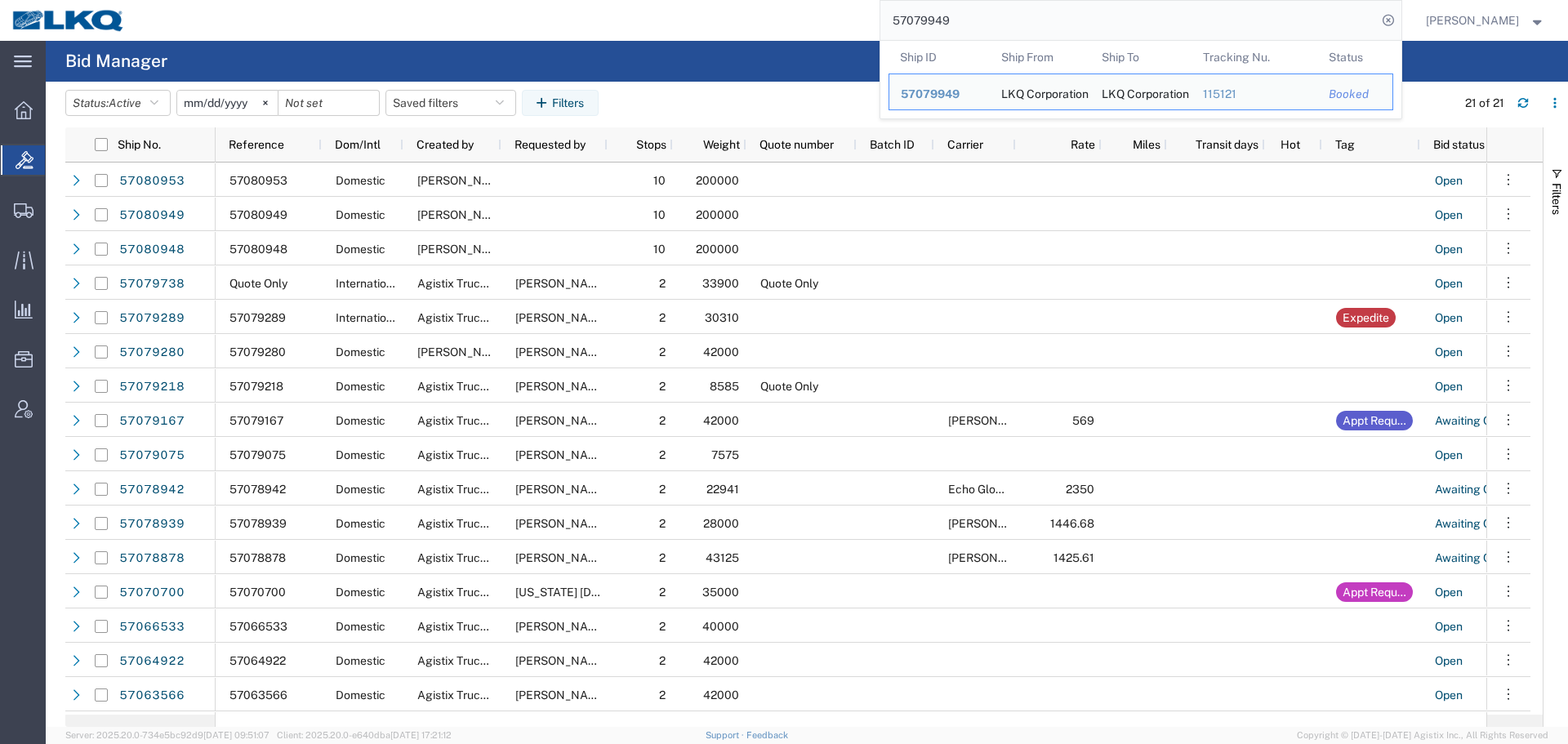
paste input "80948"
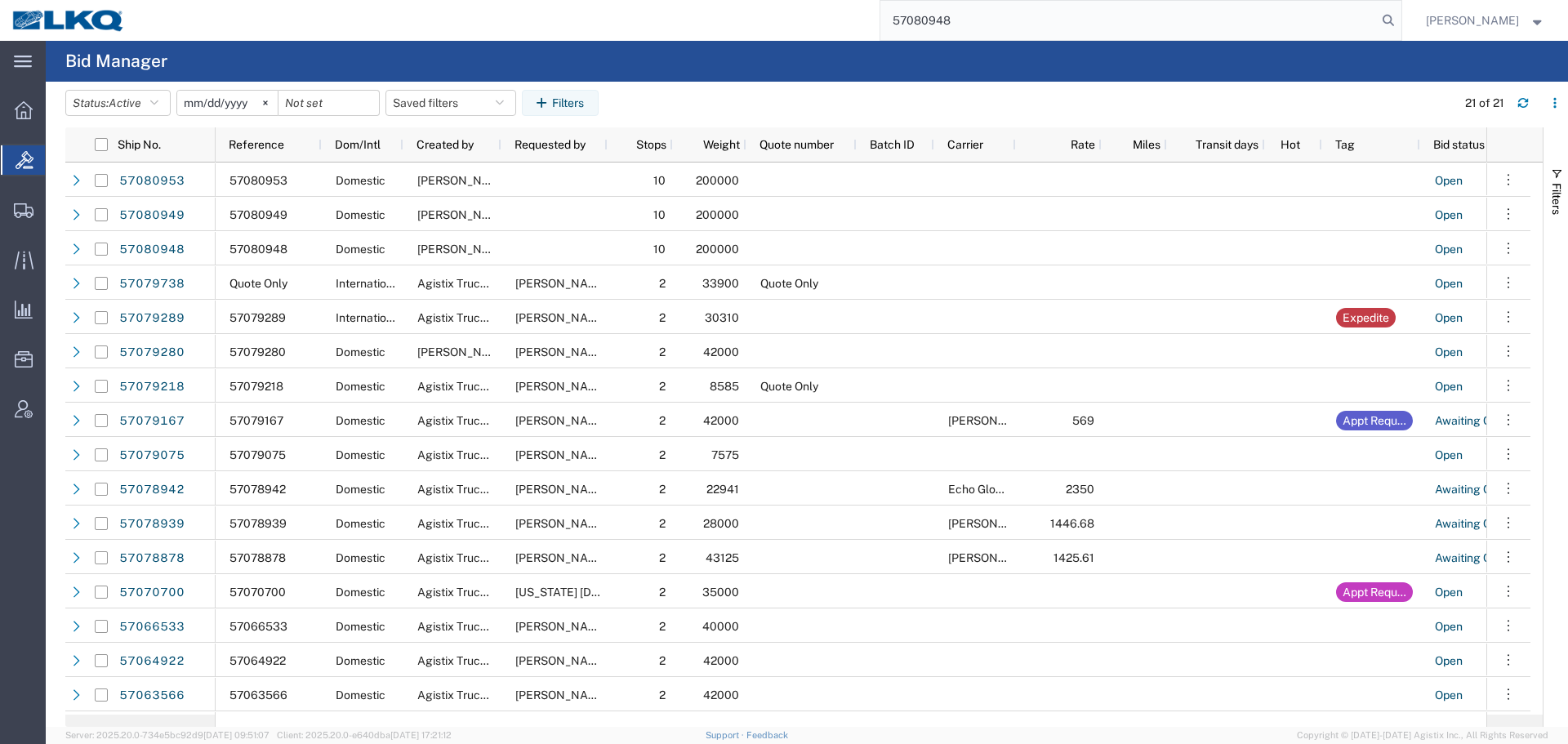
type input "57080948"
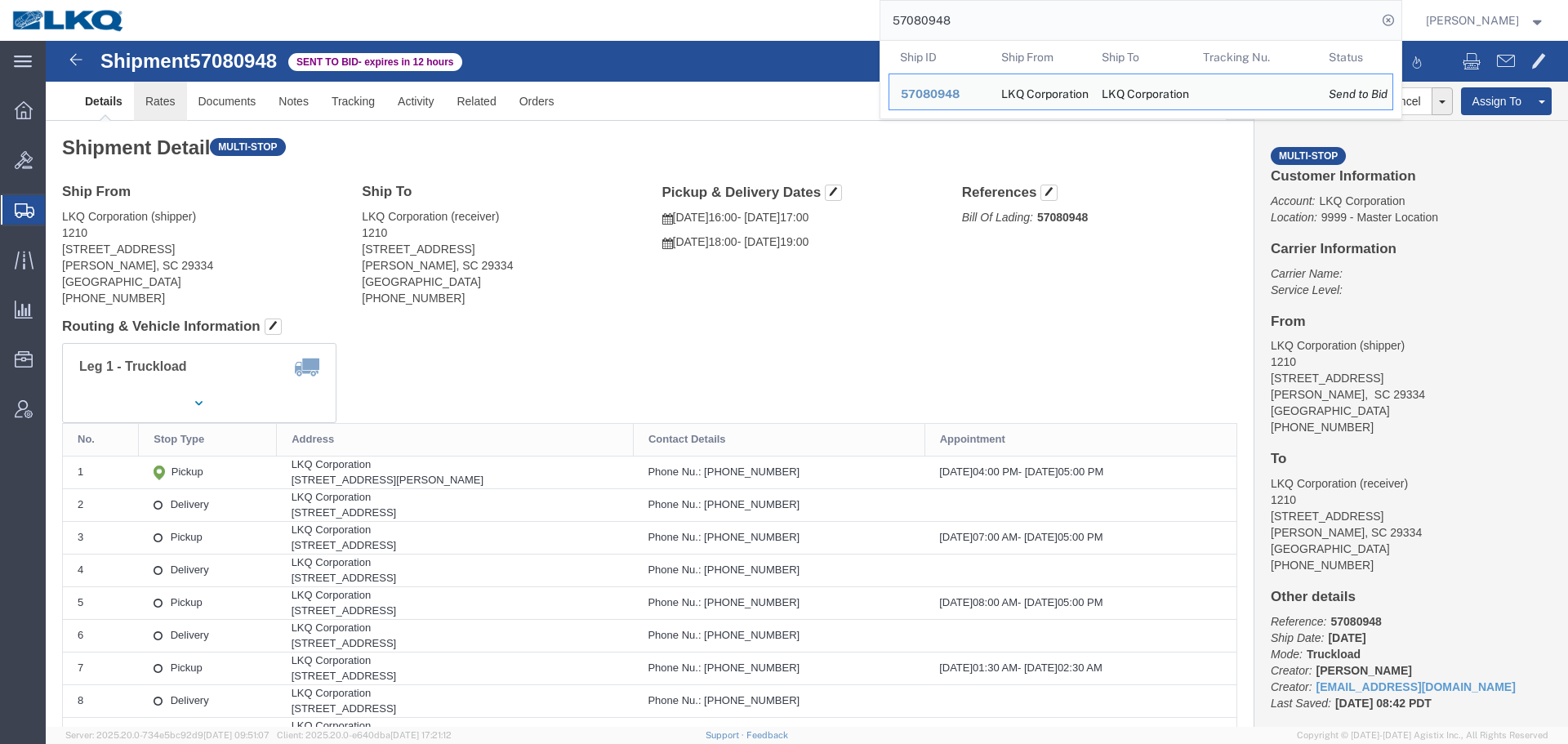
click link "Rates"
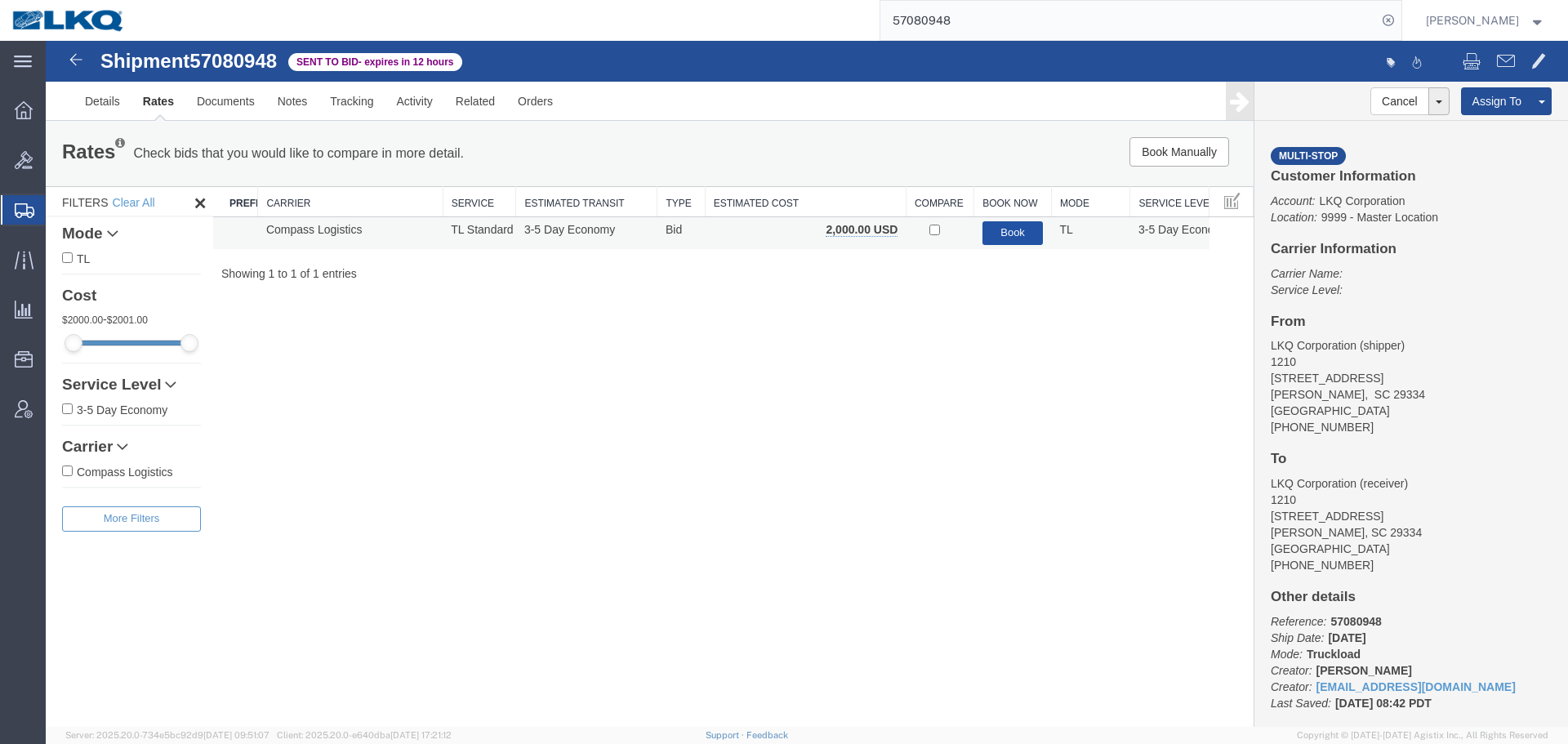
click at [992, 223] on button "Book" at bounding box center [1013, 233] width 61 height 24
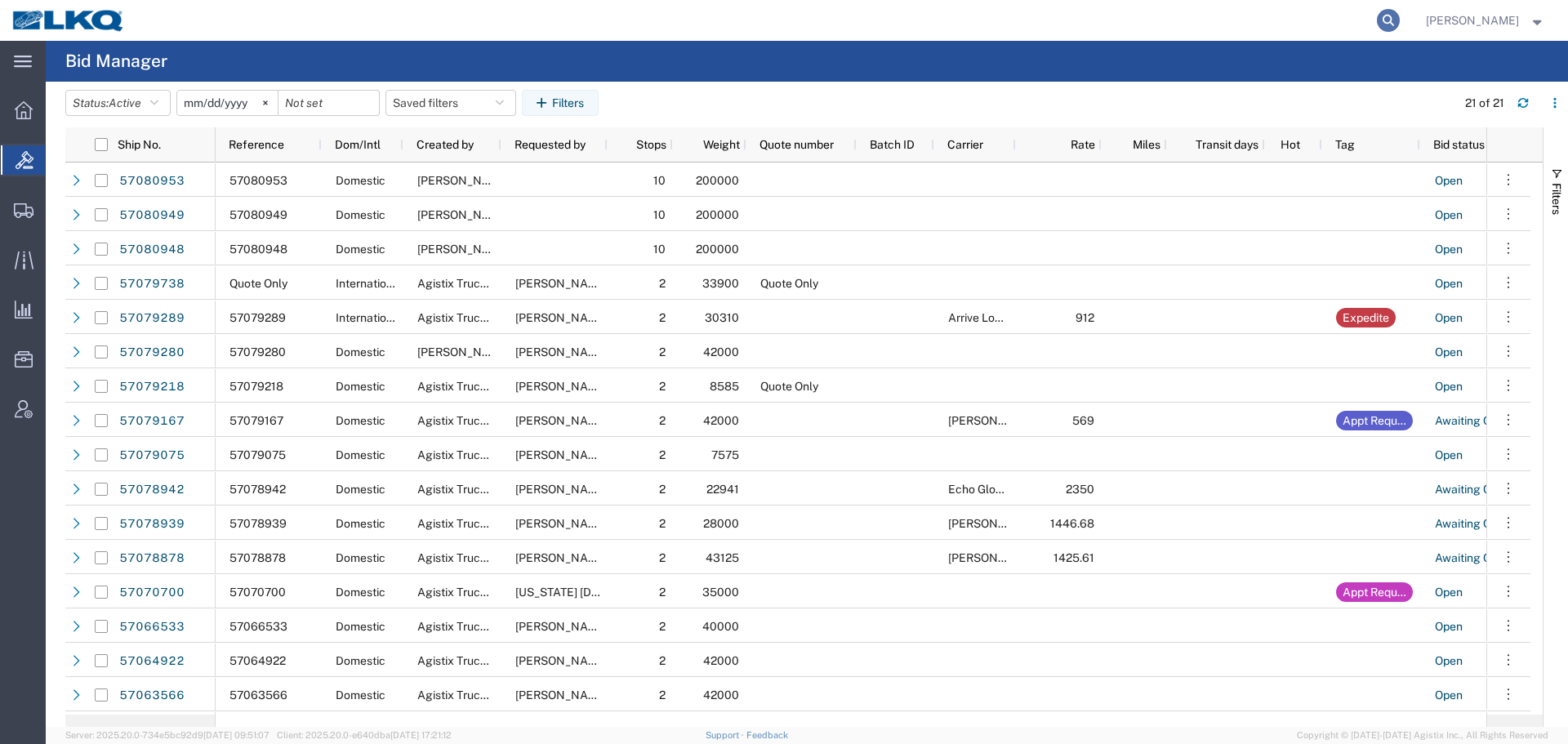
click at [1385, 20] on icon at bounding box center [1388, 20] width 23 height 23
paste input "57080953"
type input "57080953"
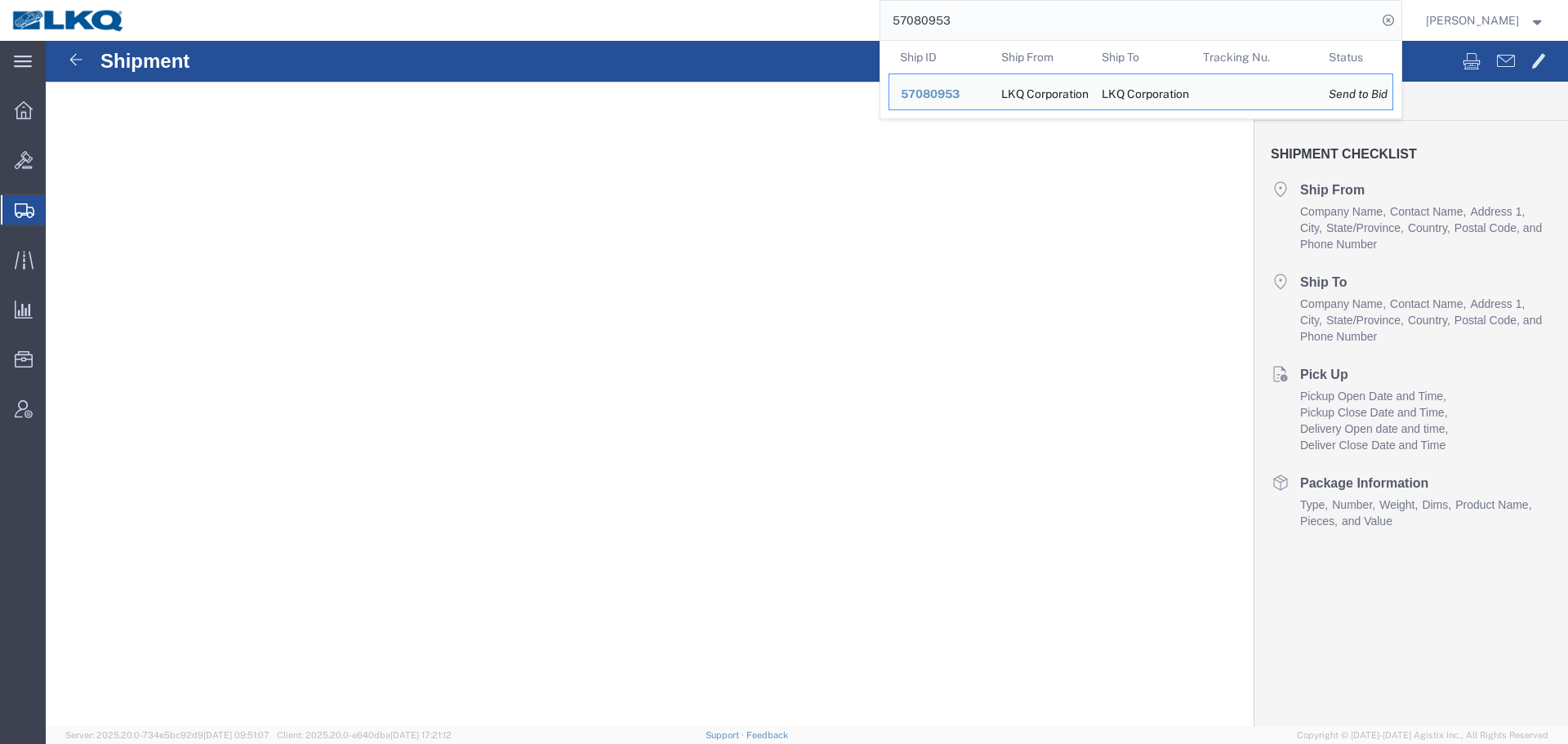
click at [545, 46] on div "Shipment Shipment Checklist Ship From Company Name Contact Name Address 1 City …" at bounding box center [807, 62] width 1522 height 42
click at [964, 15] on input "57080953" at bounding box center [1129, 20] width 497 height 39
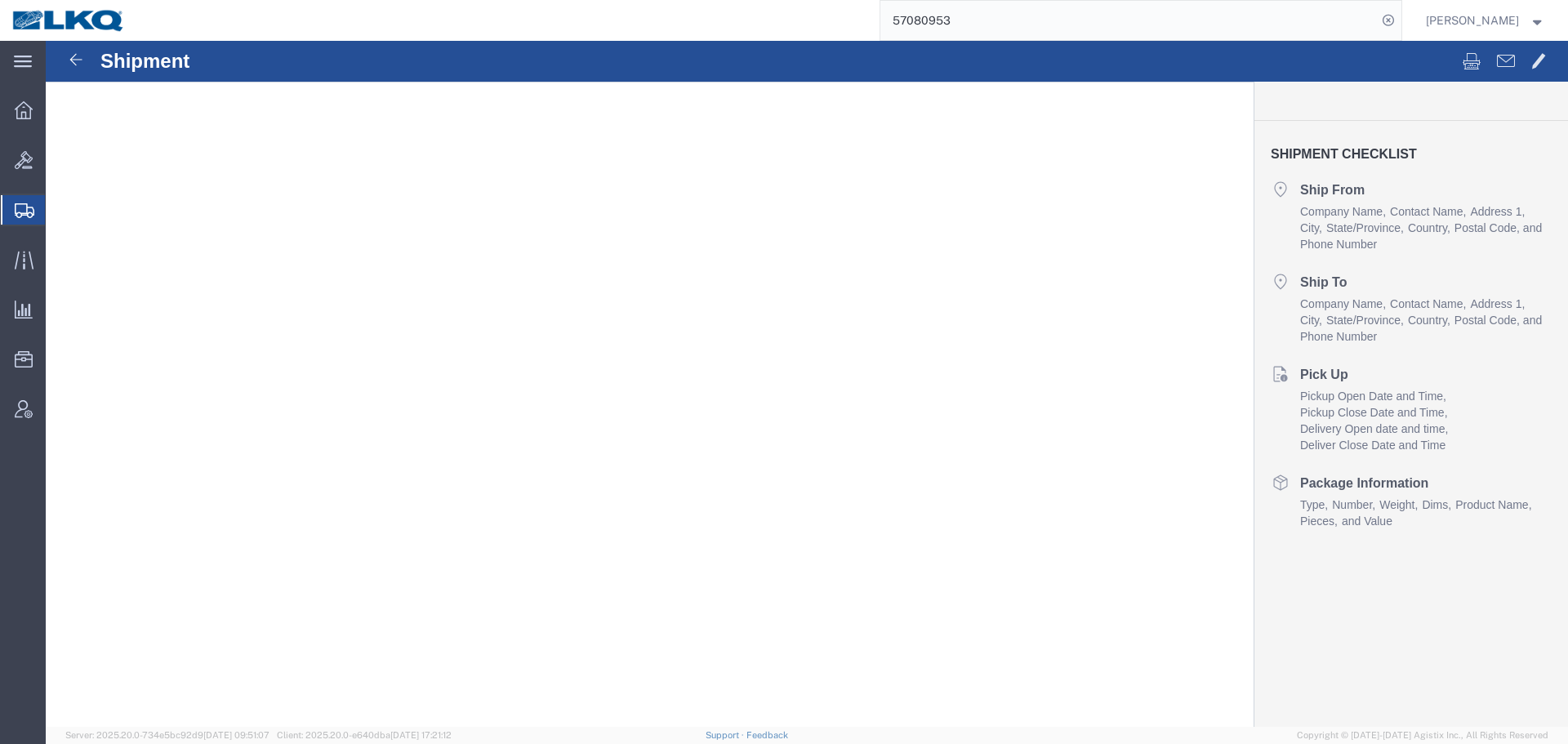
click at [990, 19] on input "57080953" at bounding box center [1129, 20] width 497 height 39
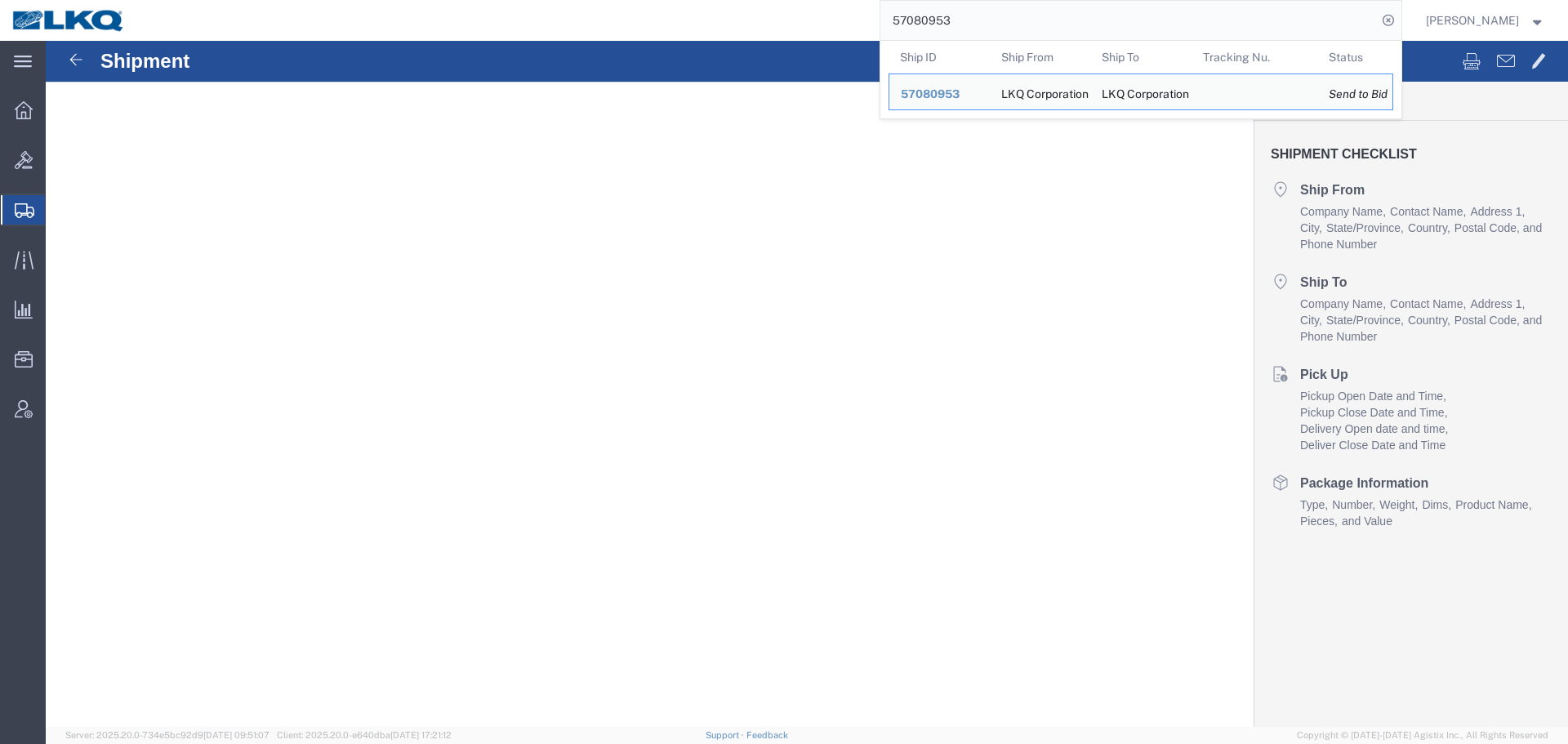
click at [94, 26] on img at bounding box center [69, 21] width 115 height 25
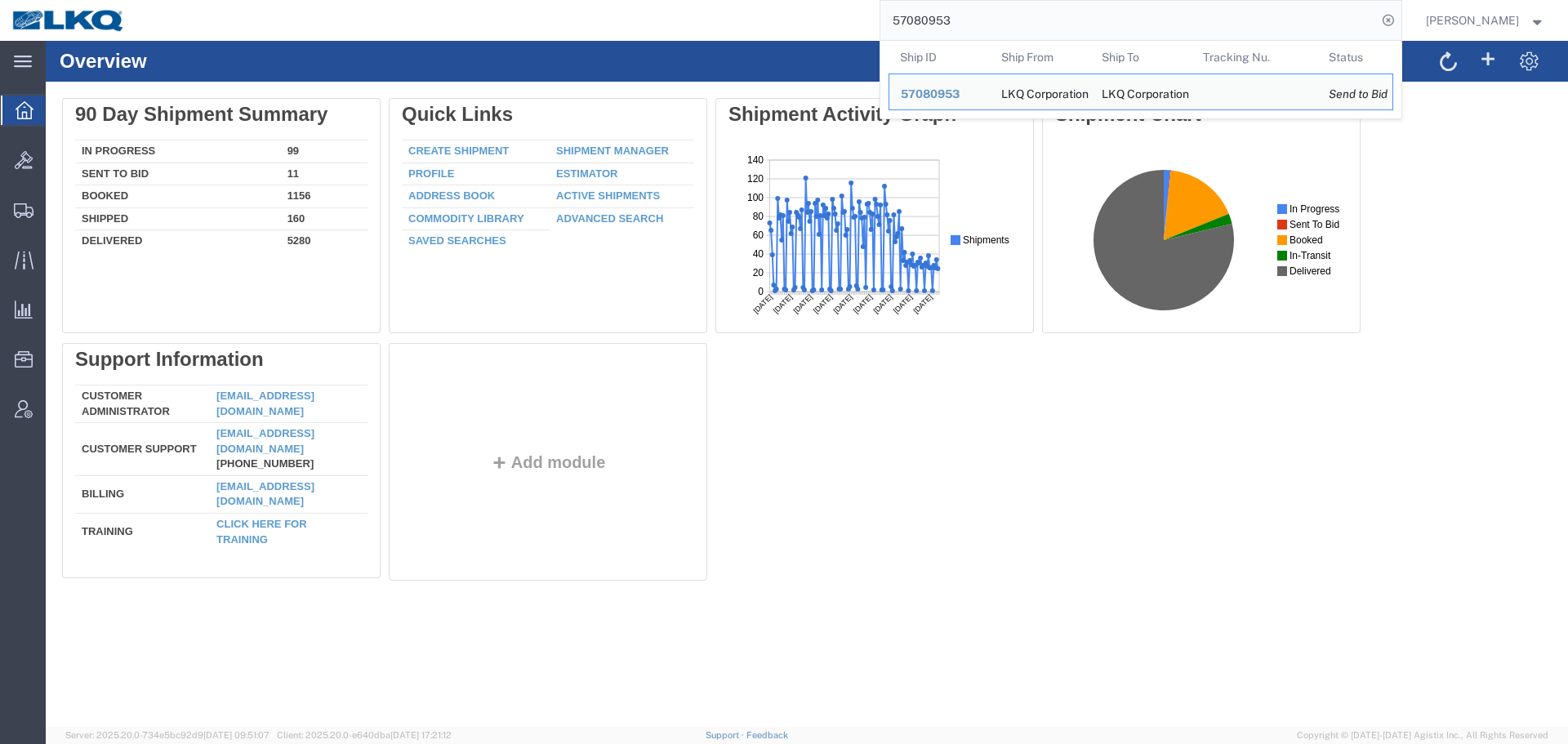
click at [1289, 26] on input "57080953" at bounding box center [1129, 20] width 497 height 39
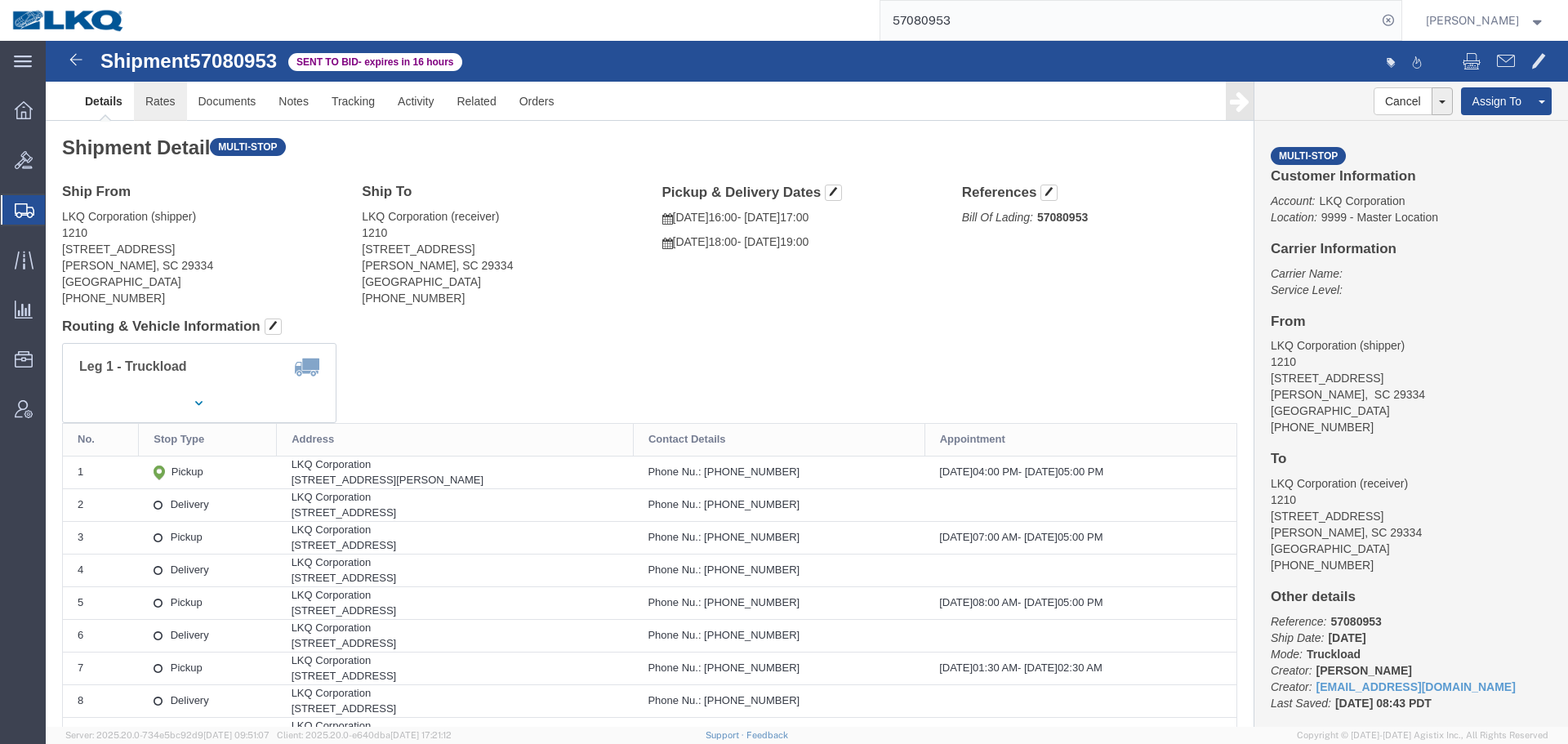
click link "Rates"
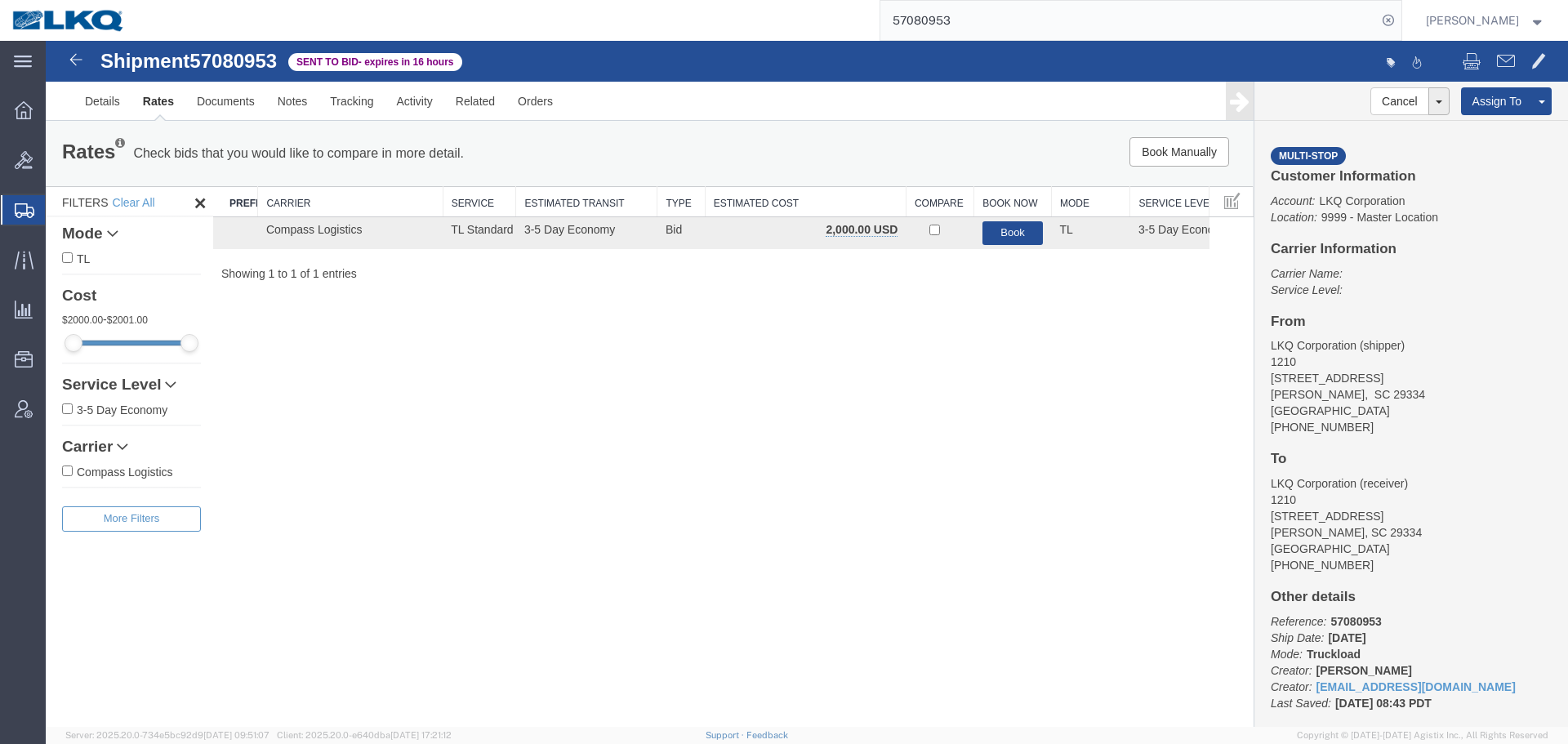
click at [1005, 251] on div "Search: Preferred Carrier Carrier Service Estimated Transit Type Estimated Cost…" at bounding box center [733, 234] width 1041 height 96
click at [1007, 241] on button "Book" at bounding box center [1013, 233] width 61 height 24
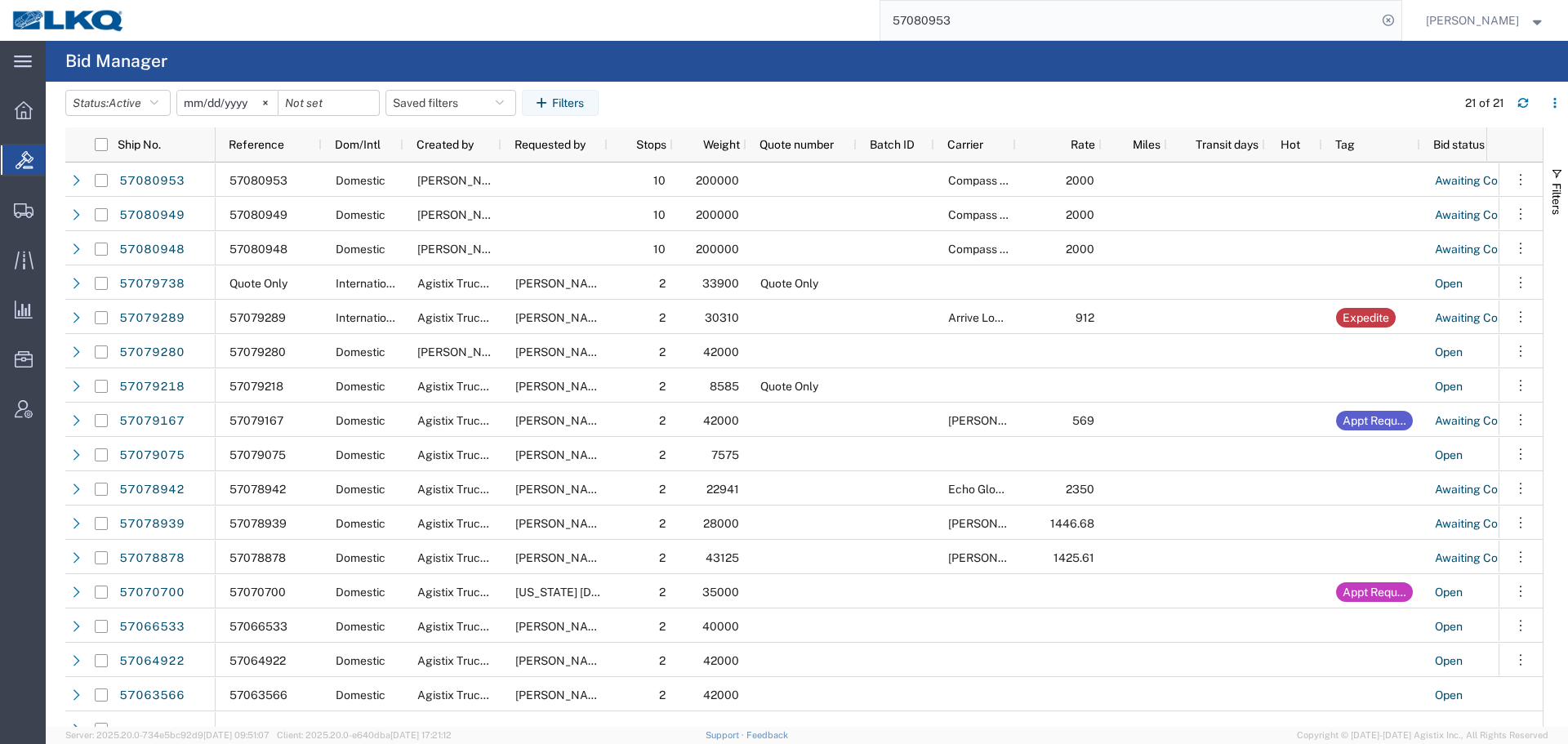
click at [1084, 15] on input "57080953" at bounding box center [1129, 20] width 497 height 39
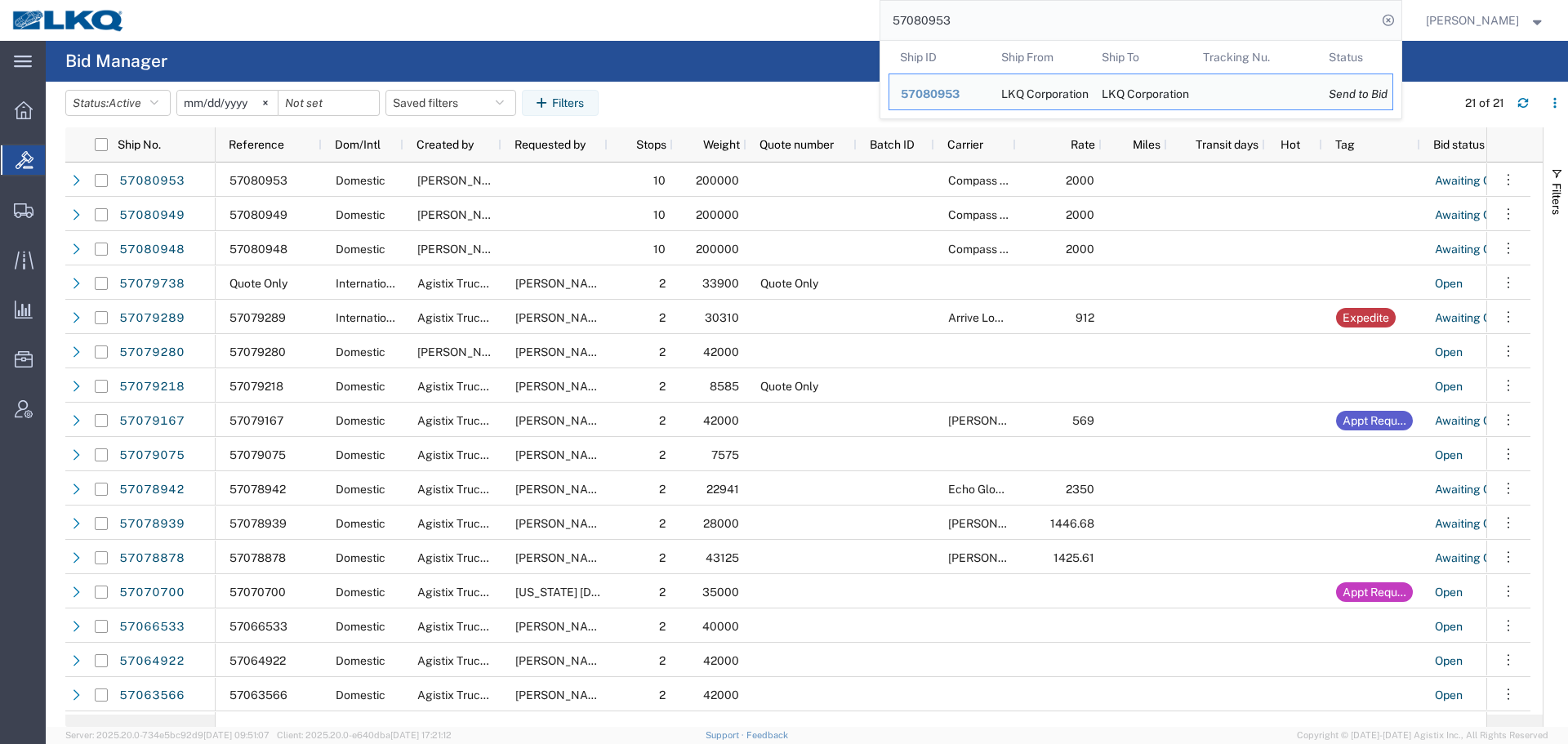
paste input "70700"
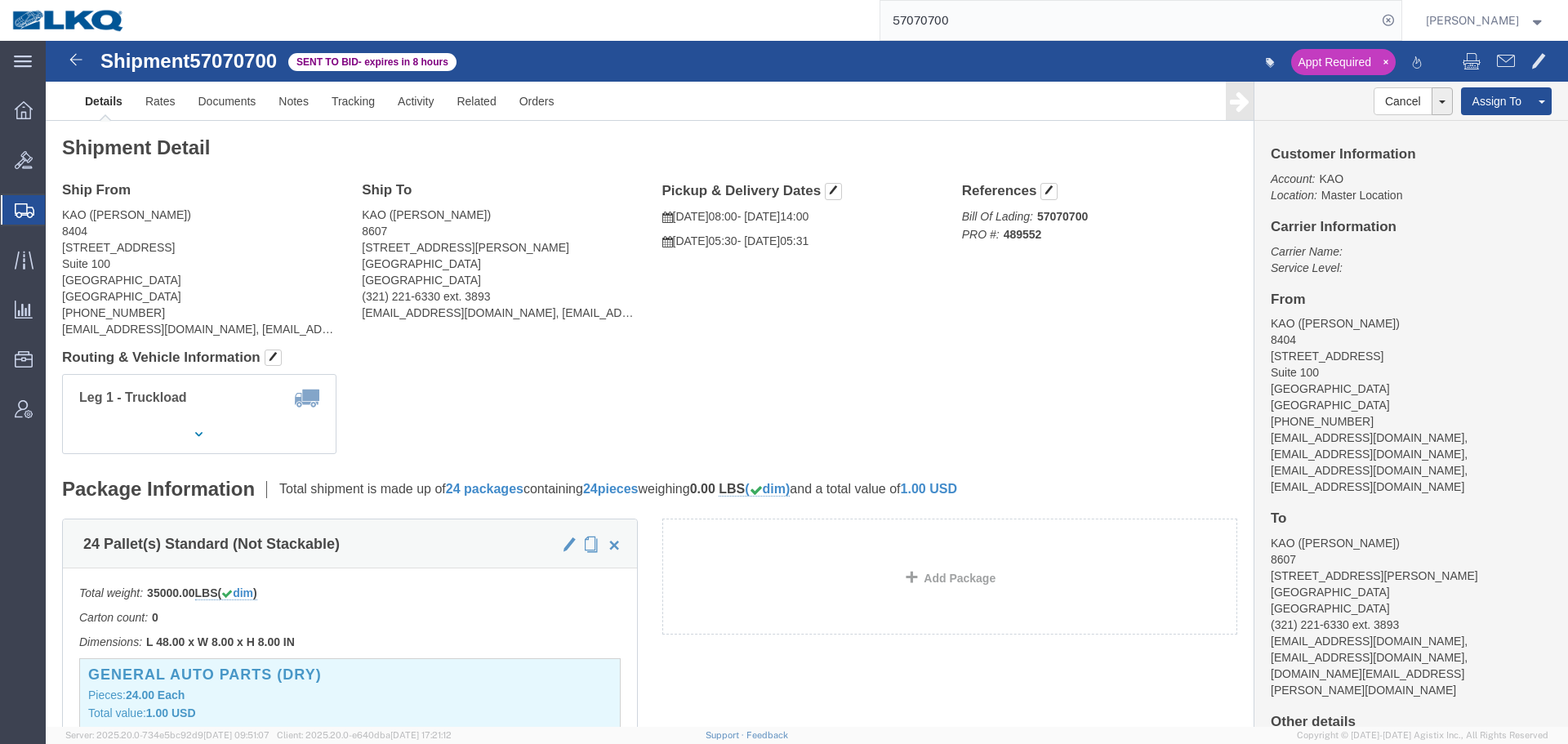
click div "Leg 1 - Truckload Vehicle 1: Standard Dry Van (53 Feet) Number of trucks: 1"
click link "Rates"
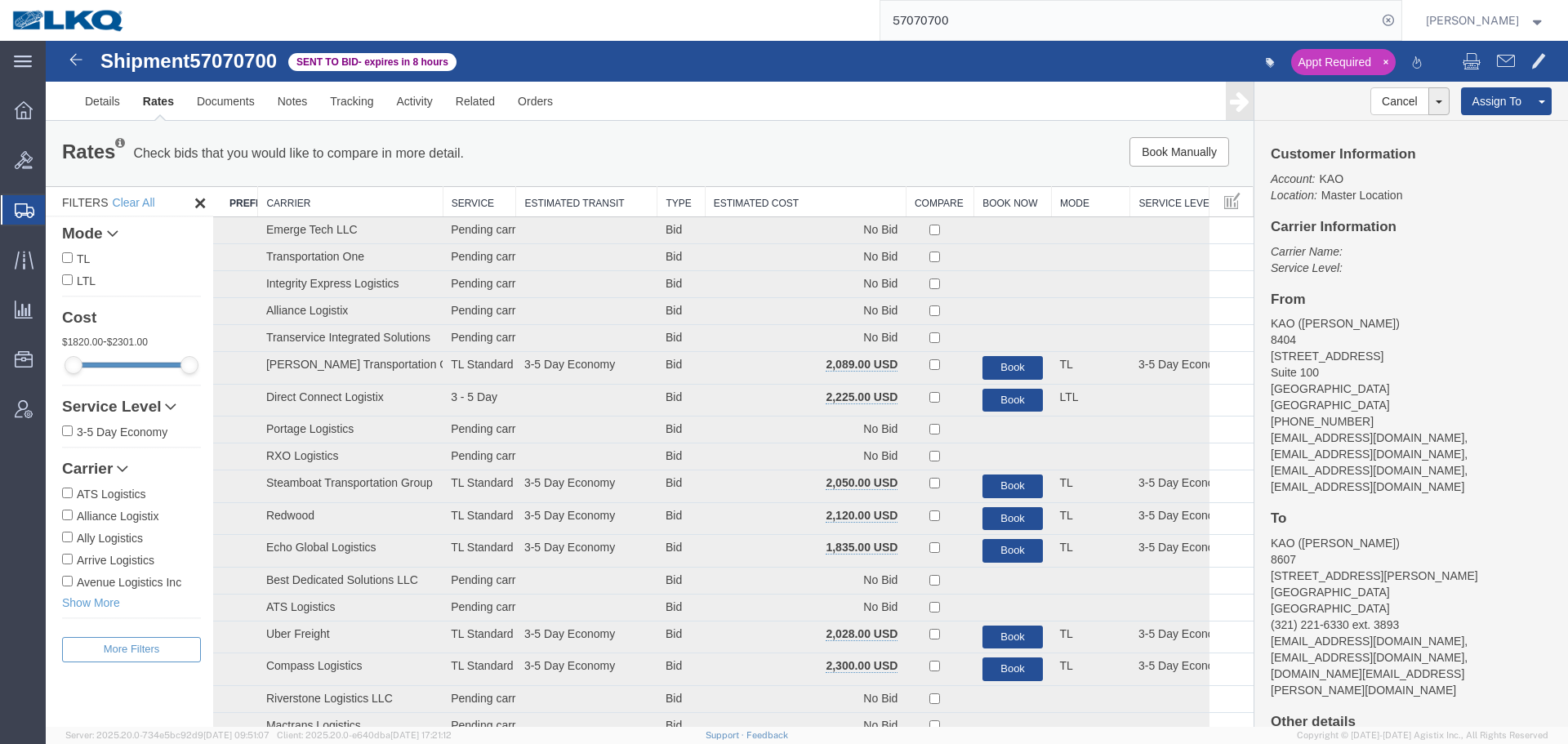
click at [758, 198] on th "Estimated Cost" at bounding box center [805, 202] width 201 height 31
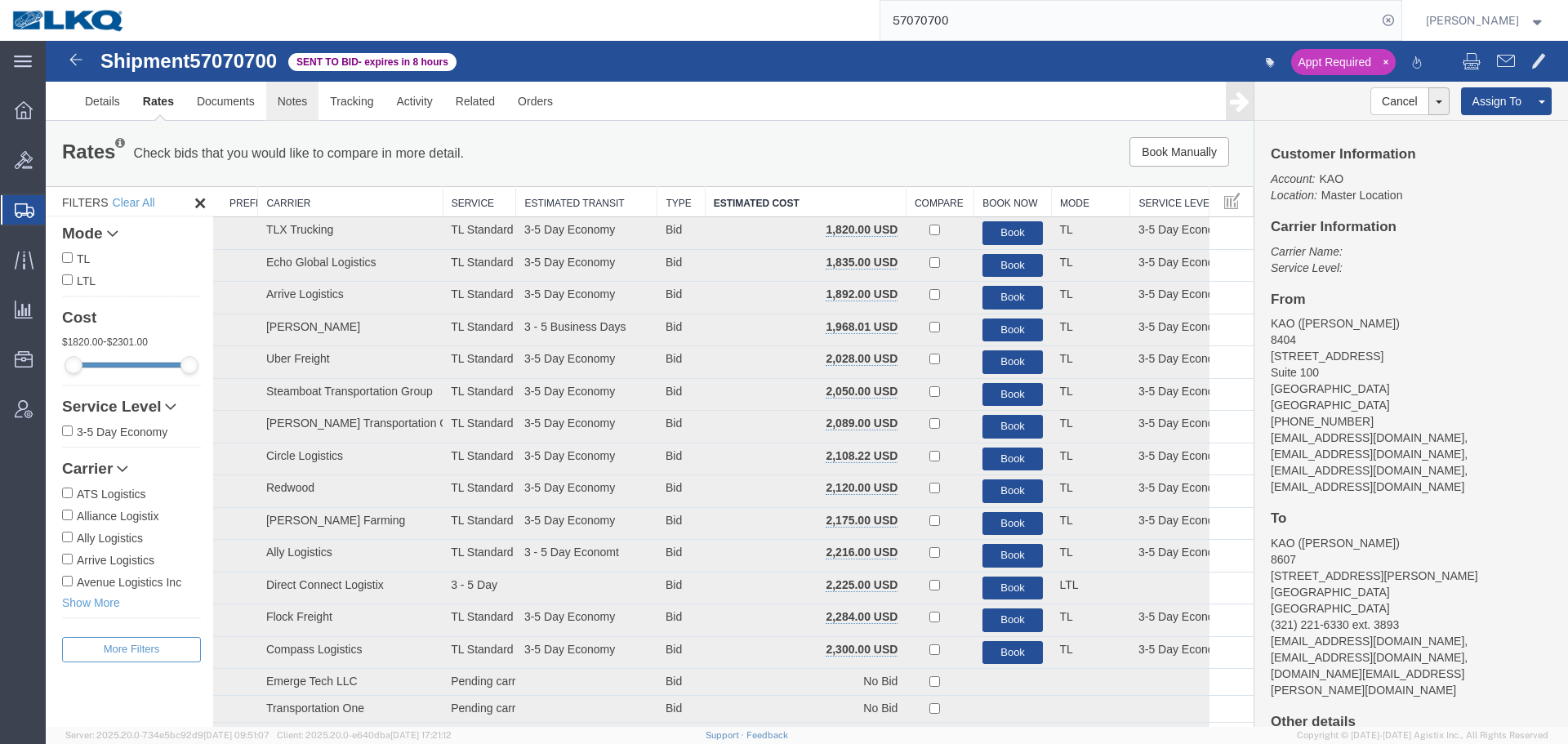
click at [291, 111] on link "Notes" at bounding box center [293, 101] width 53 height 39
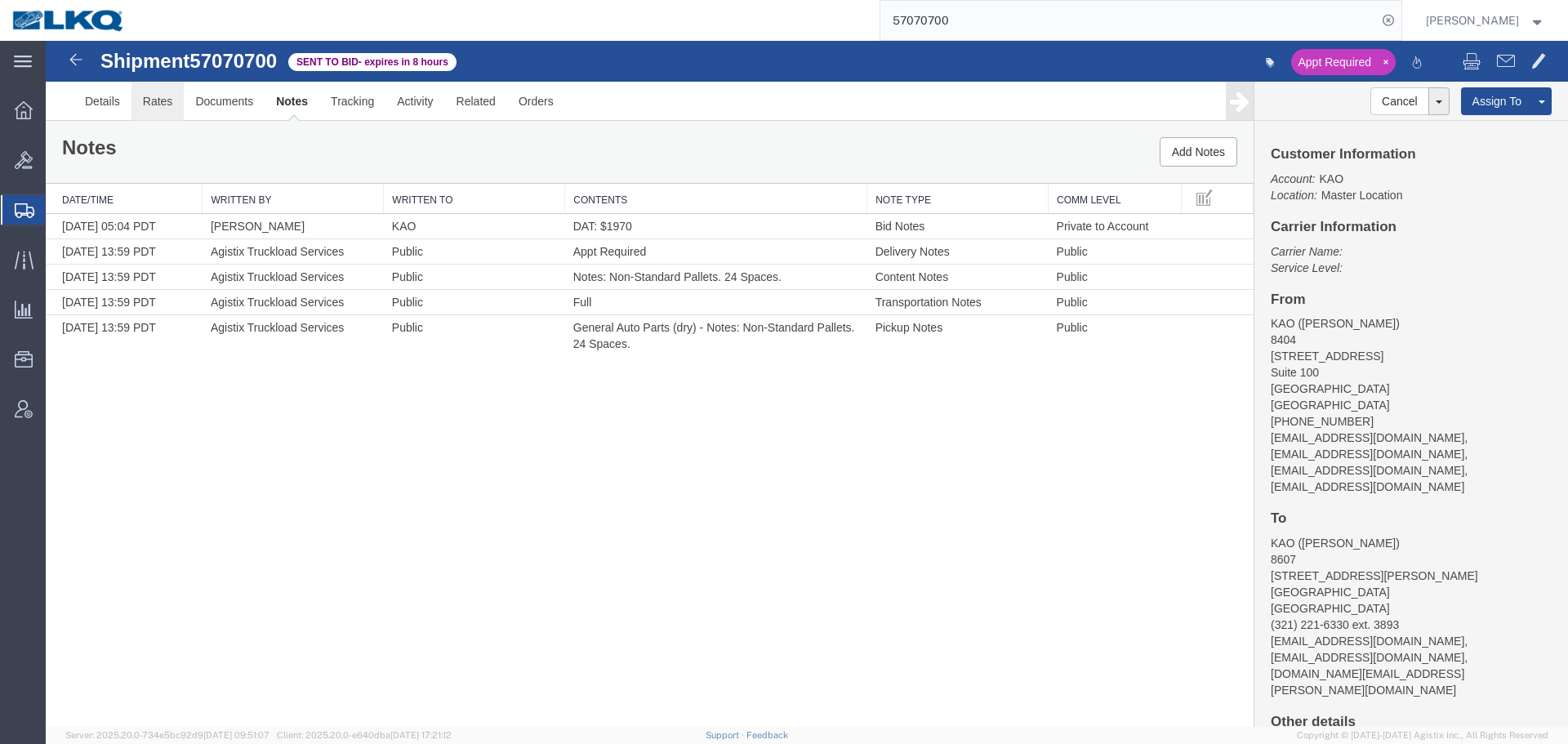
click at [159, 98] on link "Rates" at bounding box center [159, 101] width 53 height 39
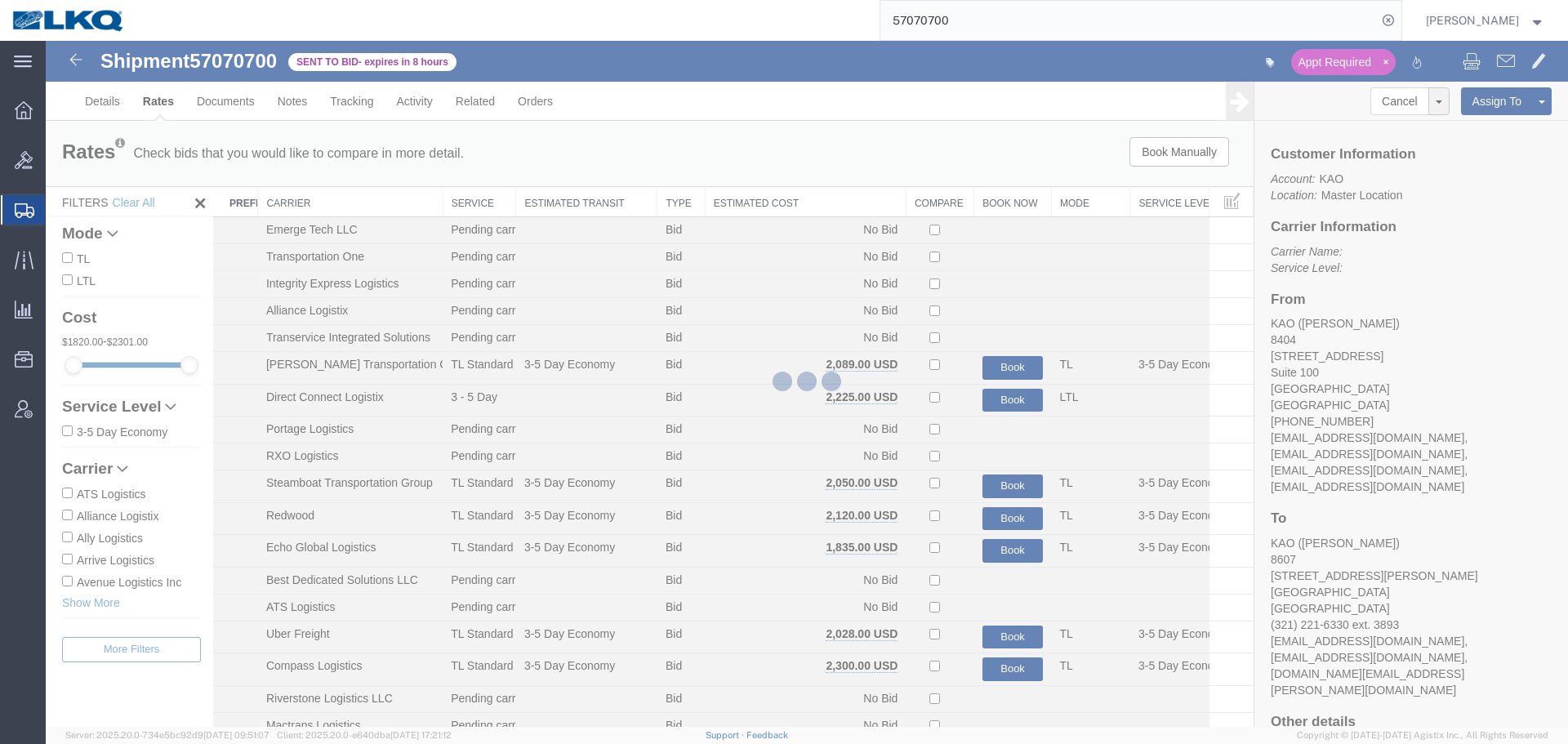
drag, startPoint x: 827, startPoint y: 235, endPoint x: 782, endPoint y: 196, distance: 59.5
click at [782, 196] on th "Estimated Cost" at bounding box center [805, 202] width 201 height 31
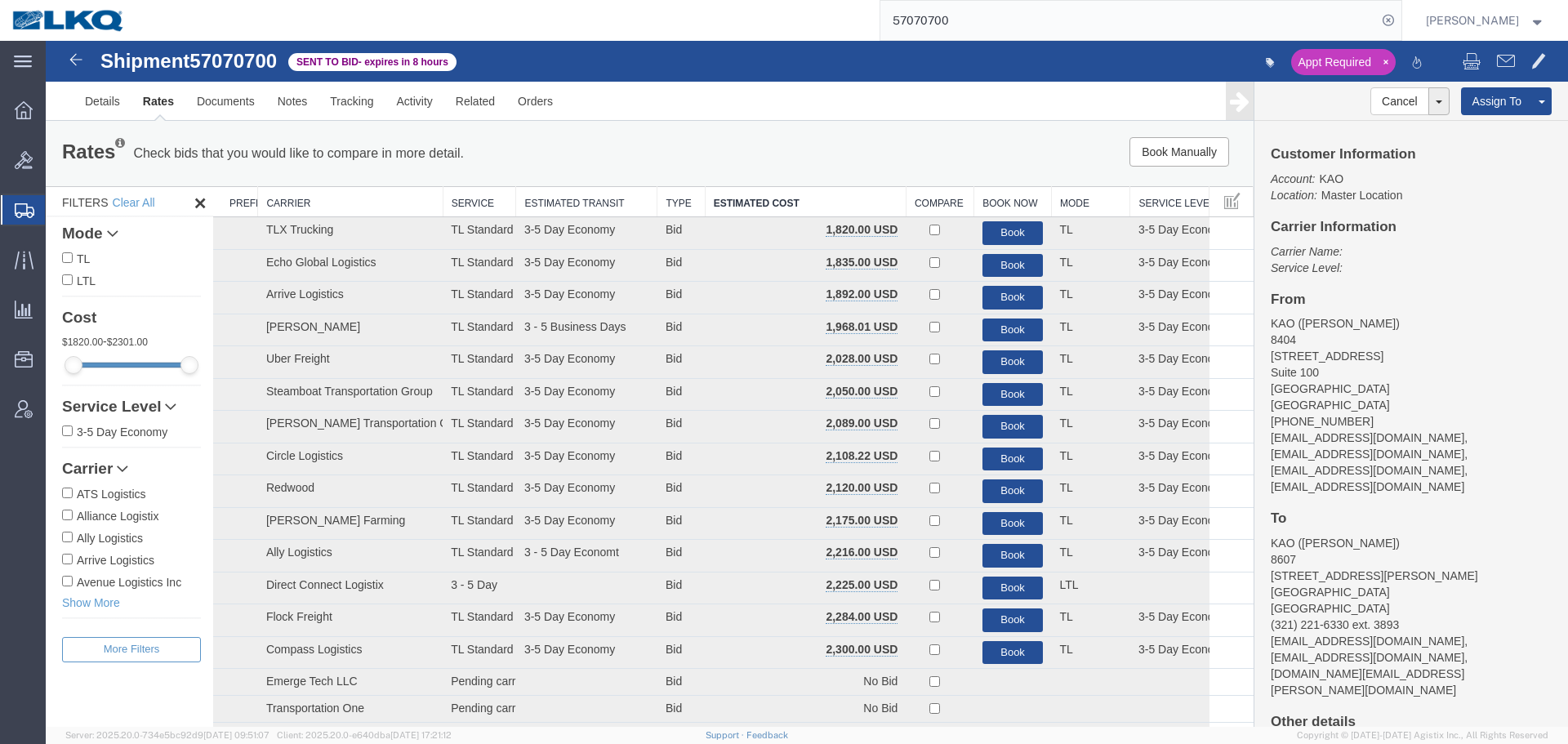
click at [1018, 51] on div "Appt Required" at bounding box center [1186, 63] width 759 height 34
click at [1009, 32] on input "57070700" at bounding box center [1129, 20] width 497 height 39
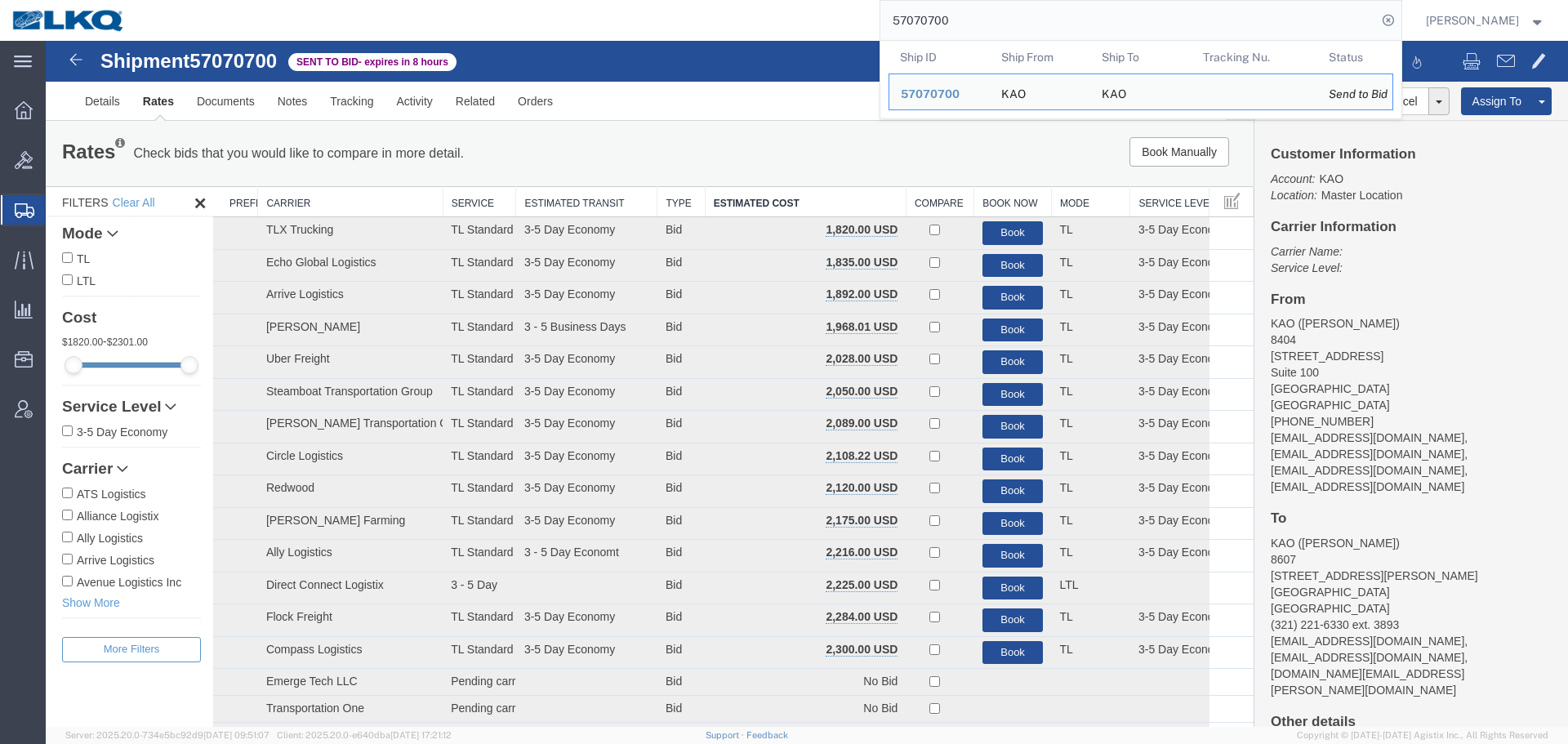
paste input "9738"
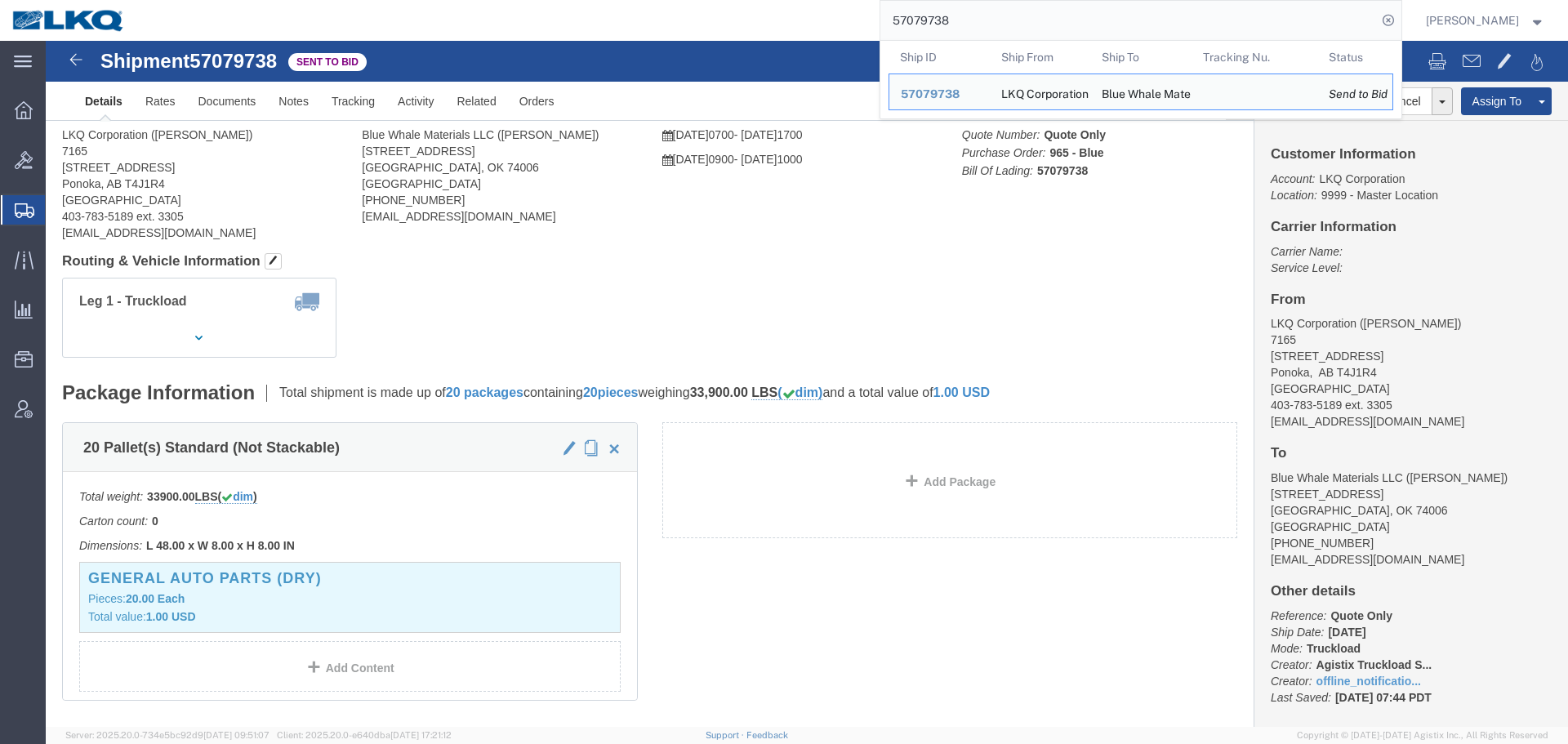
click div
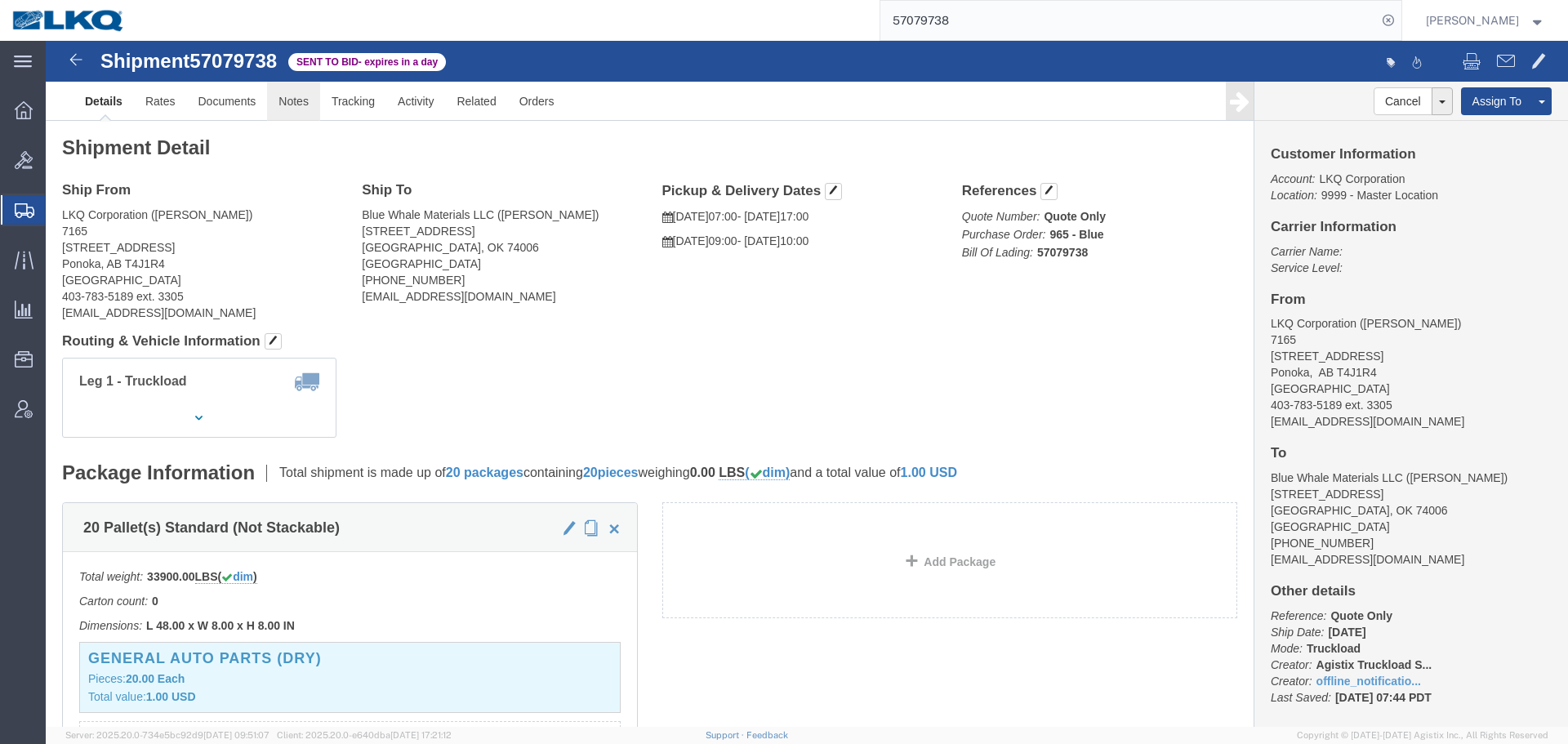
click link "Notes"
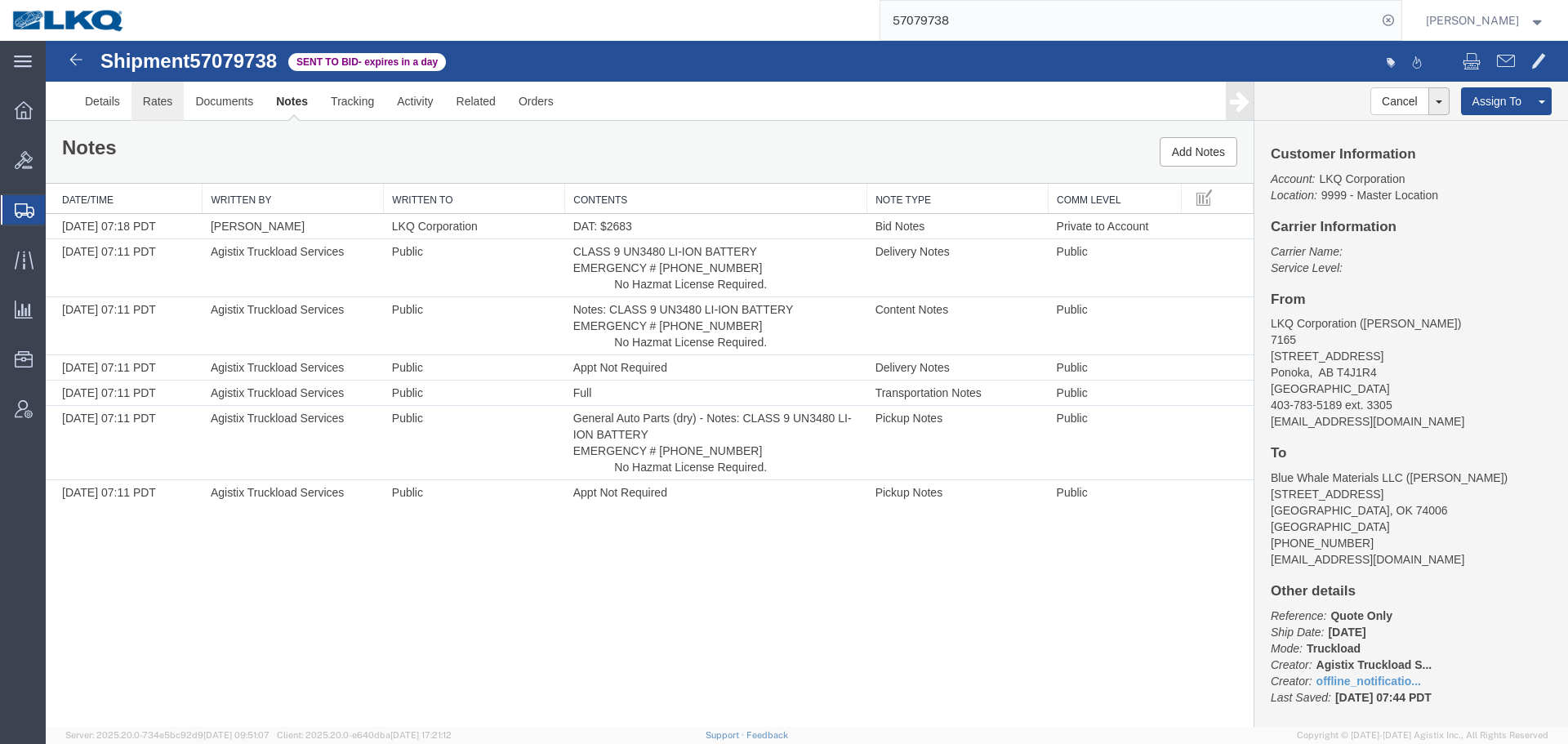
click at [171, 109] on link "Rates" at bounding box center [159, 101] width 53 height 39
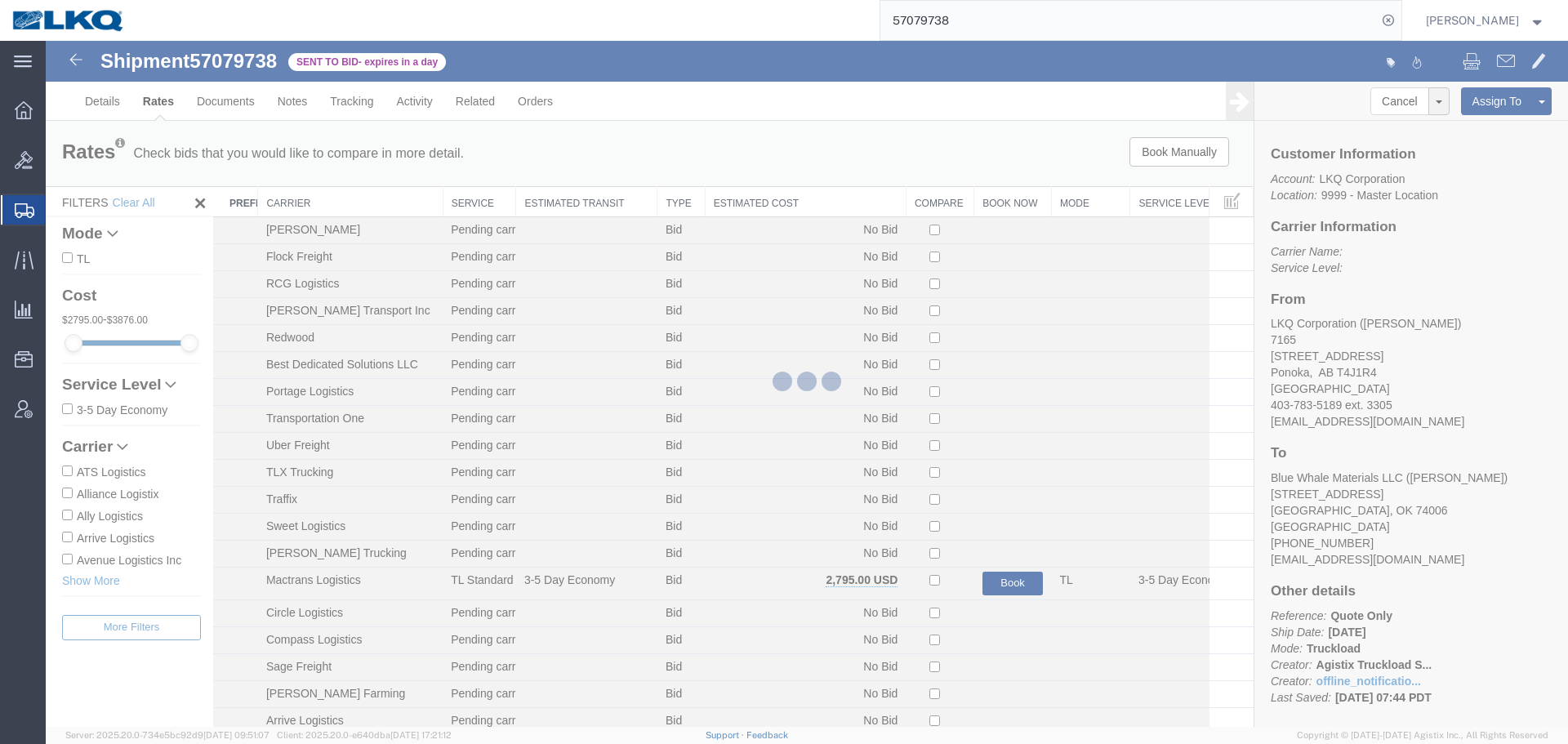
click at [749, 207] on th "Estimated Cost" at bounding box center [805, 202] width 201 height 31
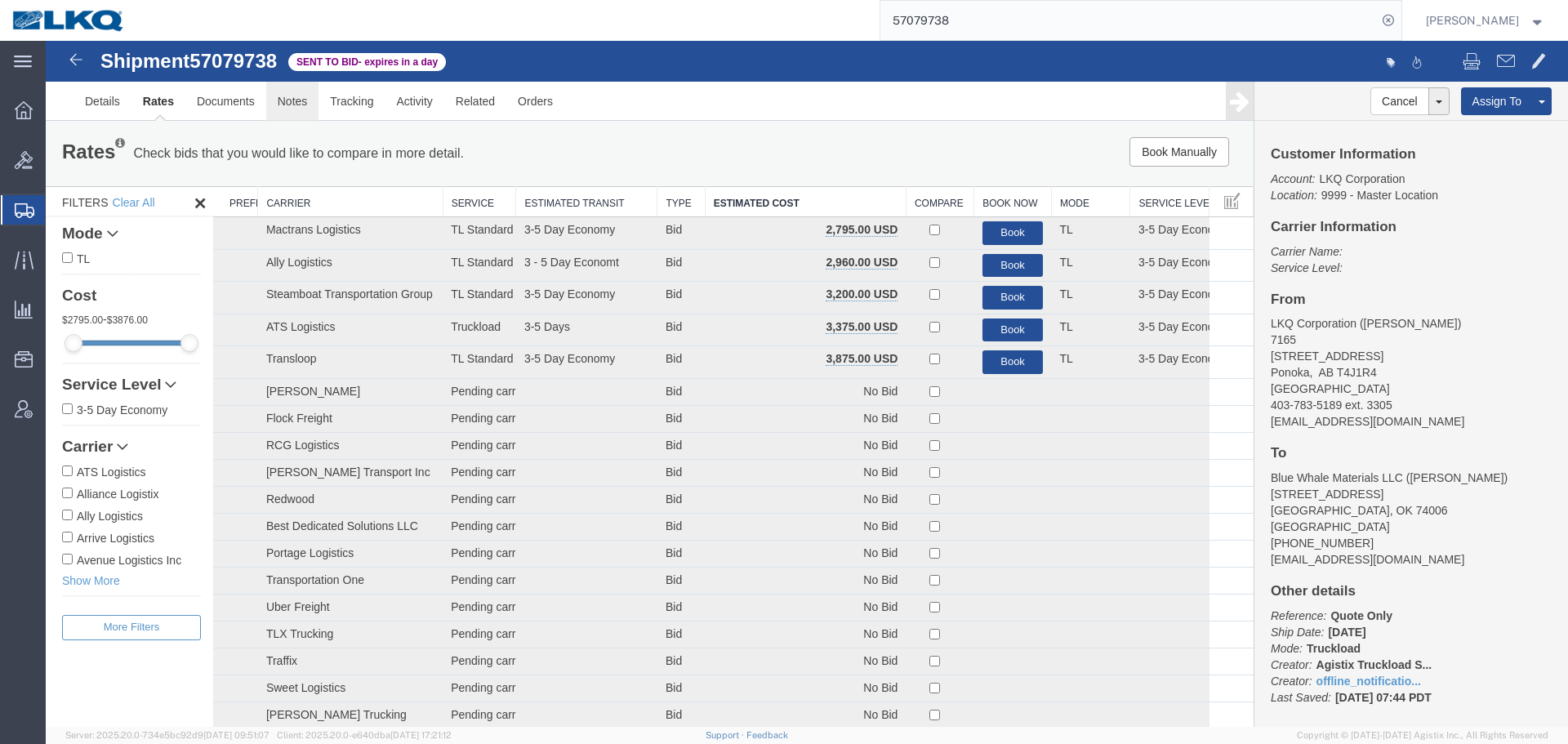
click at [309, 104] on link "Notes" at bounding box center [293, 101] width 53 height 39
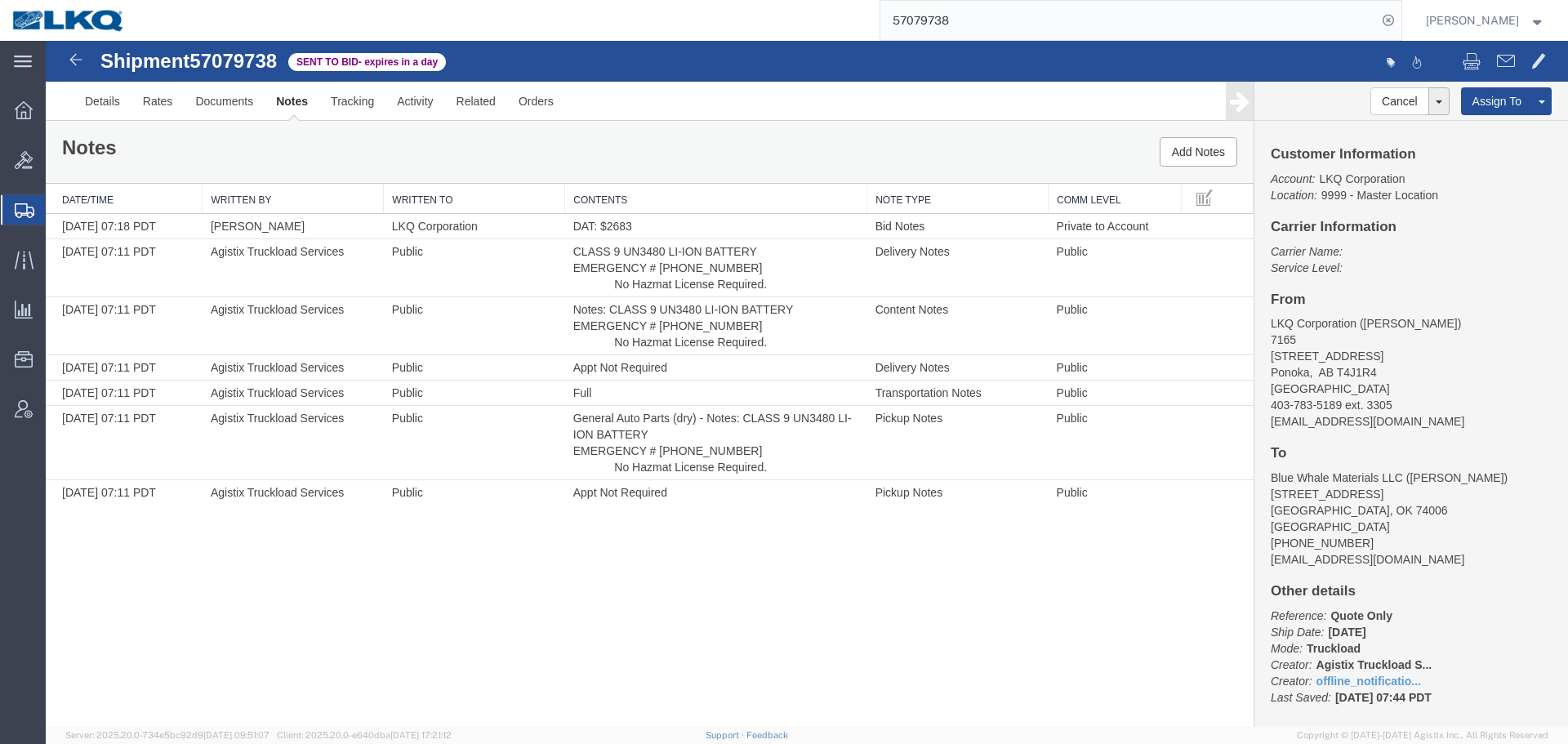
click at [816, 92] on ul "Details Rates Documents Notes Tracking Activity Related Orders" at bounding box center [807, 101] width 1467 height 38
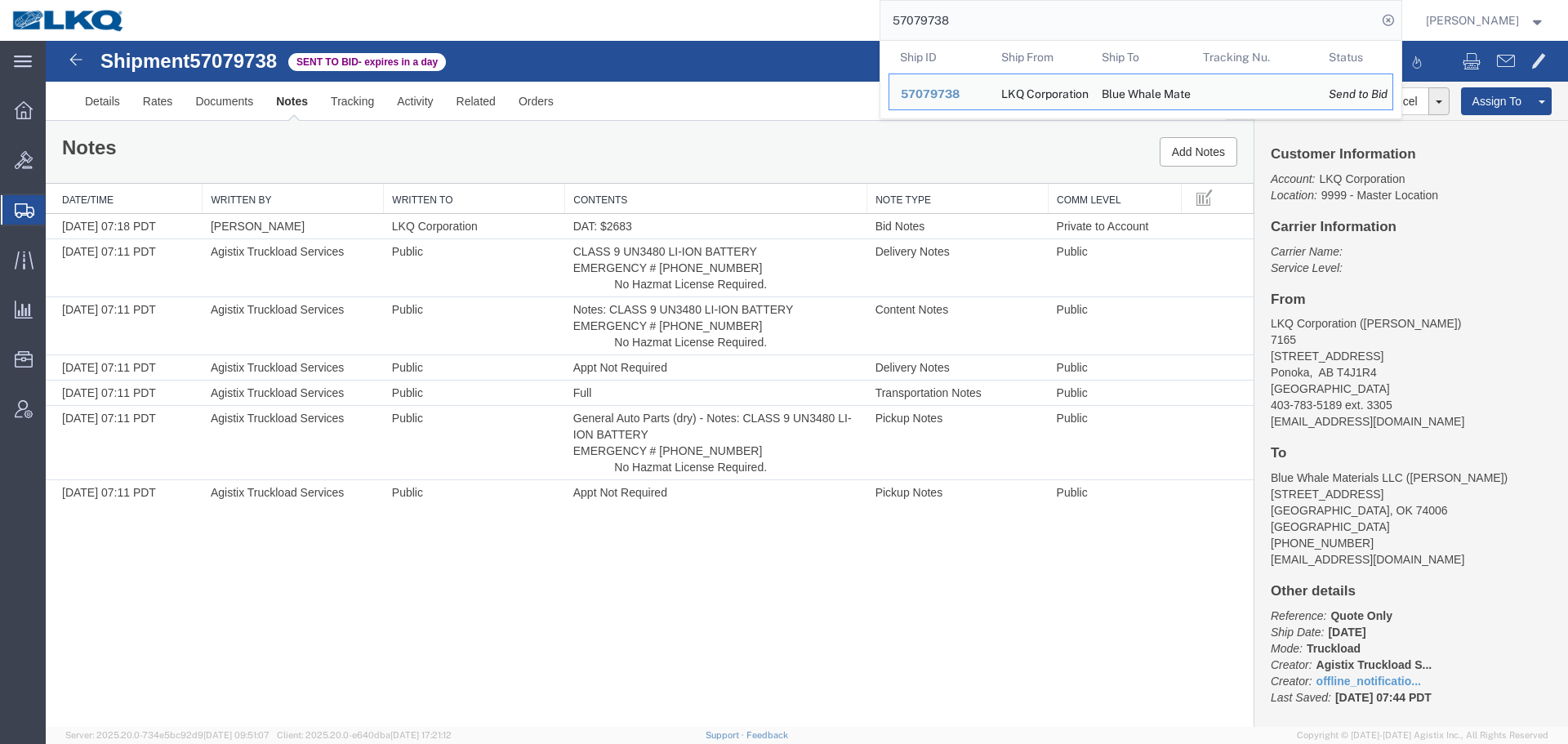
click at [1075, 12] on input "57079738" at bounding box center [1129, 20] width 497 height 39
paste input "80829"
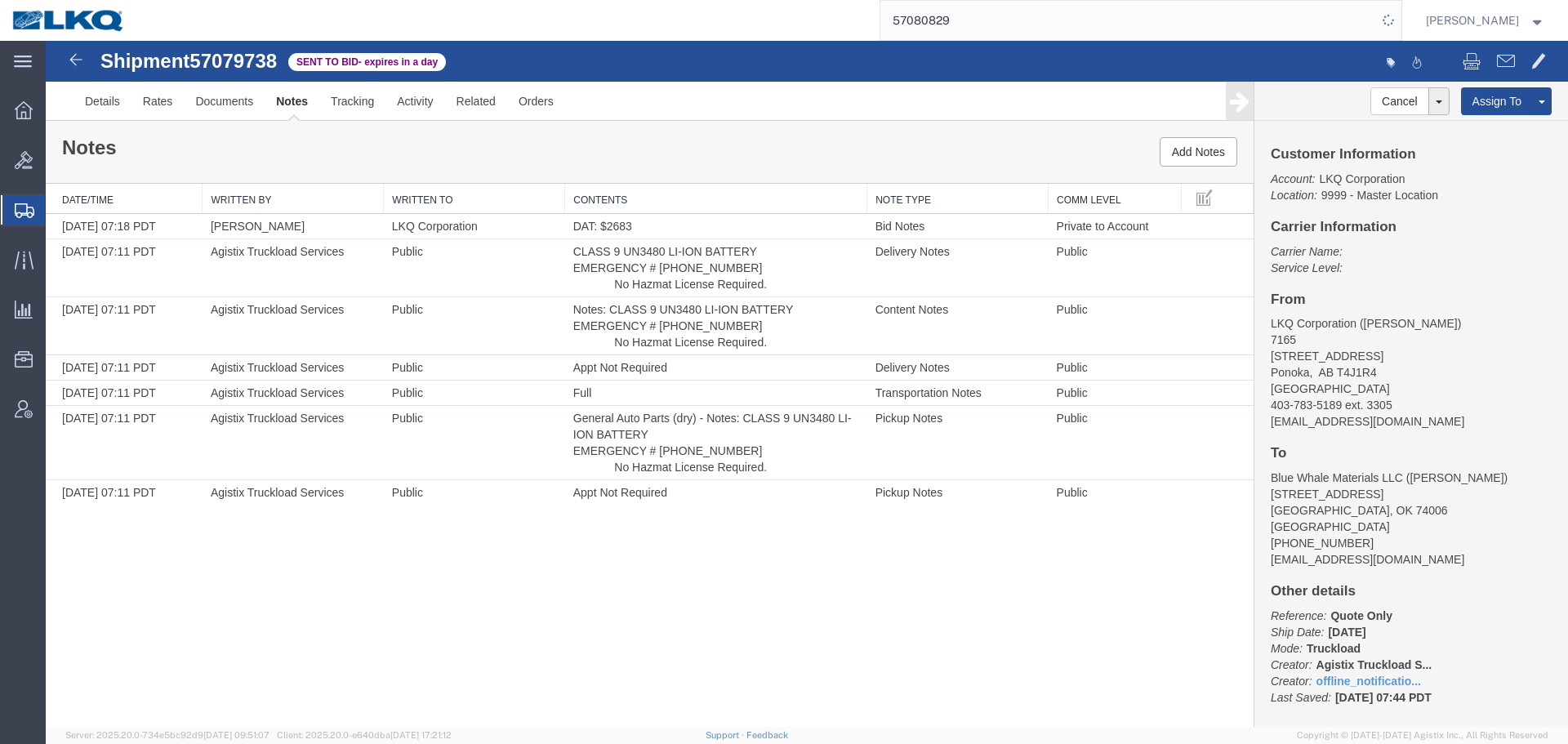
click at [826, 59] on div at bounding box center [1186, 63] width 759 height 34
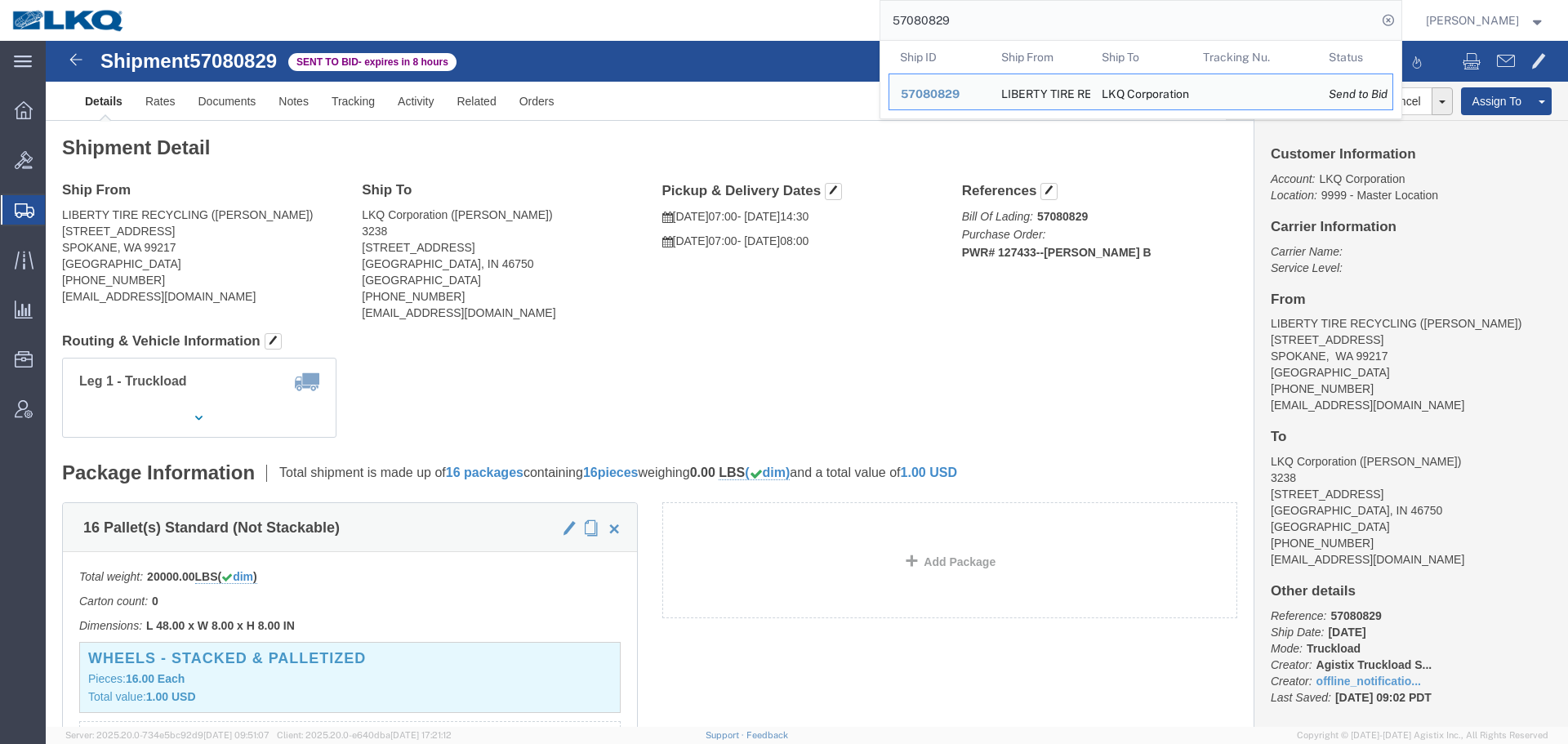
click div "Shipment Detail Ship From LIBERTY TIRE RECYCLING ([PERSON_NAME]) [STREET_ADDRES…"
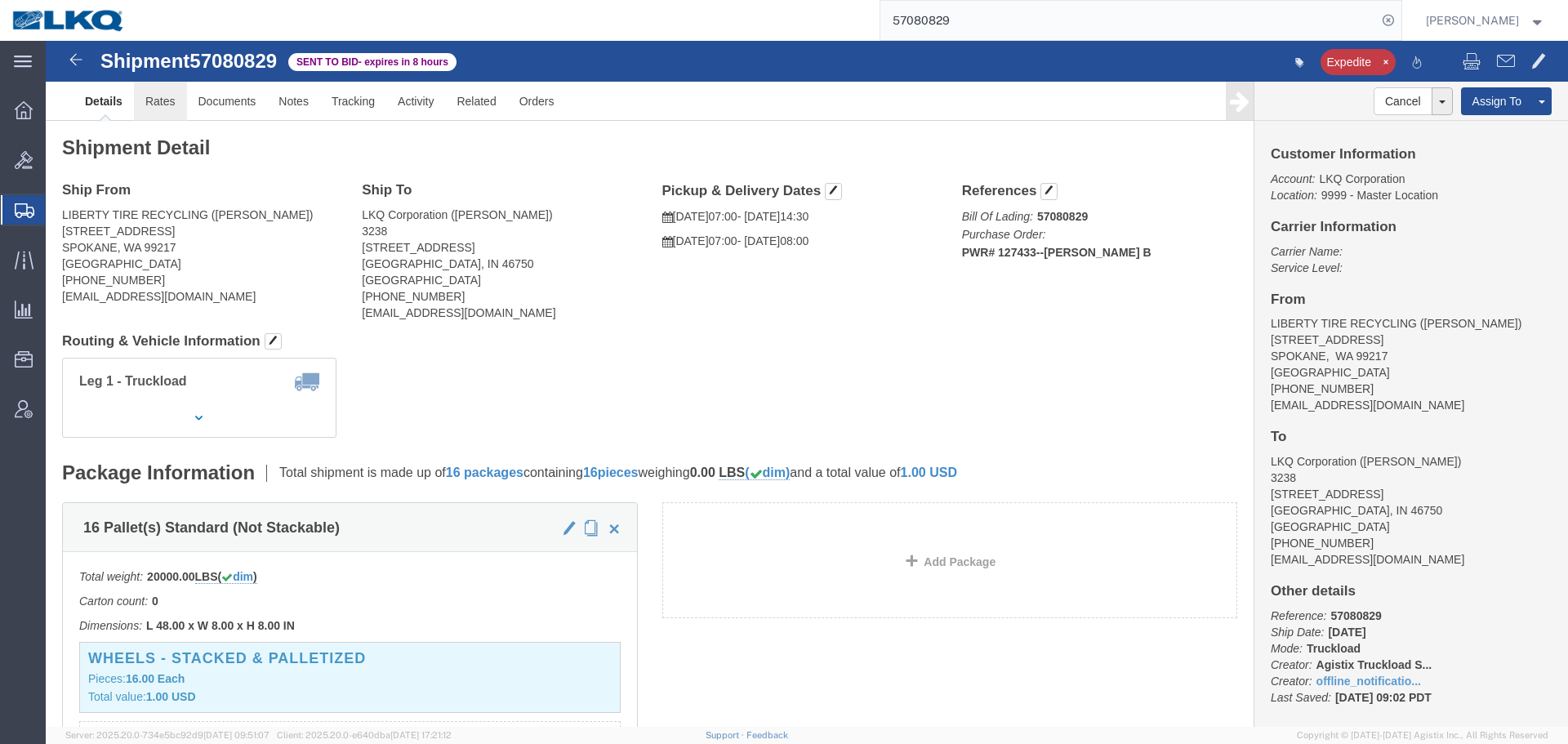
click link "Rates"
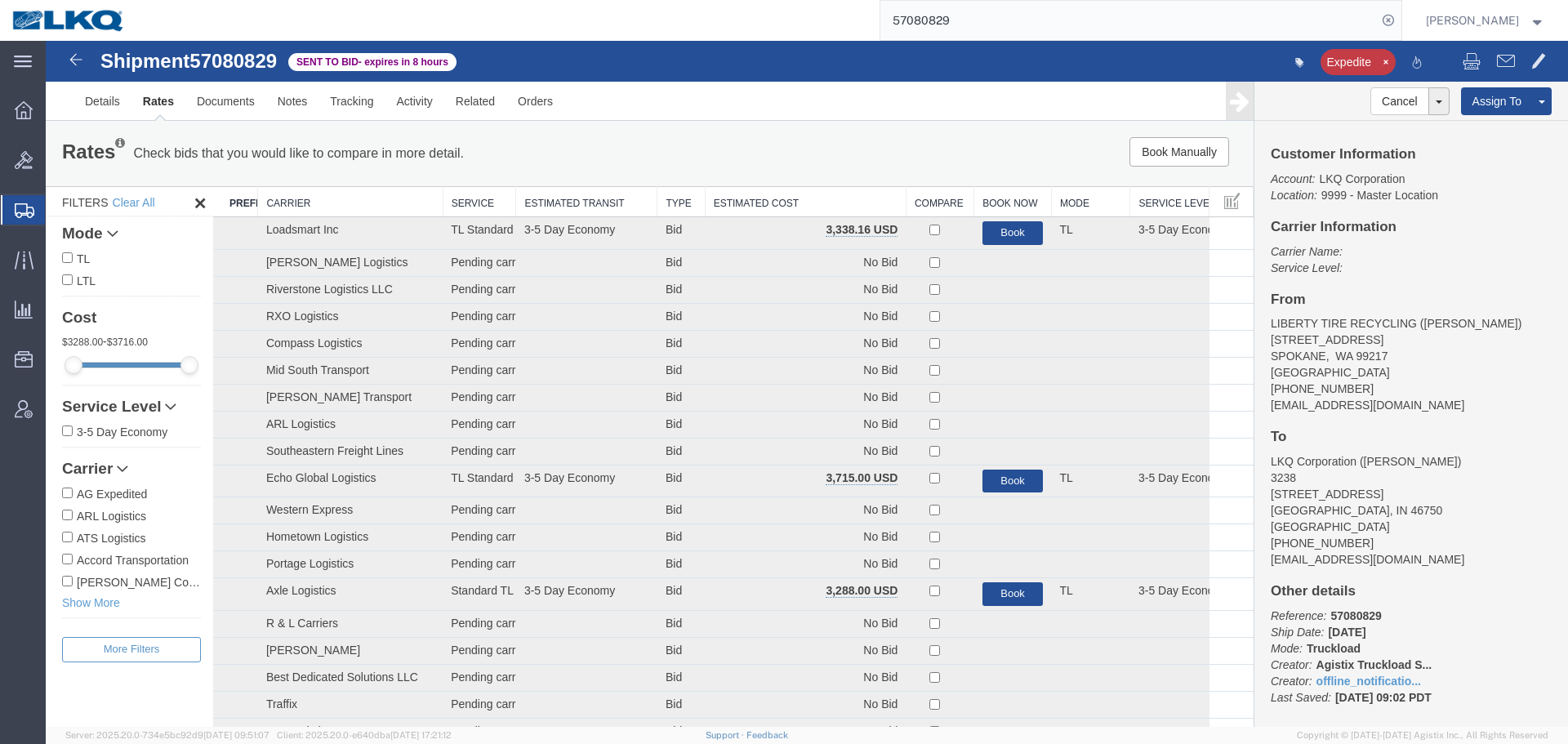
click at [753, 205] on th "Estimated Cost" at bounding box center [805, 202] width 201 height 31
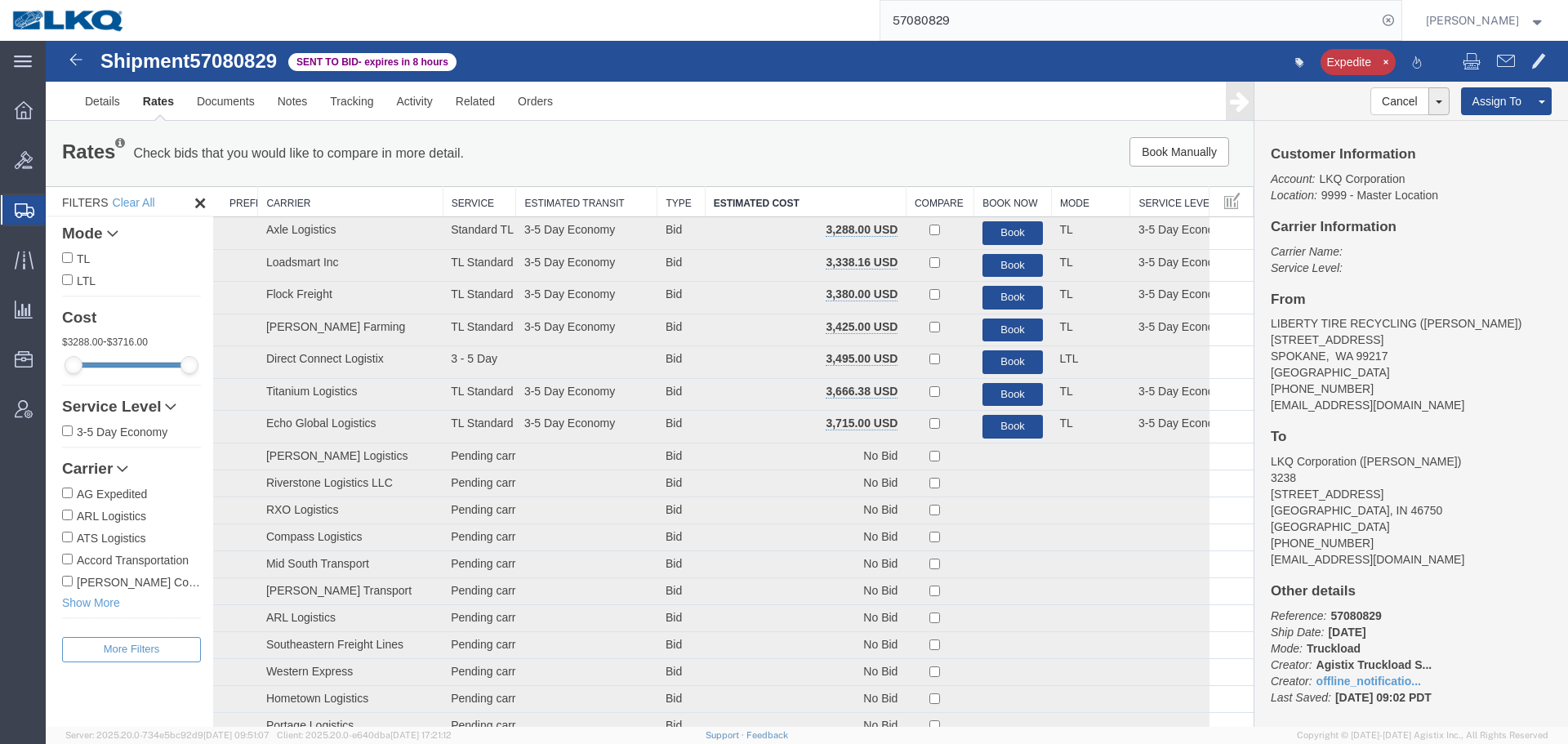
click at [749, 131] on div "Rates Check bids that you would like to compare in more detail. Compare Filter …" at bounding box center [649, 154] width 1208 height 65
click at [278, 107] on link "Notes" at bounding box center [293, 101] width 53 height 39
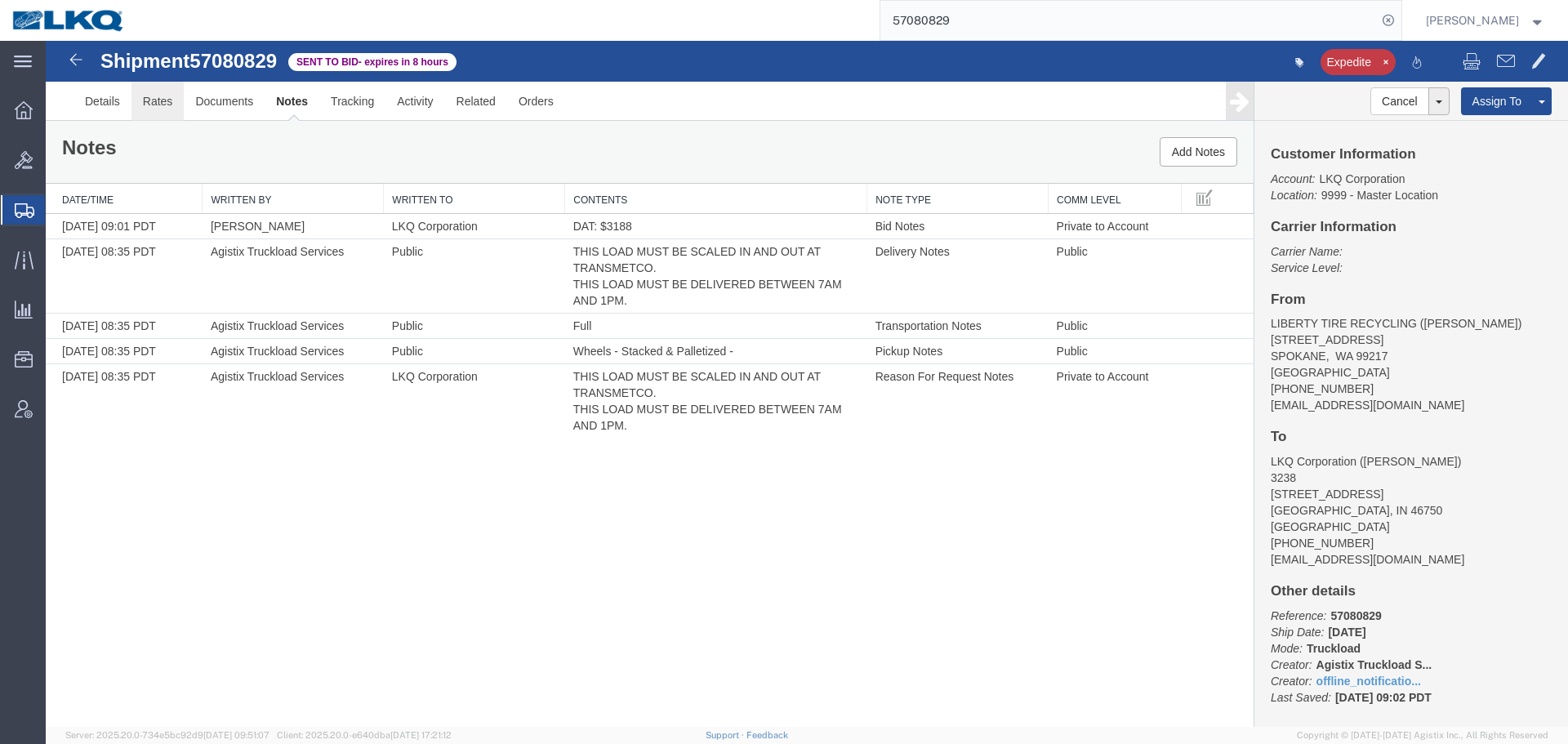
click at [148, 116] on link "Rates" at bounding box center [159, 101] width 53 height 39
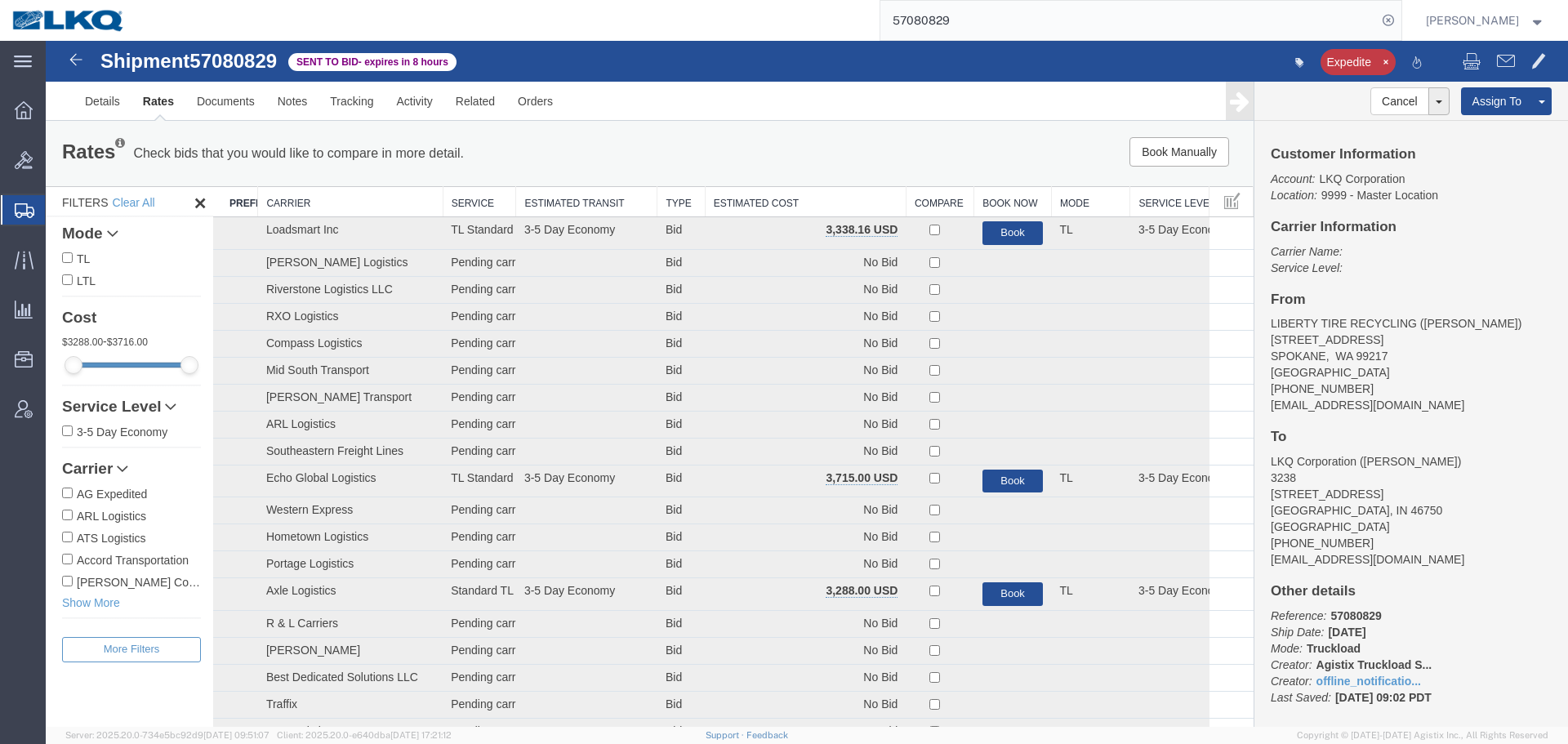
click at [784, 203] on th "Estimated Cost" at bounding box center [805, 202] width 201 height 31
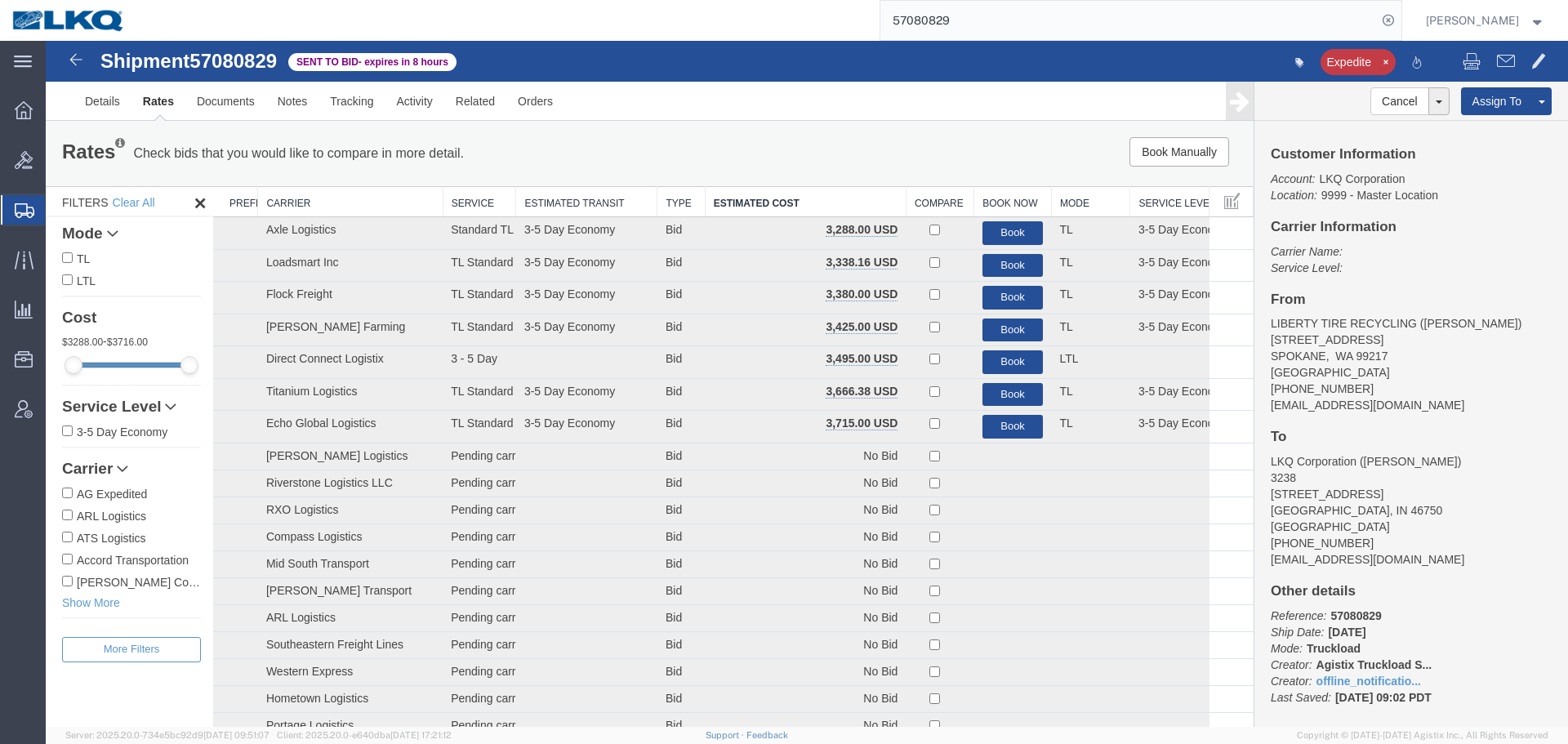
click at [995, 32] on input "57080829" at bounding box center [1129, 20] width 497 height 39
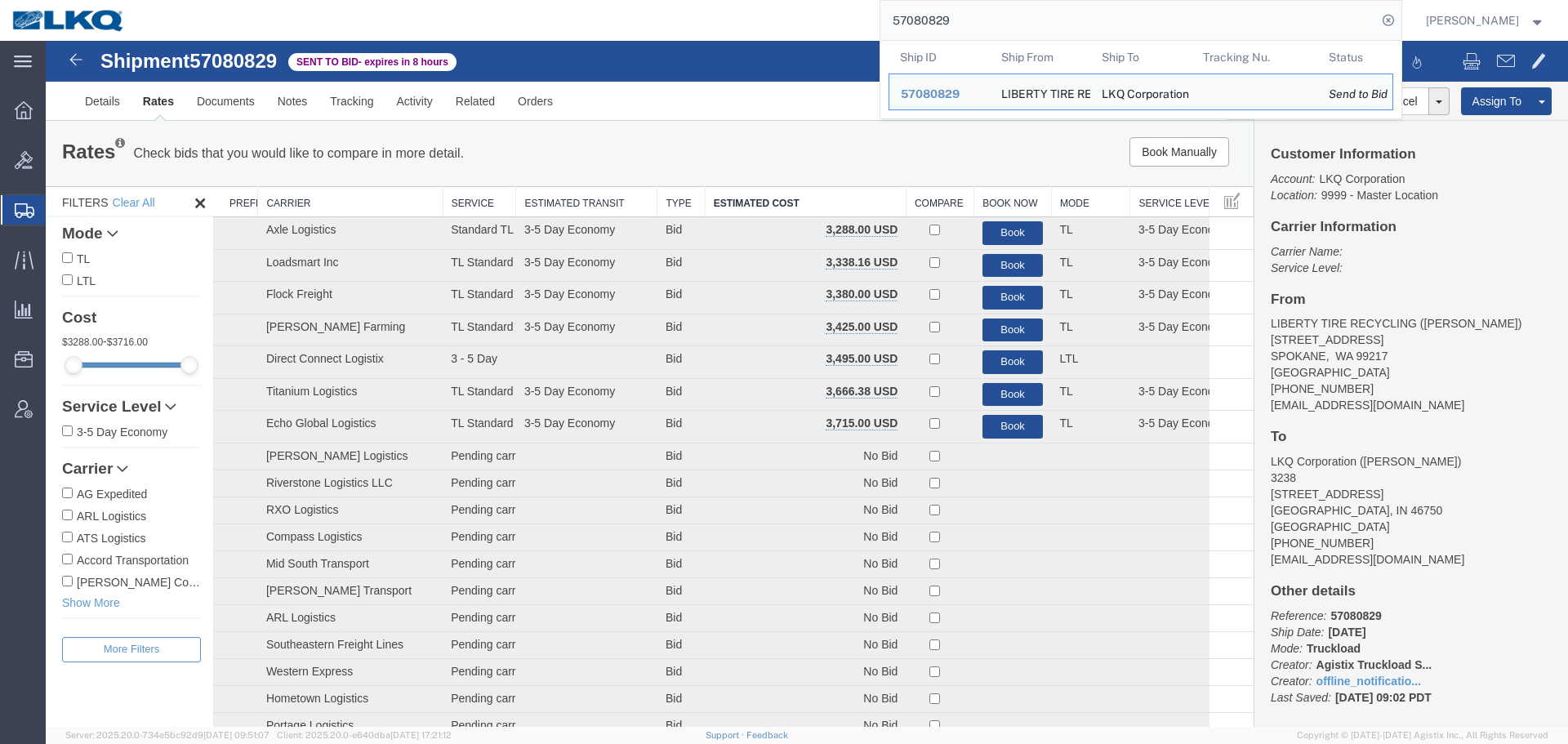
click at [704, 95] on ul "Details Rates Documents Notes Tracking Activity Related Orders" at bounding box center [807, 101] width 1467 height 38
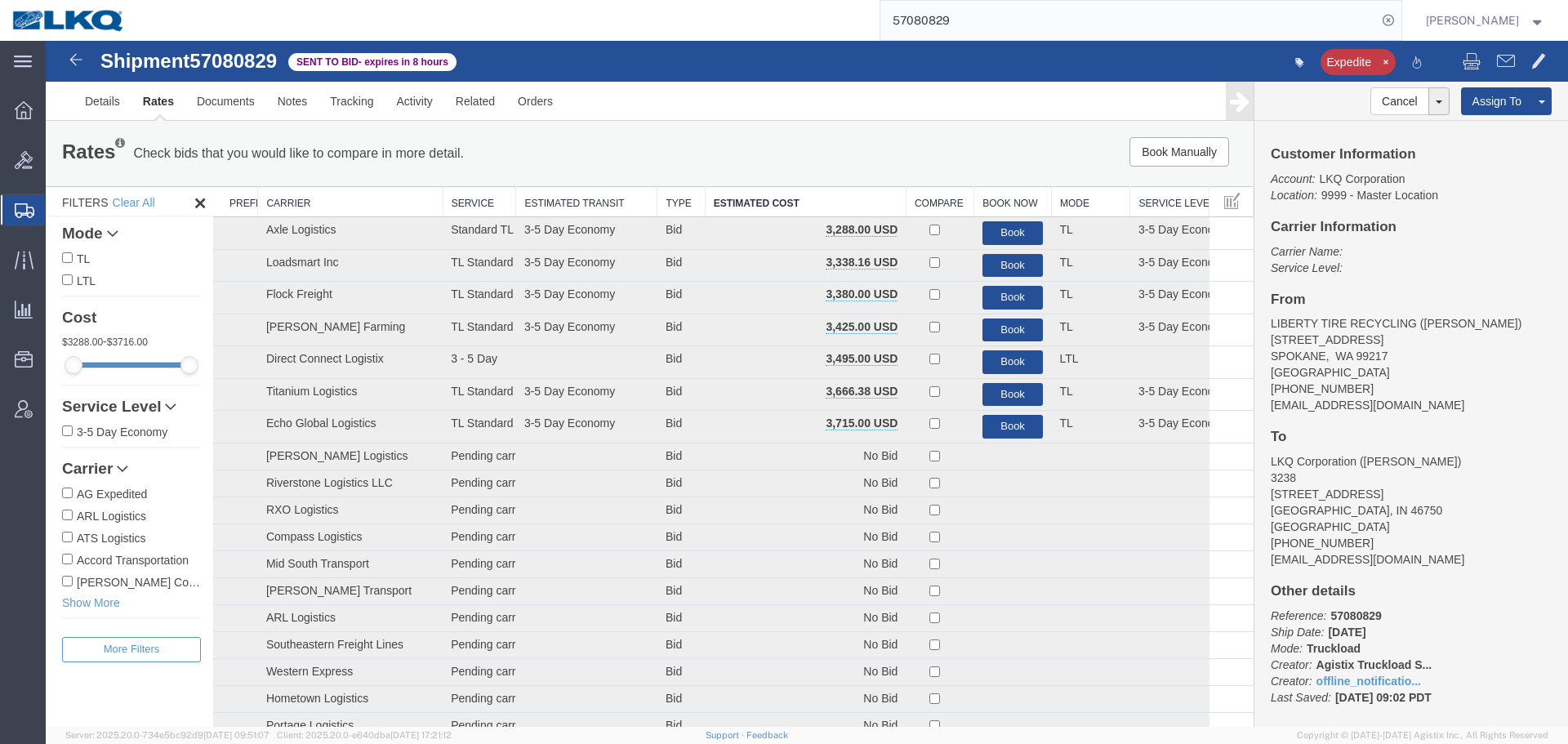
click at [1087, 21] on input "57080829" at bounding box center [1129, 20] width 497 height 39
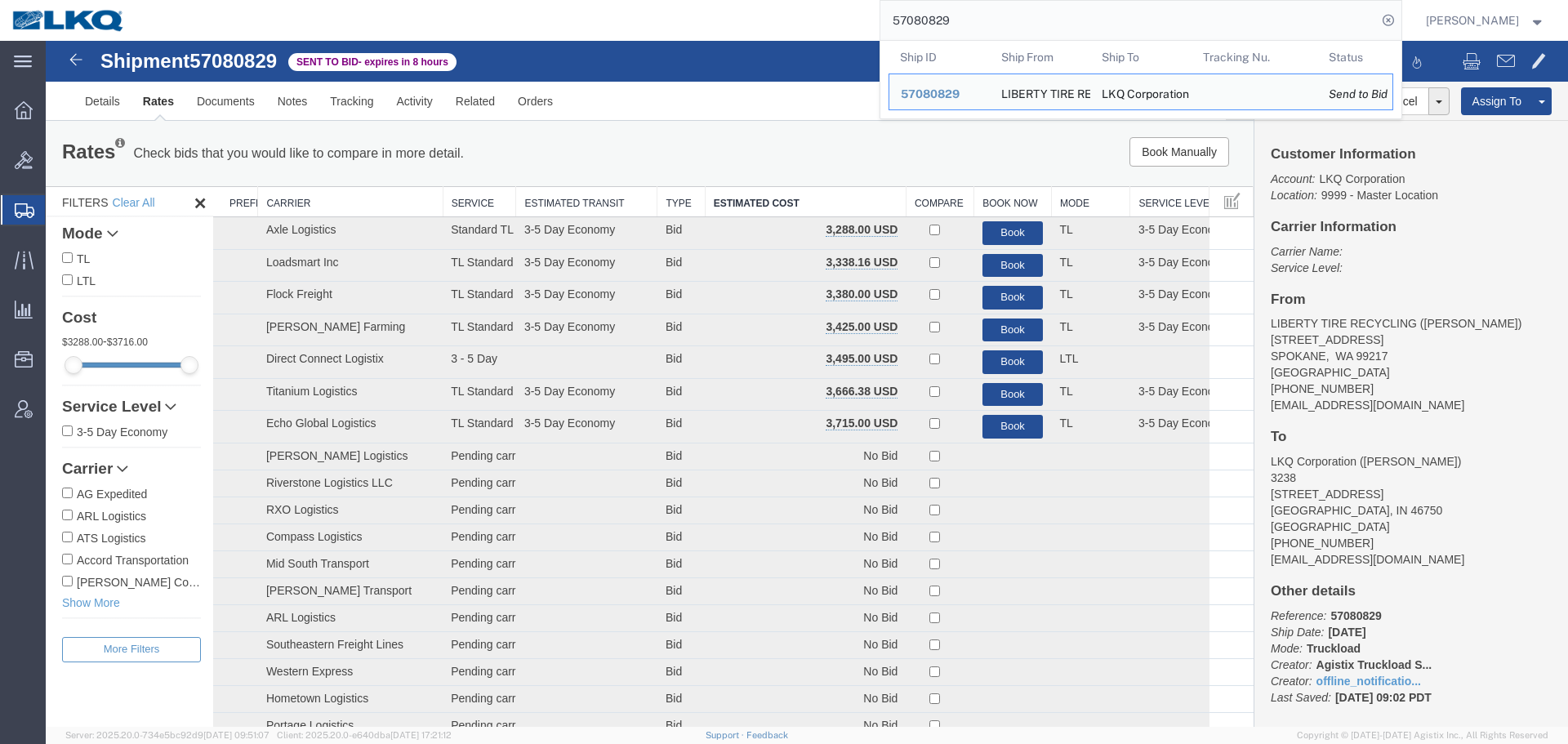
paste input "63914"
type input "57063914"
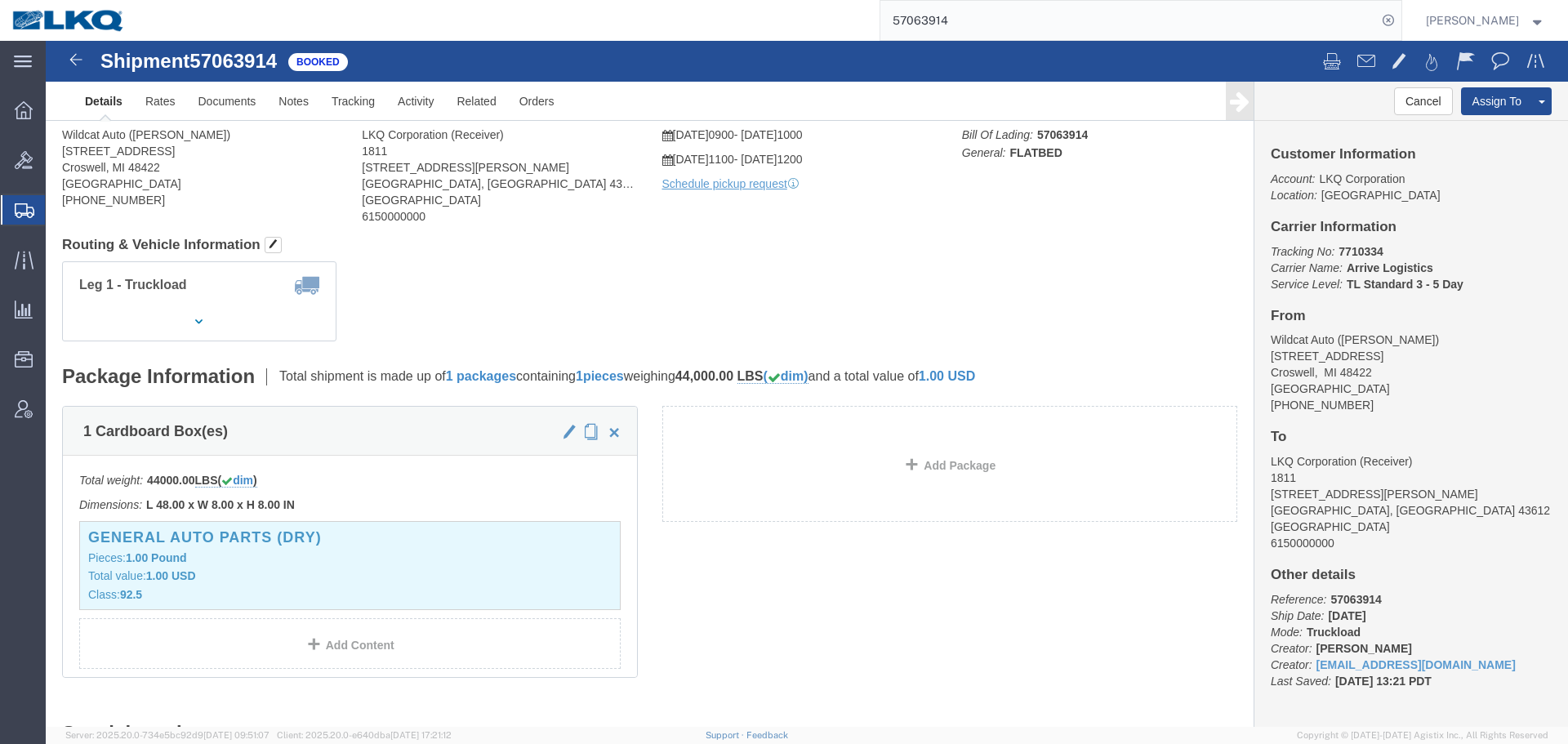
click div "Ship From Wildcat Auto ([PERSON_NAME]) [STREET_ADDRESS][PERSON_NAME] [PHONE_NUM…"
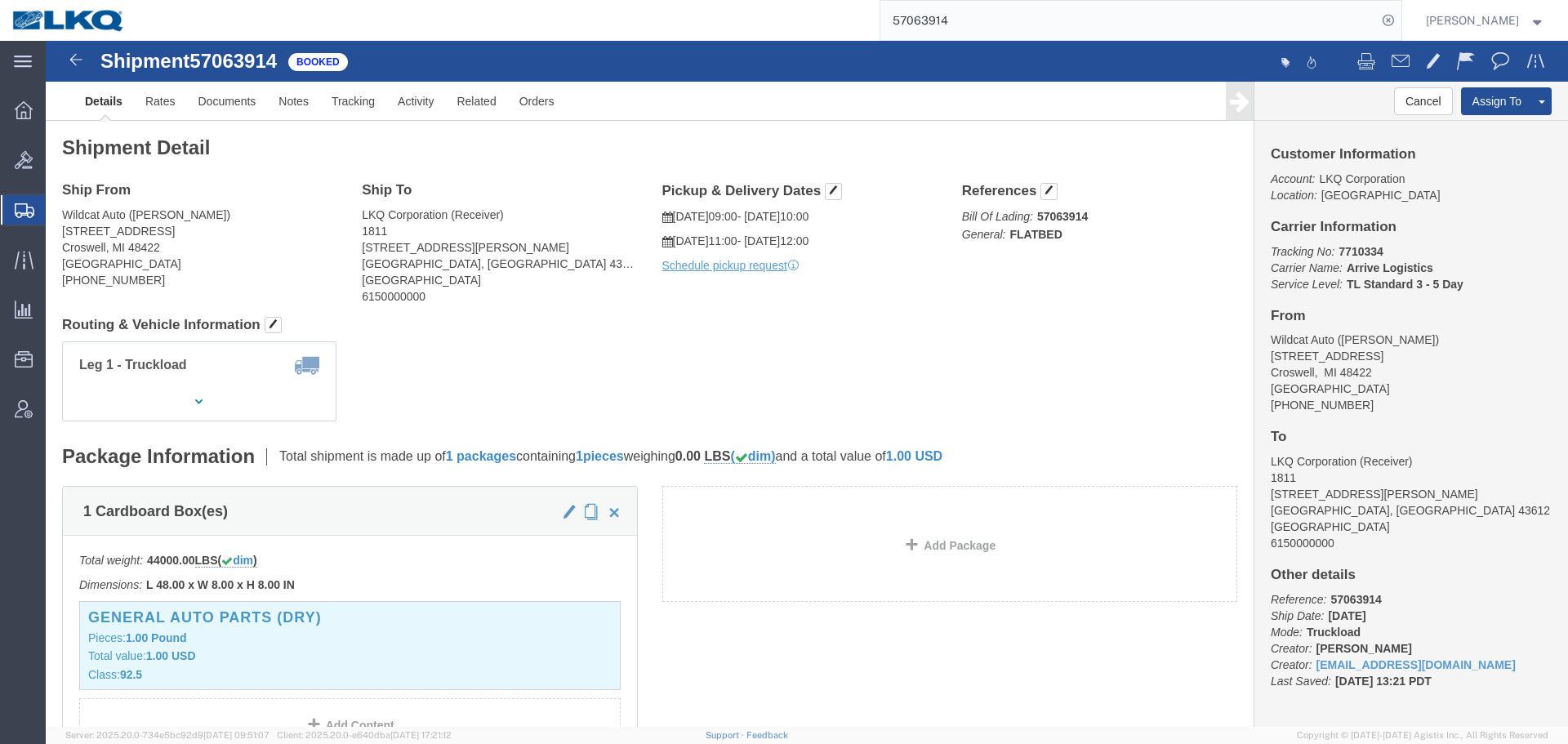
click div "Leg 1 - Truckload Vehicle 1: Flat Bed (53 Feet) Number of trucks: 1"
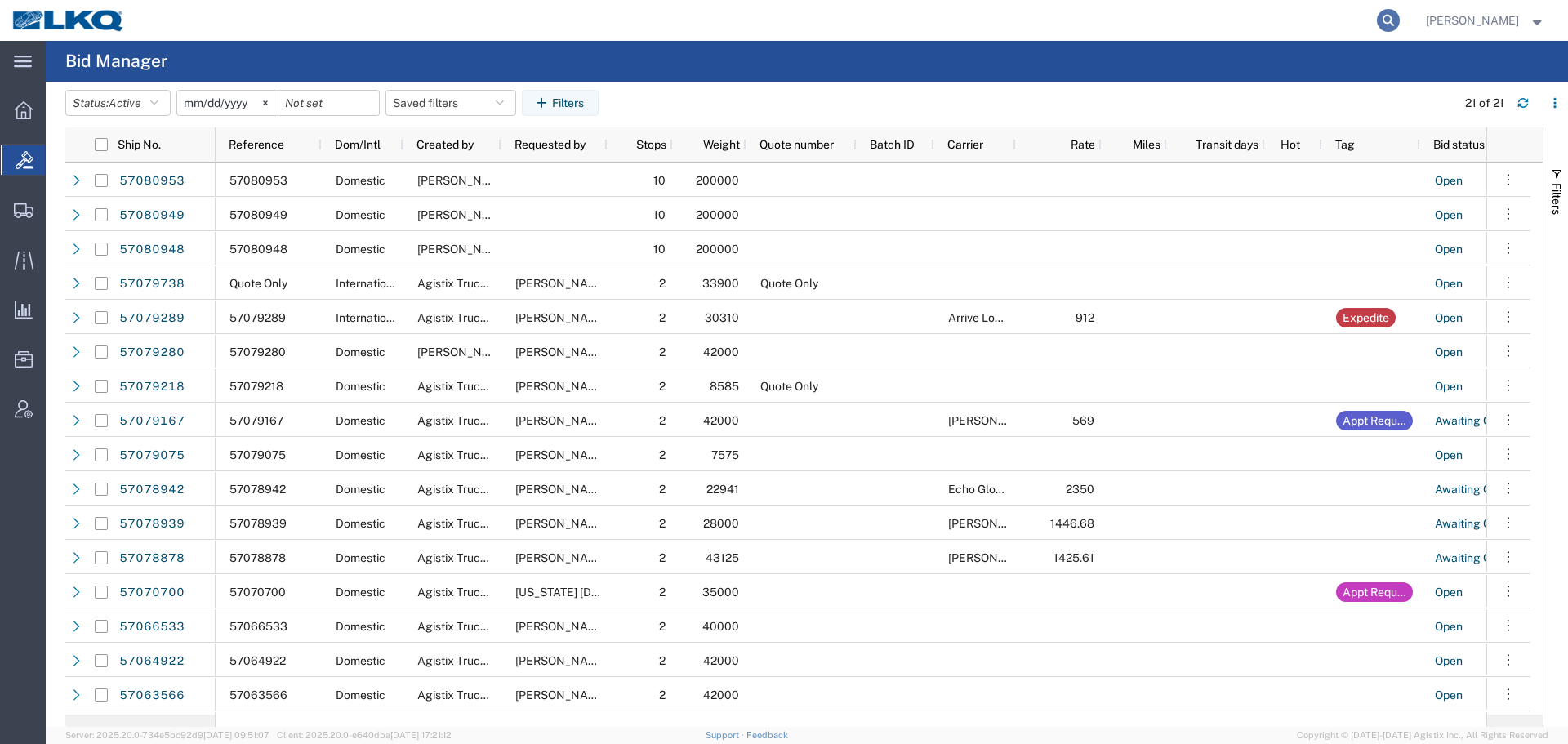
click at [1389, 20] on icon at bounding box center [1388, 20] width 23 height 23
paste input "57080949"
type input "57080949"
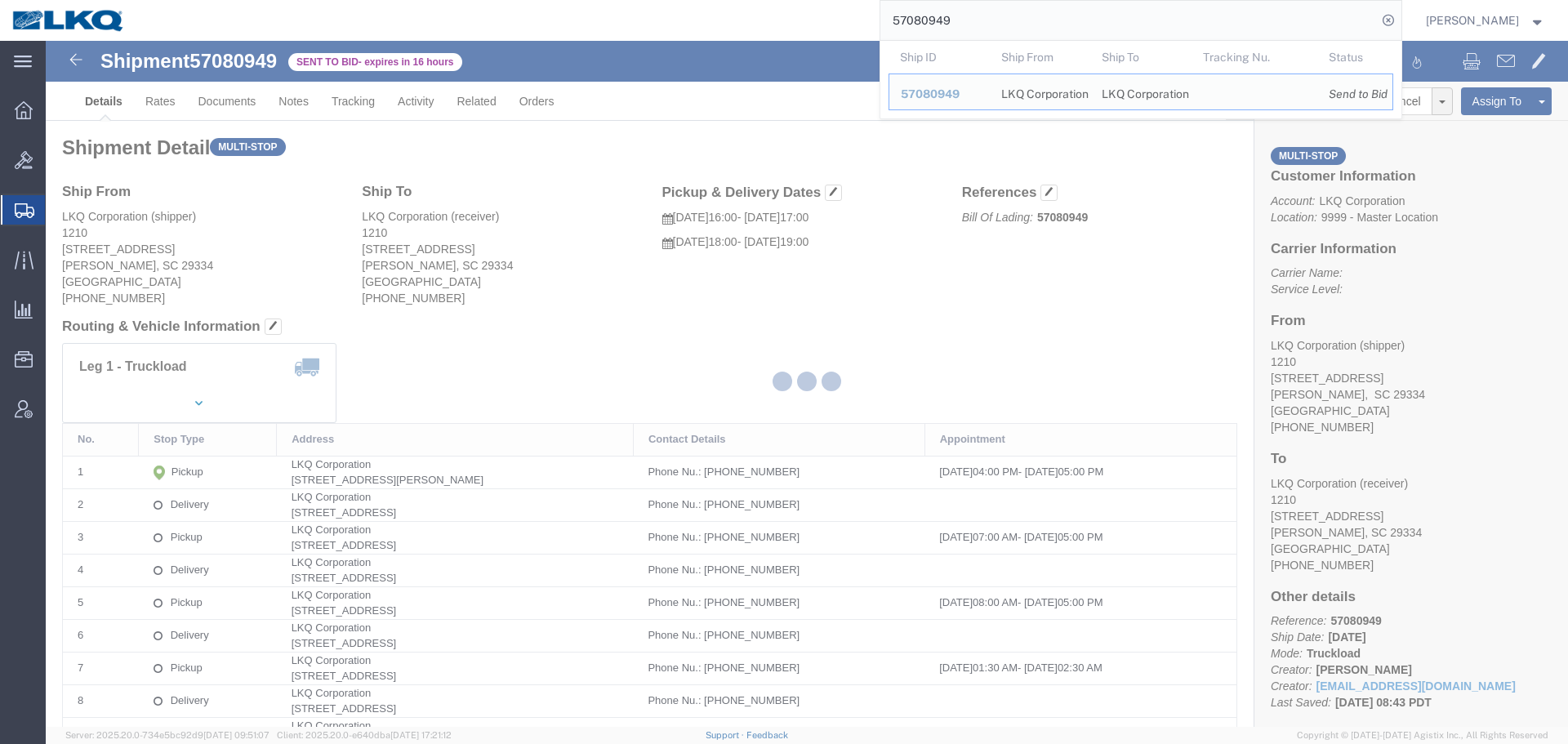
click div
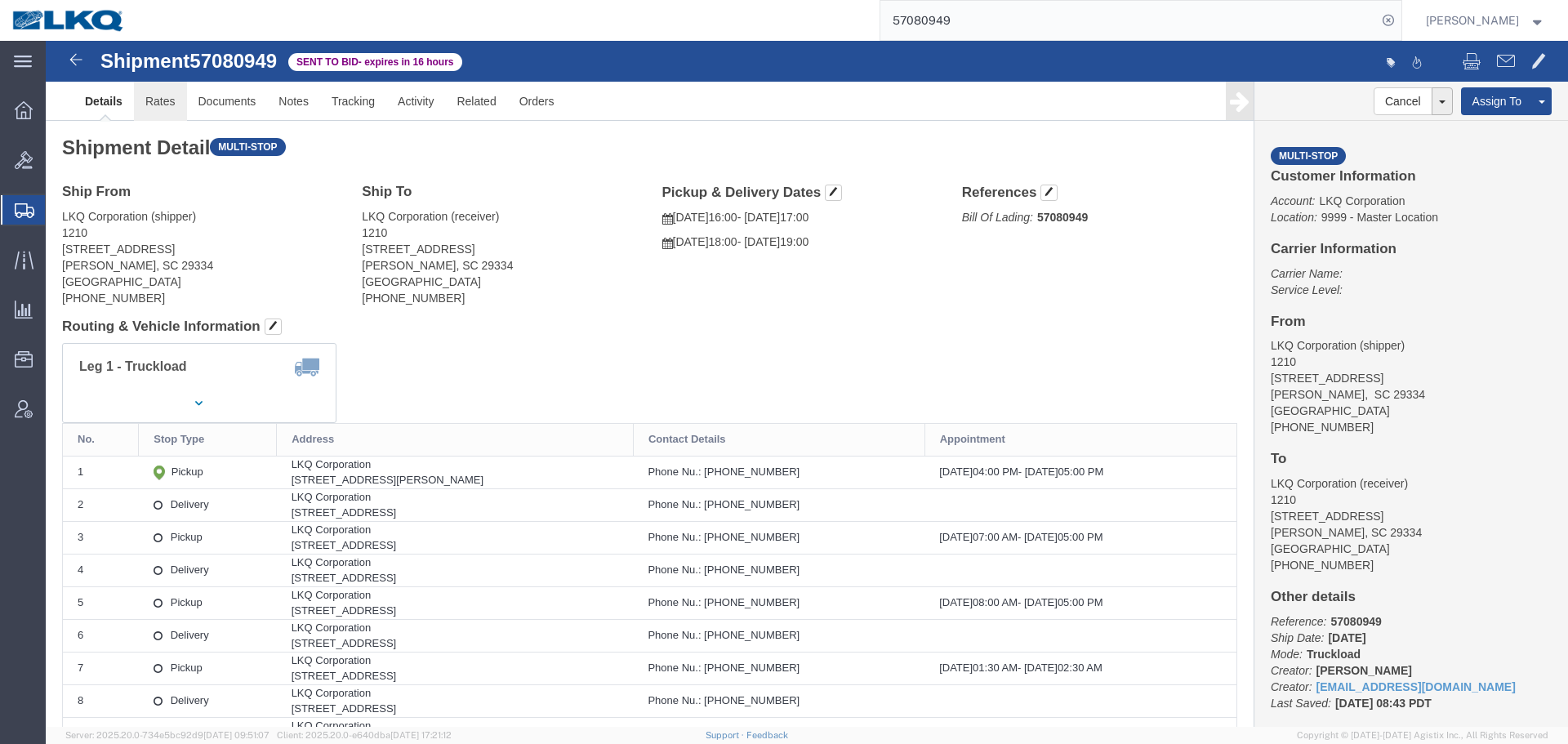
click link "Rates"
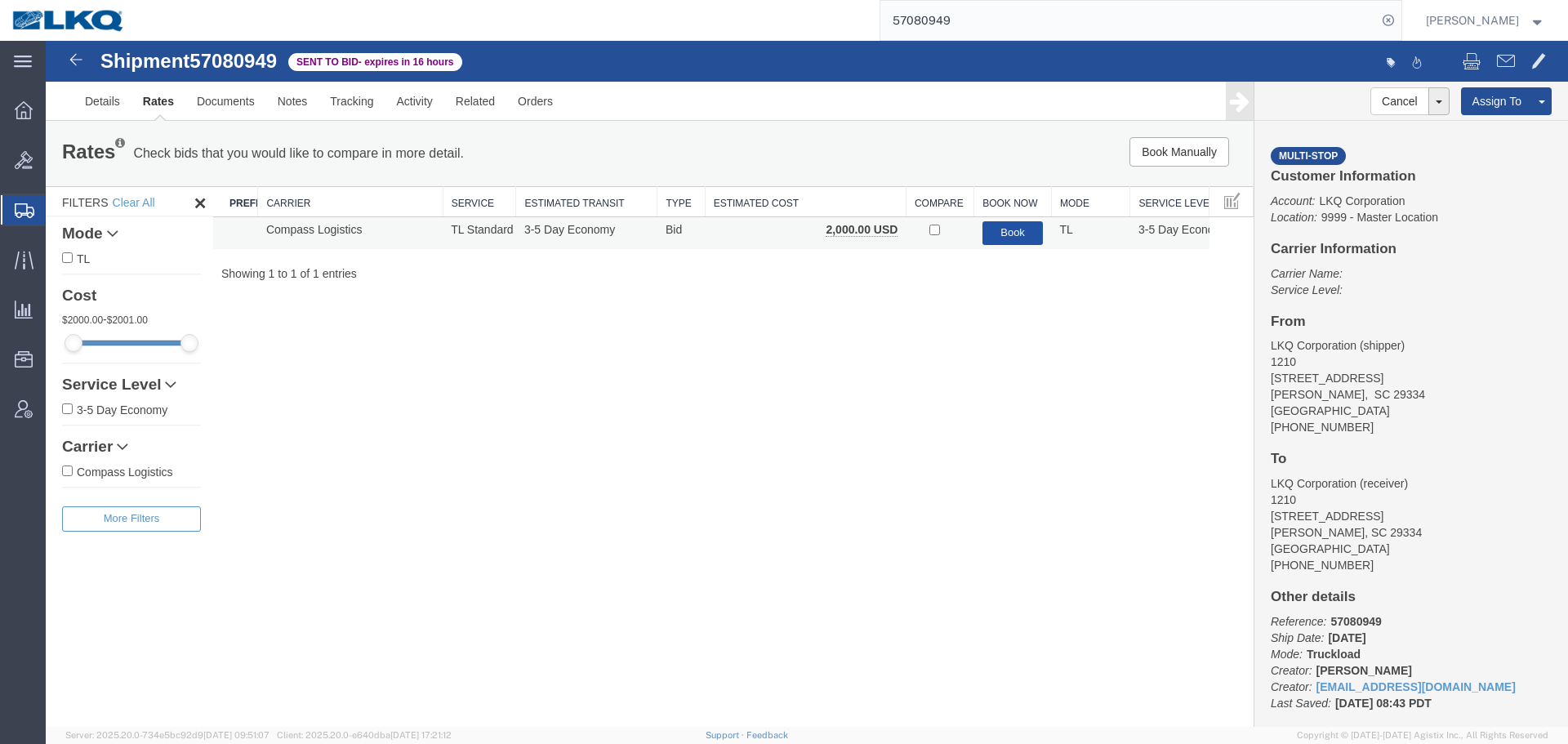
click at [1013, 242] on button "Book" at bounding box center [1013, 233] width 61 height 24
